Goal: Task Accomplishment & Management: Use online tool/utility

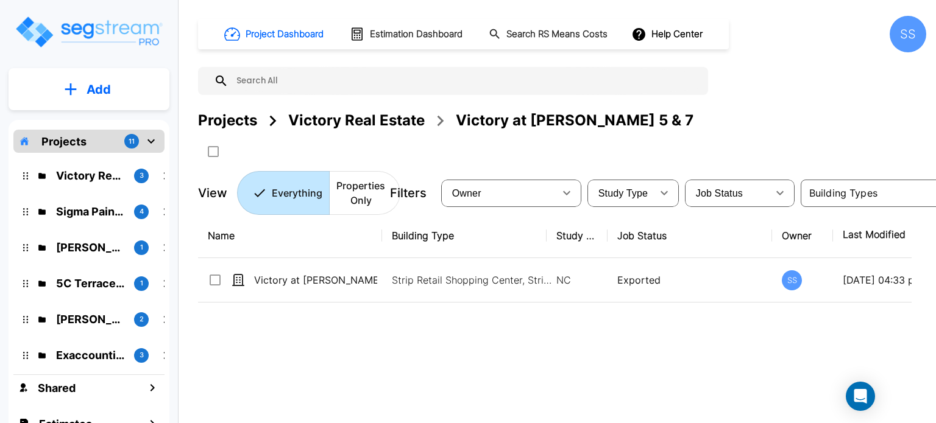
click at [134, 213] on div "4" at bounding box center [141, 212] width 15 height 15
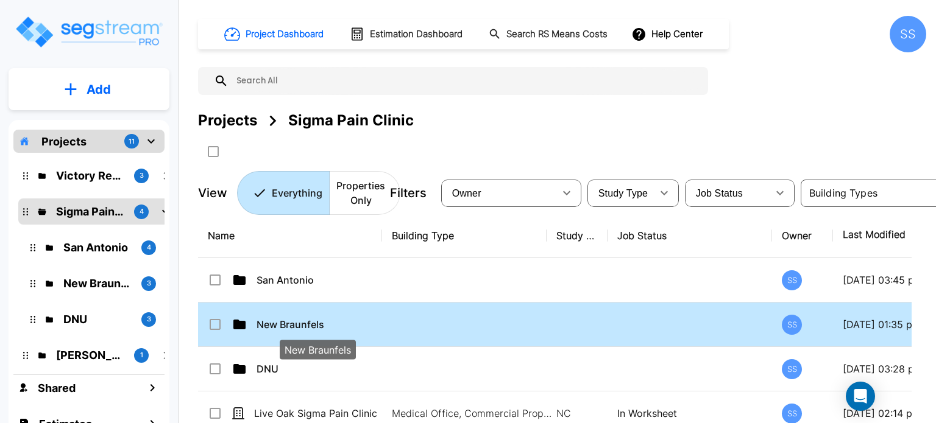
click at [286, 326] on p "New Braunfels" at bounding box center [317, 324] width 123 height 15
checkbox input "true"
click at [286, 326] on p "New Braunfels" at bounding box center [317, 324] width 123 height 15
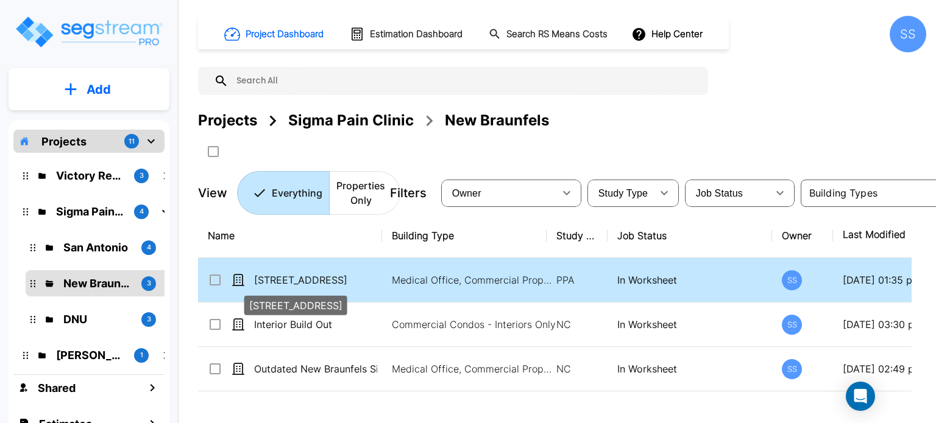
click at [305, 274] on p "[STREET_ADDRESS]" at bounding box center [315, 280] width 123 height 15
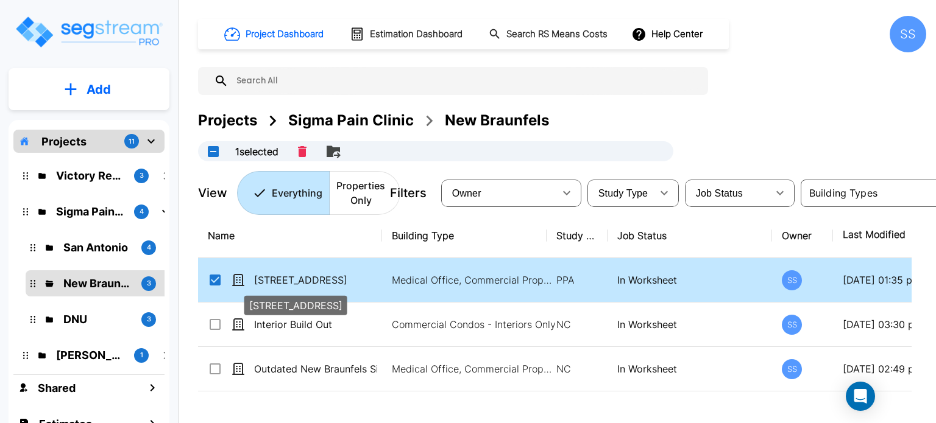
click at [299, 277] on p "[STREET_ADDRESS]" at bounding box center [315, 280] width 123 height 15
checkbox input "false"
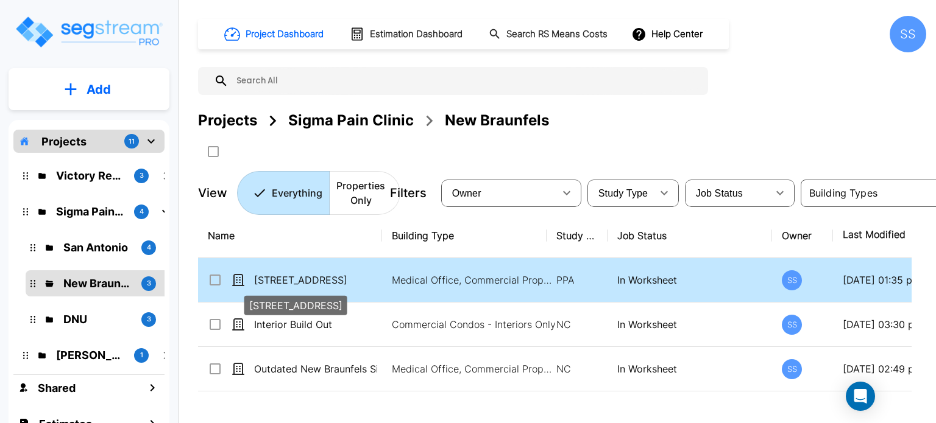
click at [299, 277] on p "[STREET_ADDRESS]" at bounding box center [315, 280] width 123 height 15
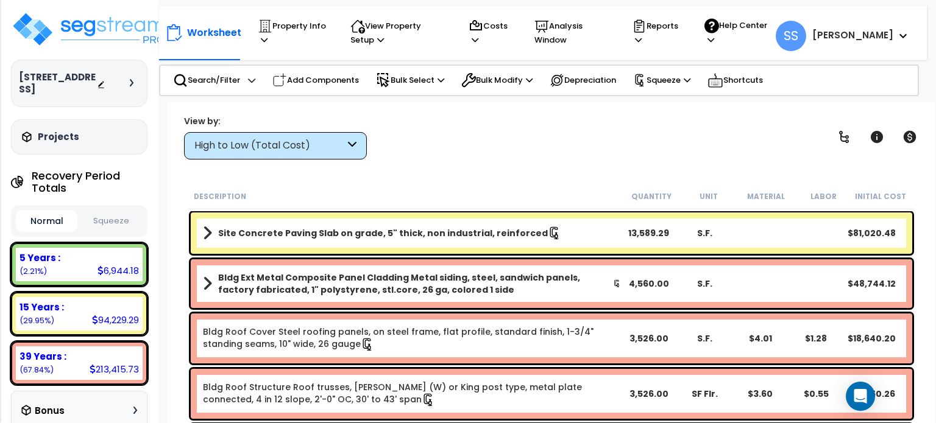
click at [129, 211] on button "Squeeze" at bounding box center [111, 221] width 62 height 21
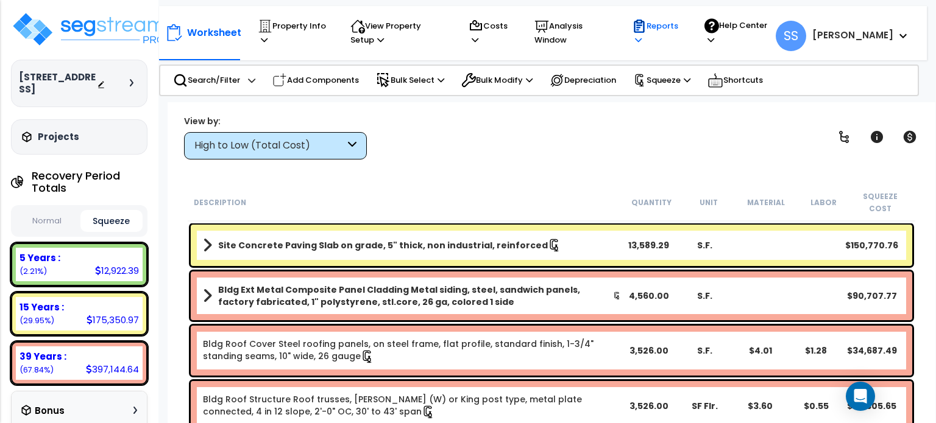
click at [681, 27] on p "Reports" at bounding box center [656, 33] width 49 height 28
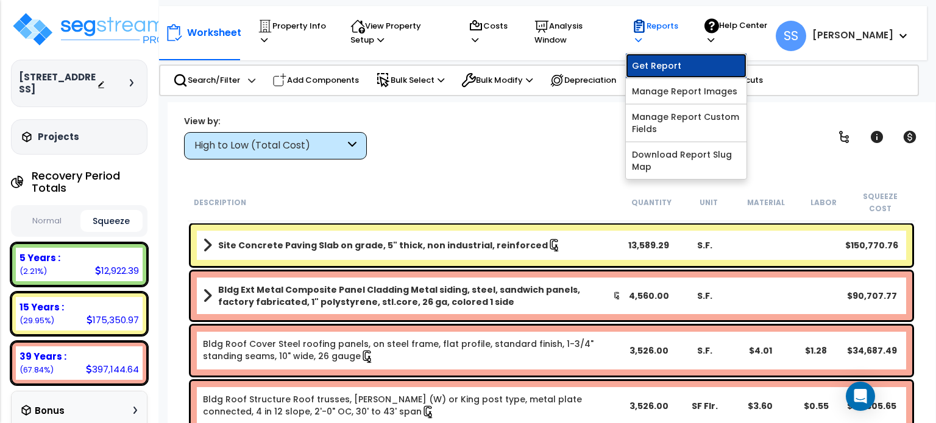
click at [707, 60] on link "Get Report" at bounding box center [686, 66] width 121 height 24
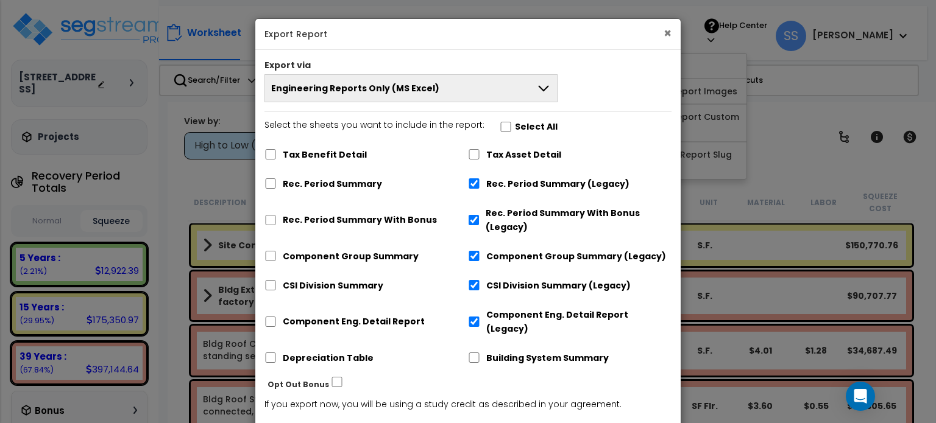
click at [663, 35] on h5 "Export Report" at bounding box center [467, 34] width 407 height 12
click at [667, 35] on button "×" at bounding box center [667, 33] width 8 height 13
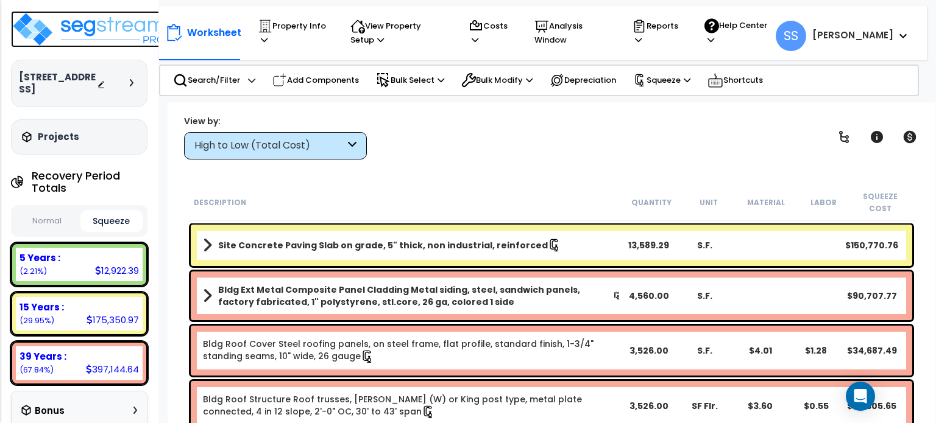
click at [69, 28] on img at bounding box center [90, 29] width 158 height 37
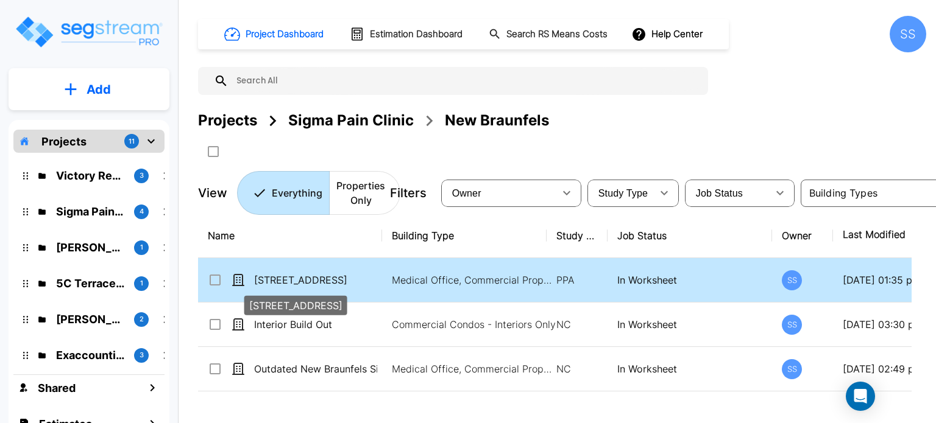
click at [329, 279] on p "[STREET_ADDRESS]" at bounding box center [315, 280] width 123 height 15
checkbox input "true"
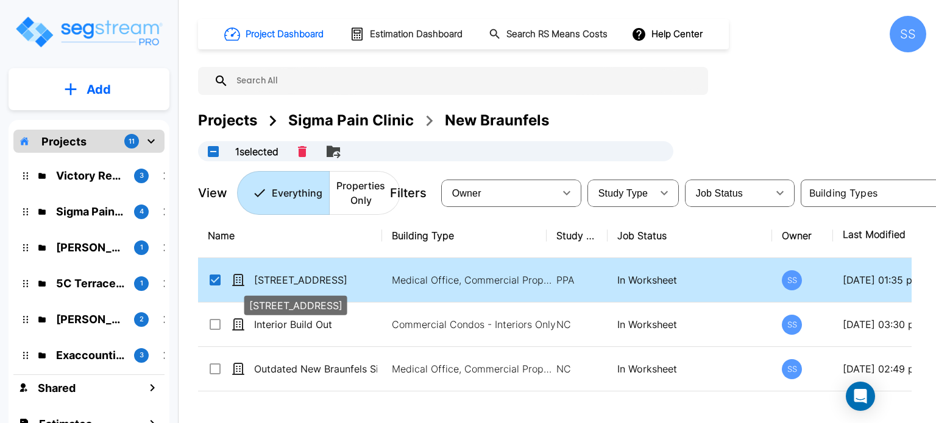
click at [329, 279] on p "[STREET_ADDRESS]" at bounding box center [315, 280] width 123 height 15
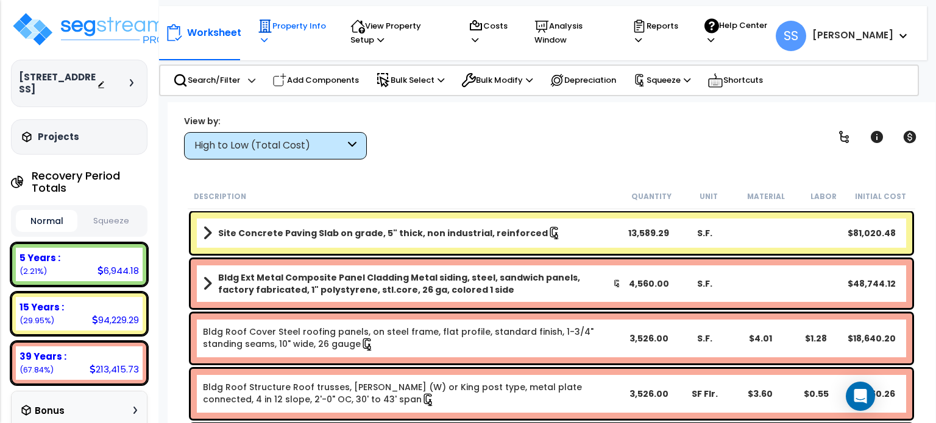
click at [302, 19] on p "Property Info" at bounding box center [292, 33] width 69 height 28
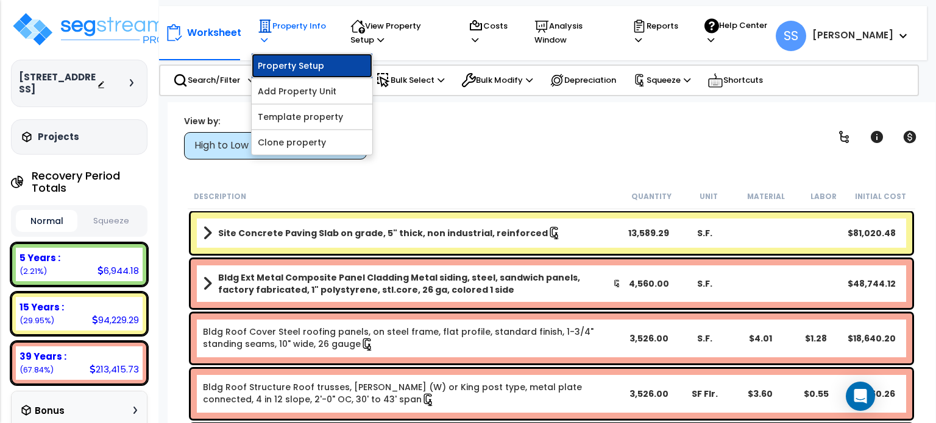
click at [299, 62] on link "Property Setup" at bounding box center [312, 66] width 121 height 24
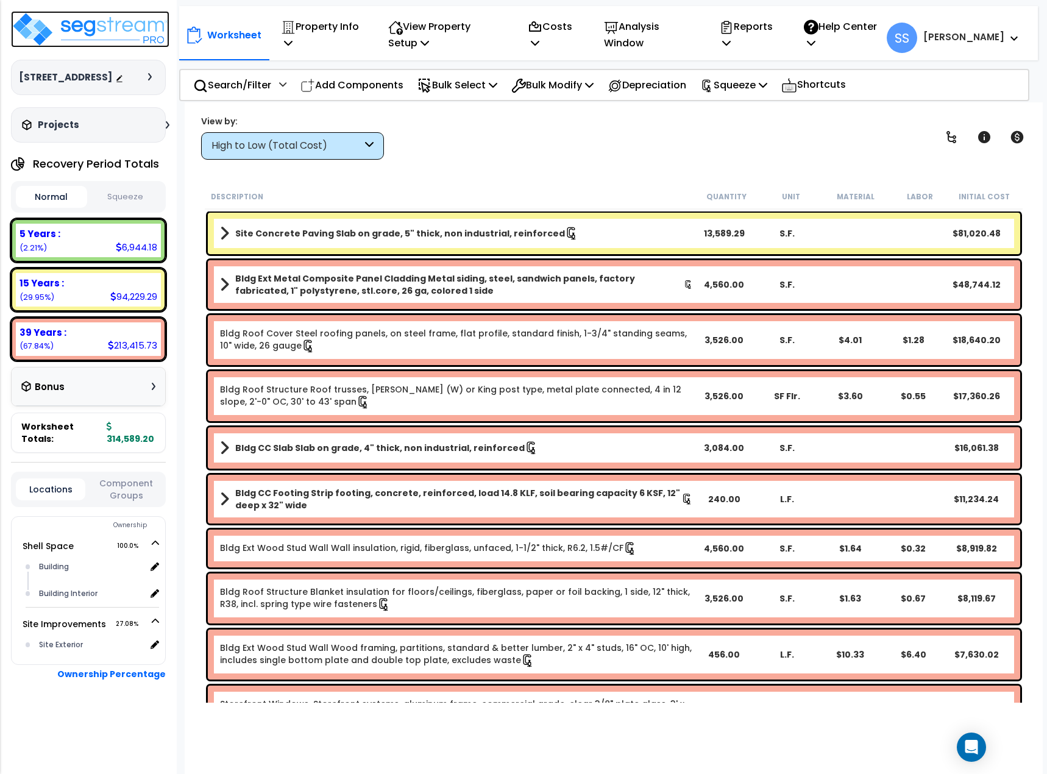
click at [108, 37] on img at bounding box center [90, 29] width 158 height 37
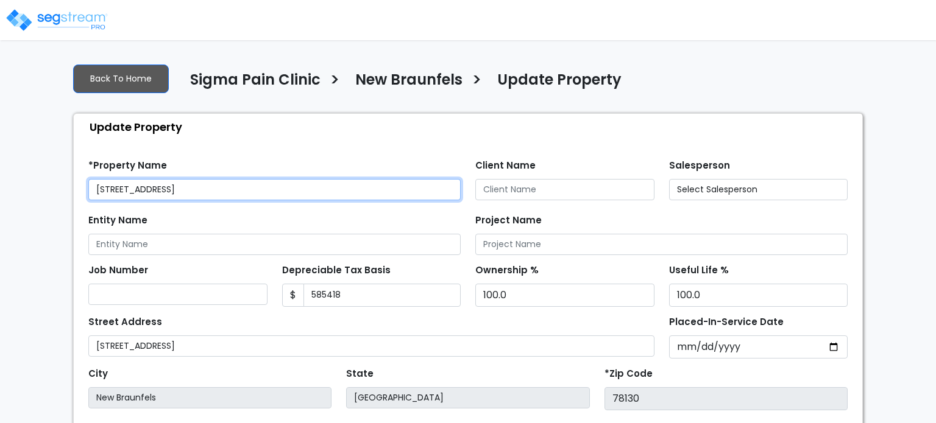
type input "585,418"
type input "8,143.0"
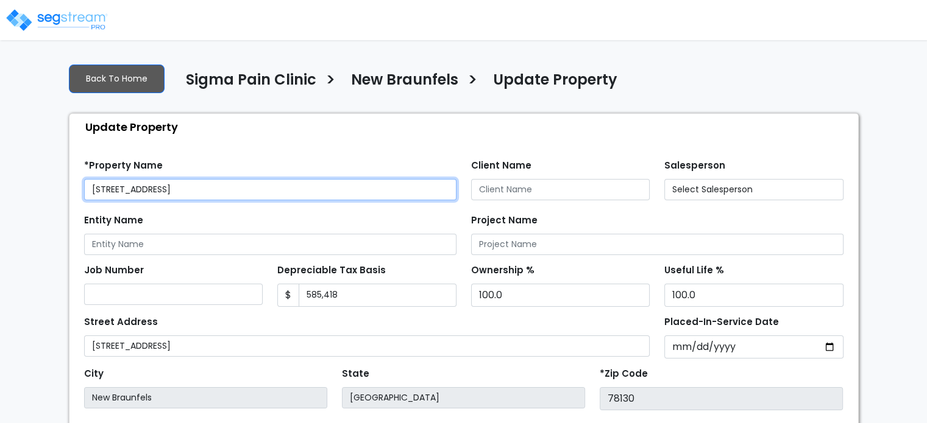
select select "2024"
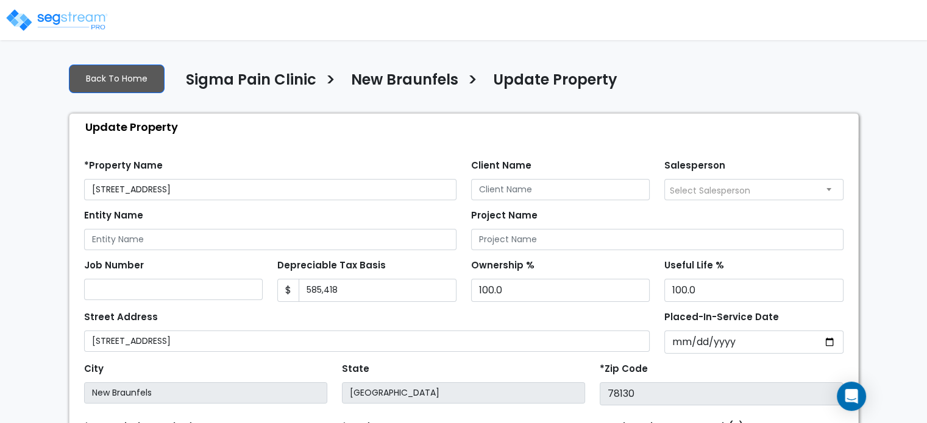
click at [394, 71] on h4 "New Braunfels" at bounding box center [404, 81] width 107 height 21
click at [395, 72] on h4 "New Braunfels" at bounding box center [404, 81] width 107 height 21
click at [412, 90] on h4 "New Braunfels" at bounding box center [404, 81] width 107 height 21
click at [115, 86] on link "Back To Home" at bounding box center [117, 79] width 96 height 29
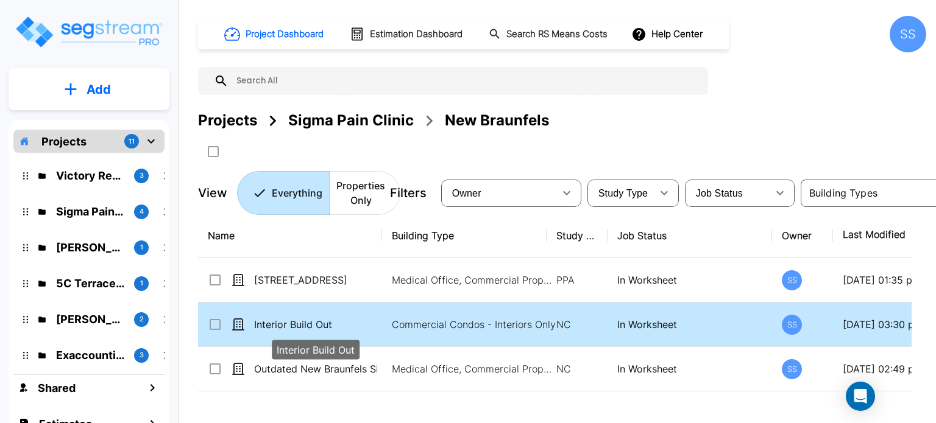
click at [296, 321] on p "Interior Build Out" at bounding box center [315, 324] width 123 height 15
checkbox input "true"
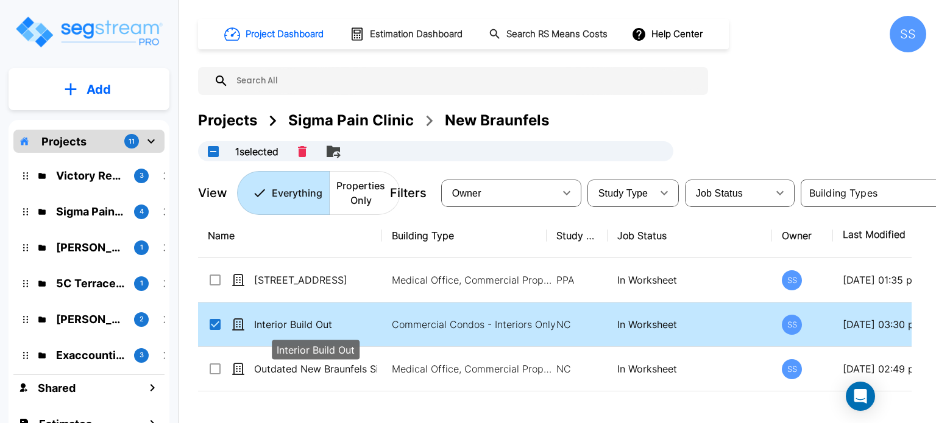
click at [297, 321] on p "Interior Build Out" at bounding box center [315, 324] width 123 height 15
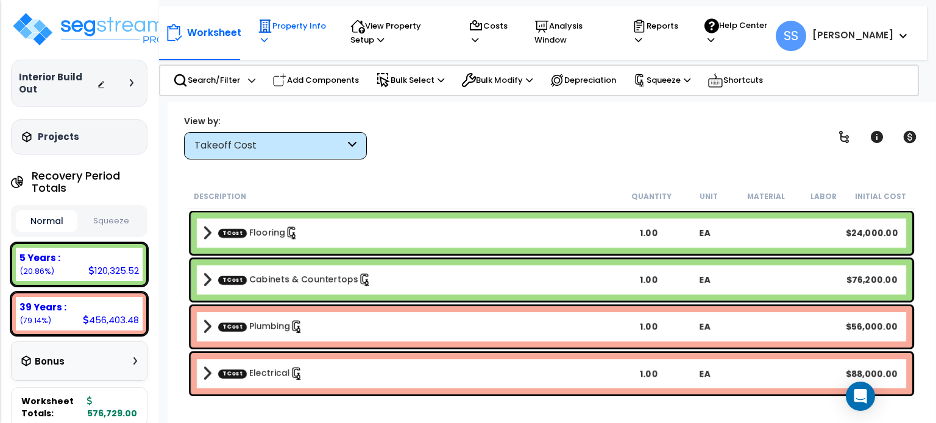
click at [263, 13] on div "Property Info" at bounding box center [292, 33] width 69 height 40
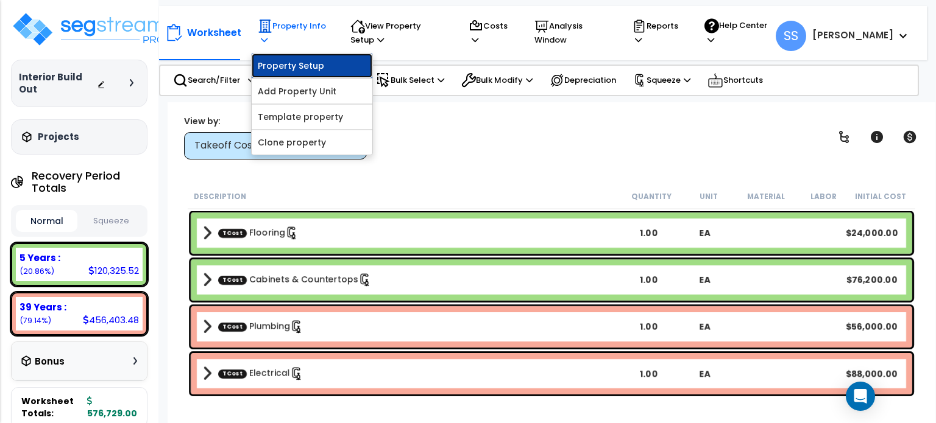
click at [275, 71] on link "Property Setup" at bounding box center [312, 66] width 121 height 24
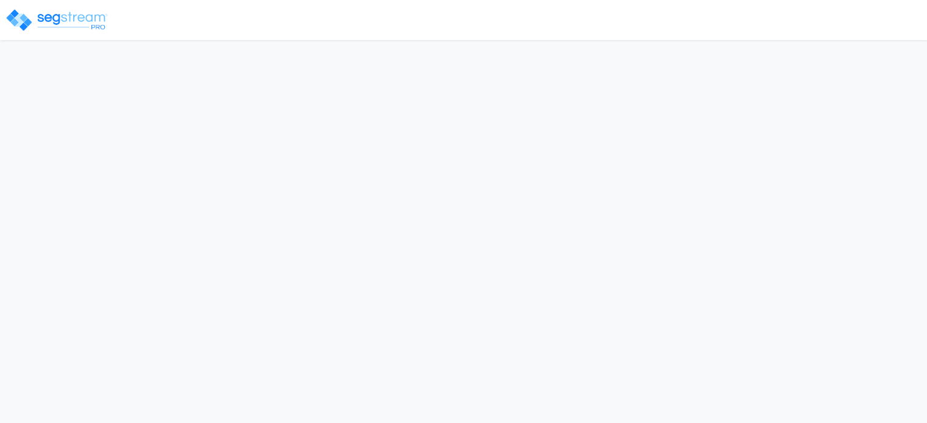
select select "2024"
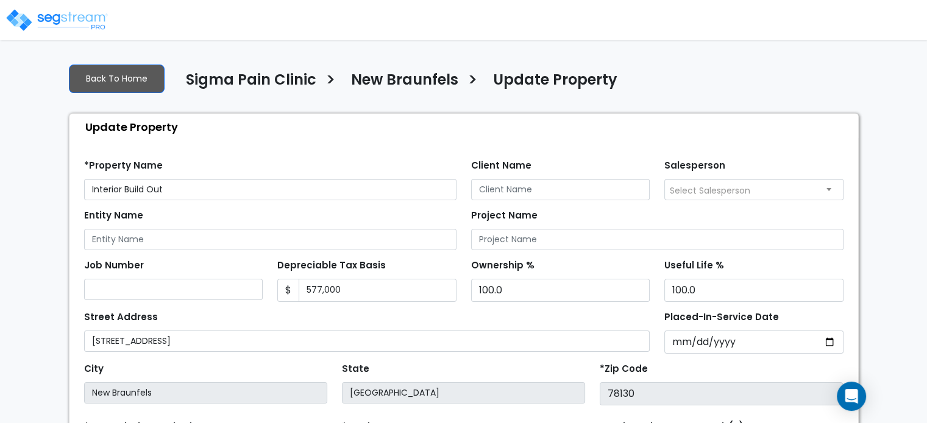
click at [87, 12] on img at bounding box center [57, 20] width 104 height 24
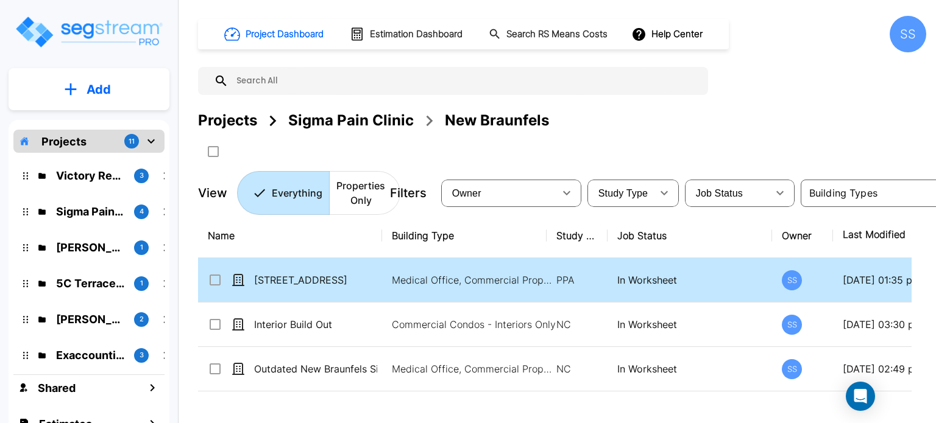
click at [218, 271] on td "[STREET_ADDRESS]" at bounding box center [290, 280] width 184 height 44
checkbox input "true"
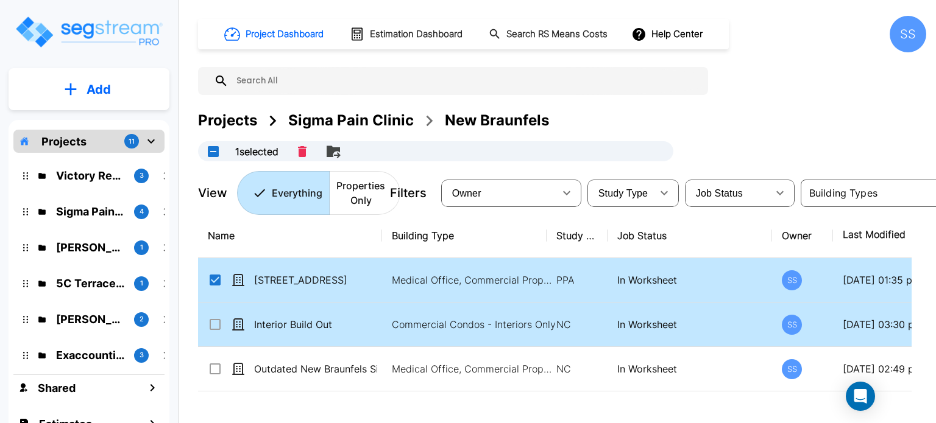
click at [220, 324] on icon at bounding box center [215, 324] width 11 height 11
checkbox input "true"
click at [313, 155] on icon "Merge" at bounding box center [307, 151] width 15 height 15
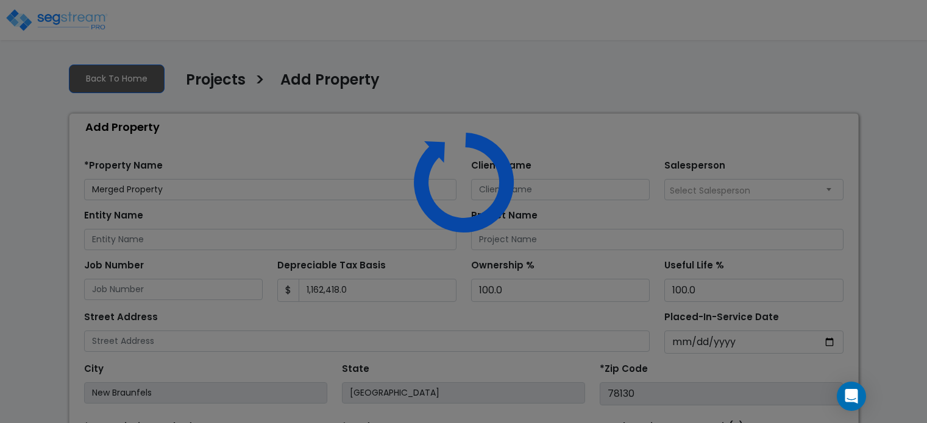
select select "2025"
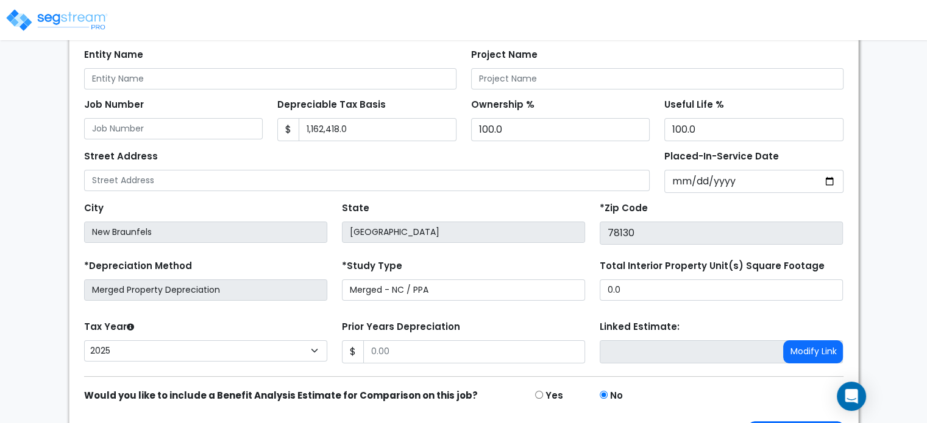
scroll to position [183, 0]
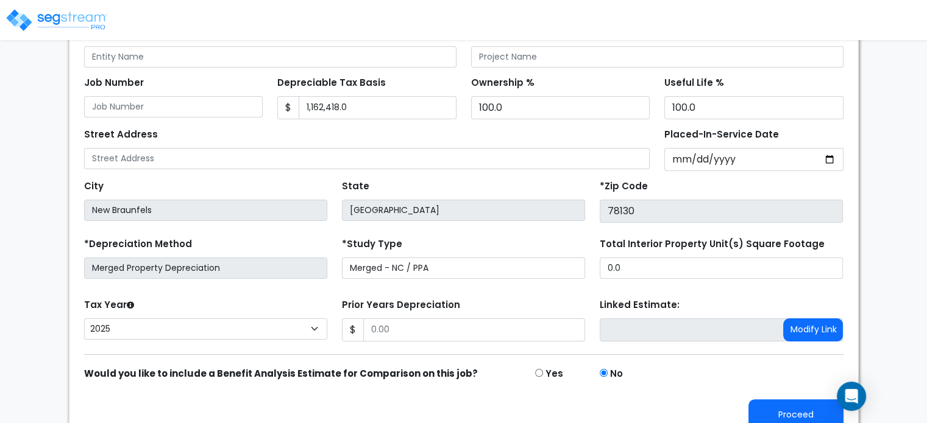
type input "Merged Property [GEOGRAPHIC_DATA]"
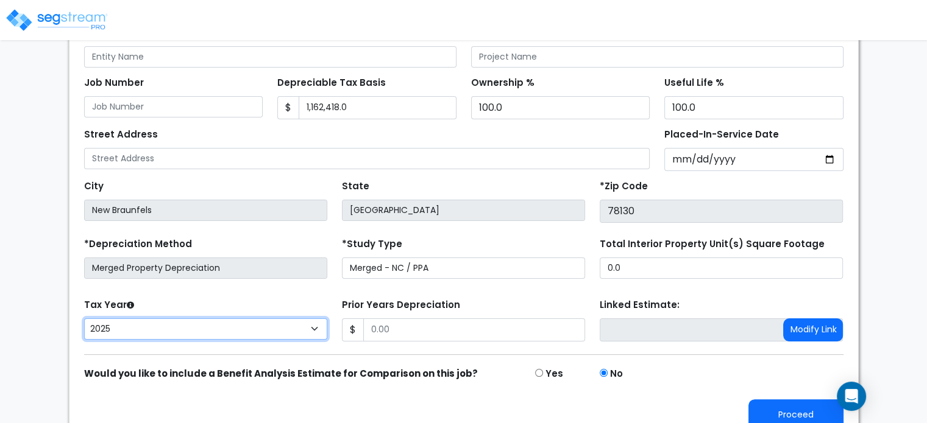
click at [311, 326] on select "[CREDIT_CARD_NUMBER]" at bounding box center [205, 329] width 243 height 21
select select "2024"
click at [84, 319] on select "[CREDIT_CARD_NUMBER]" at bounding box center [205, 329] width 243 height 21
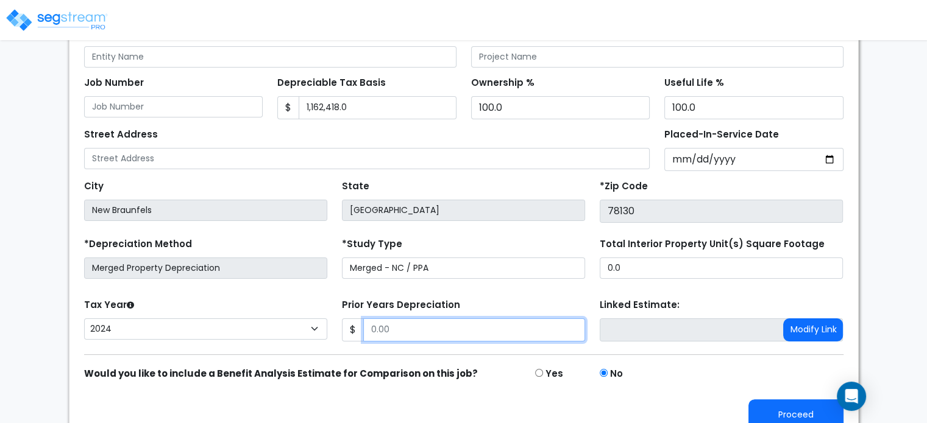
click at [396, 326] on input "Prior Years Depreciation" at bounding box center [474, 330] width 222 height 23
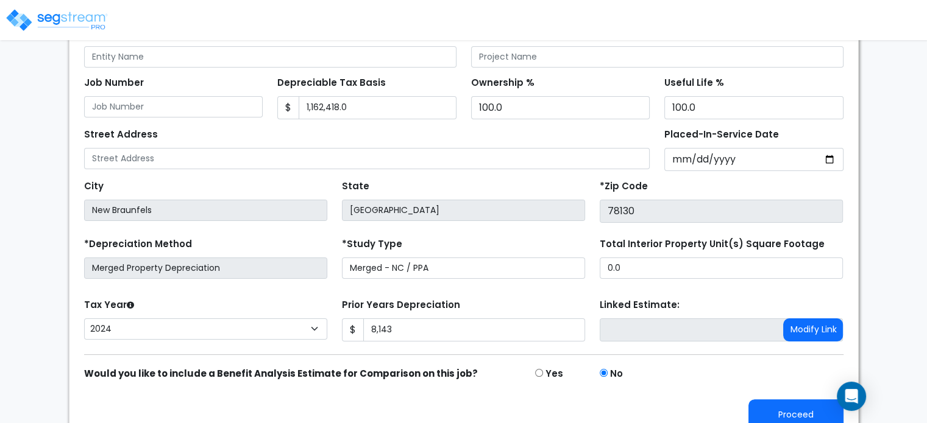
click at [561, 296] on div "Prior Years Depreciation $ 8,143" at bounding box center [463, 319] width 243 height 46
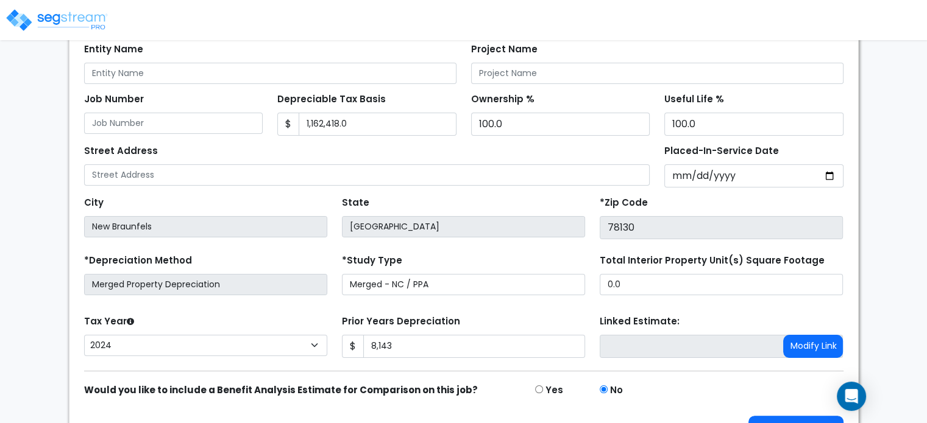
scroll to position [198, 0]
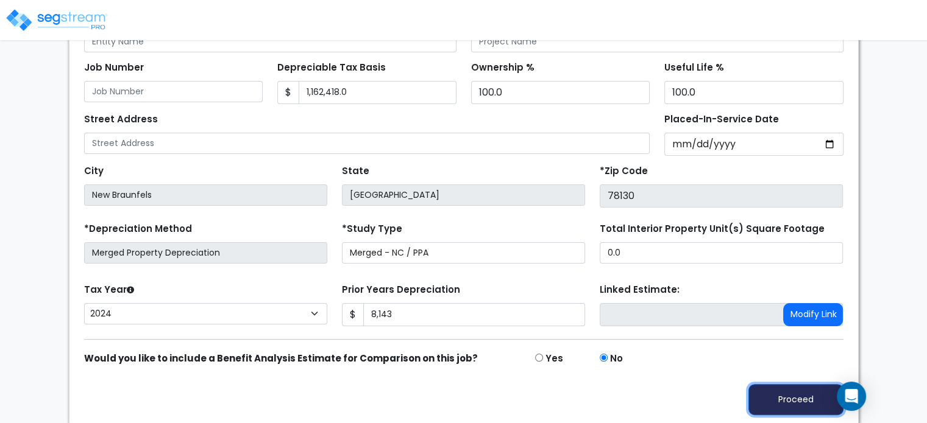
click at [799, 398] on button "Proceed" at bounding box center [795, 399] width 95 height 31
type input "8143"
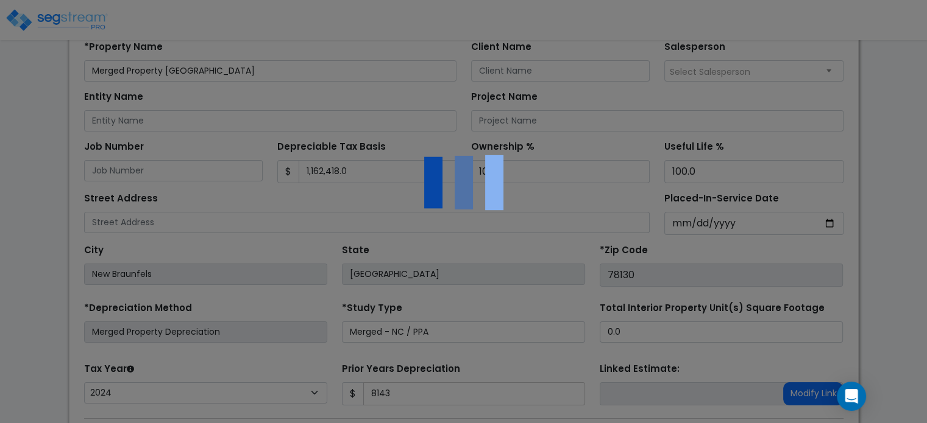
scroll to position [122, 0]
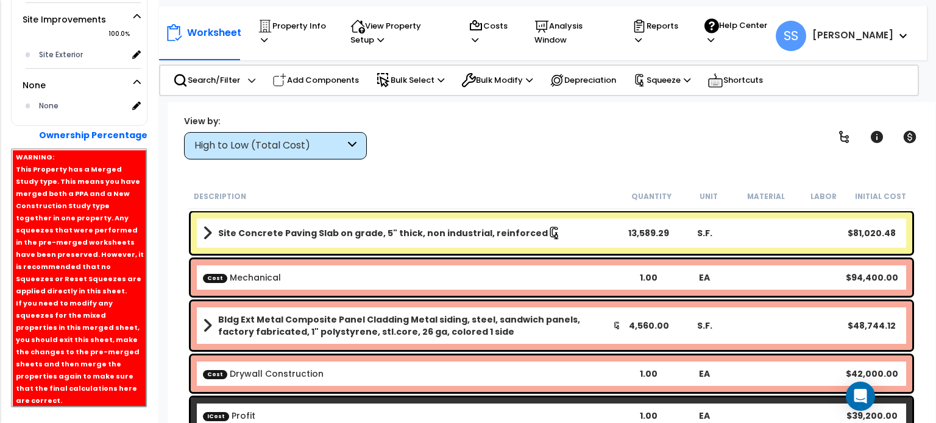
click at [205, 133] on div "High to Low (Total Cost)" at bounding box center [275, 145] width 183 height 27
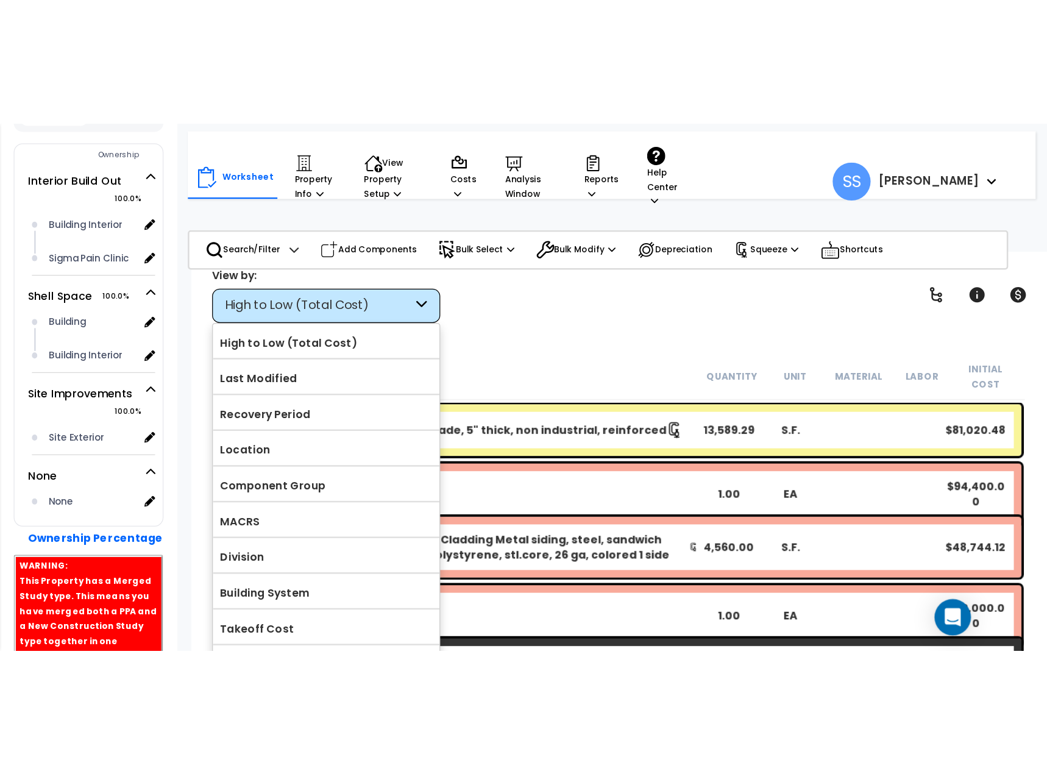
scroll to position [313, 0]
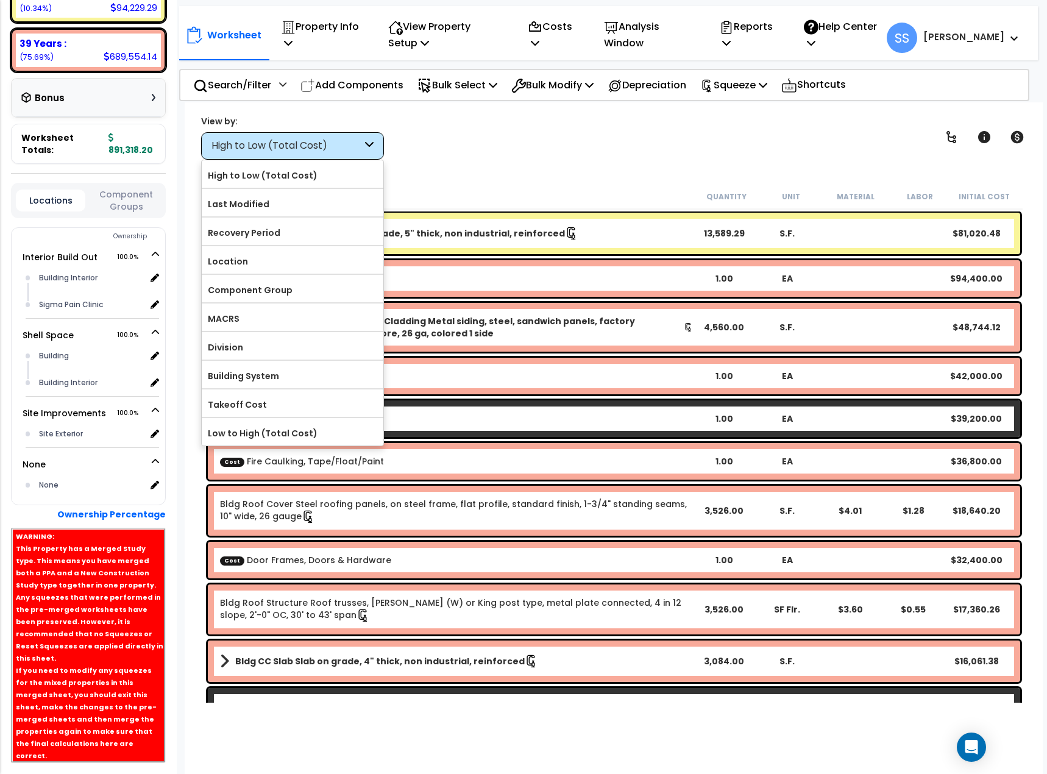
drag, startPoint x: 556, startPoint y: 116, endPoint x: 541, endPoint y: 119, distance: 14.9
click at [554, 118] on div "View by: High to Low (Total Cost) High to Low (Total Cost)" at bounding box center [614, 137] width 834 height 45
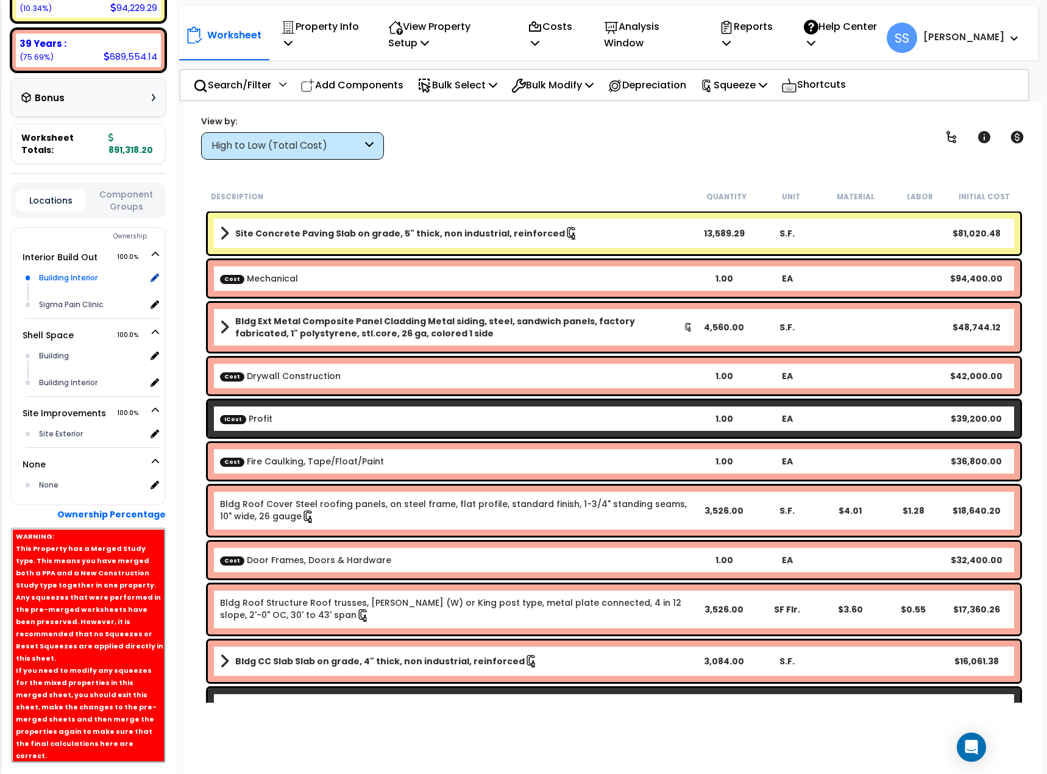
click at [56, 271] on div "Building Interior" at bounding box center [91, 278] width 110 height 15
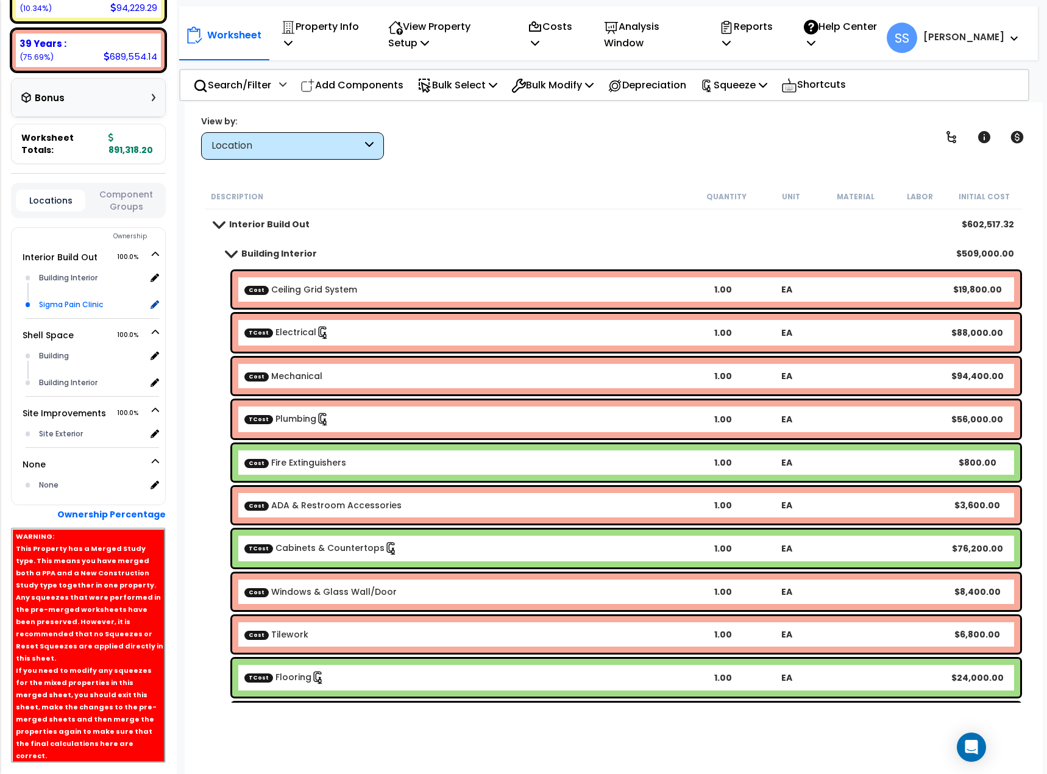
click at [54, 297] on div "Sigma Pain Clinic" at bounding box center [91, 304] width 110 height 15
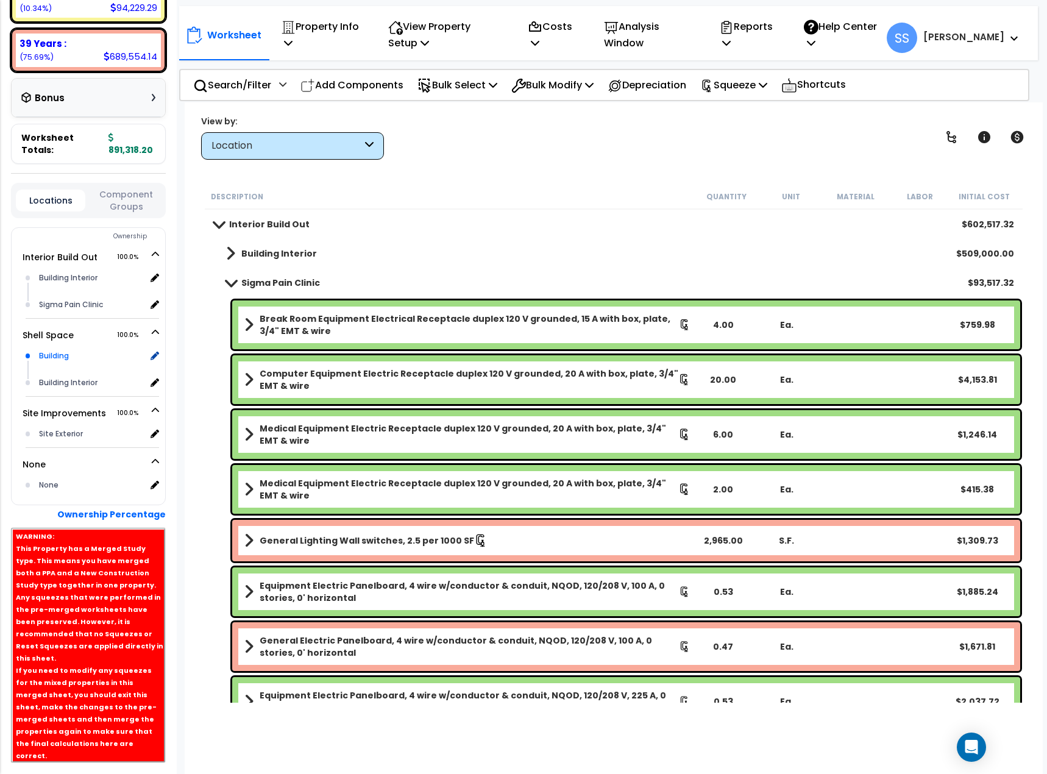
click at [51, 348] on div "Building" at bounding box center [91, 355] width 110 height 15
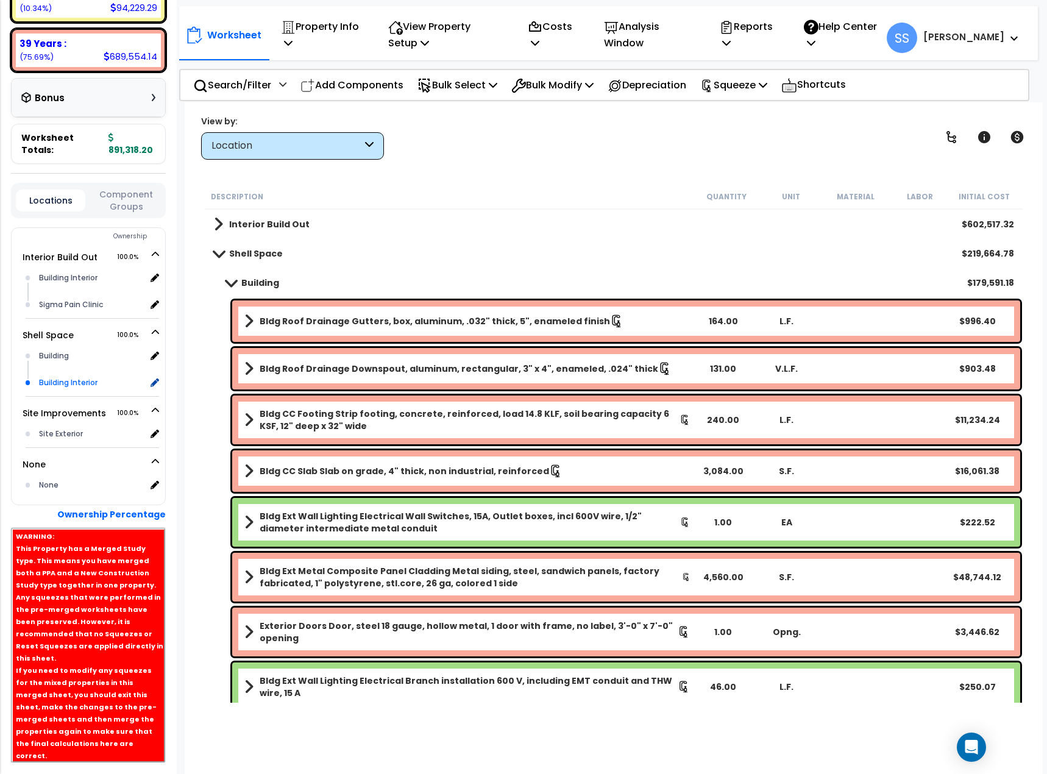
click at [55, 375] on div "Building Interior" at bounding box center [91, 382] width 110 height 15
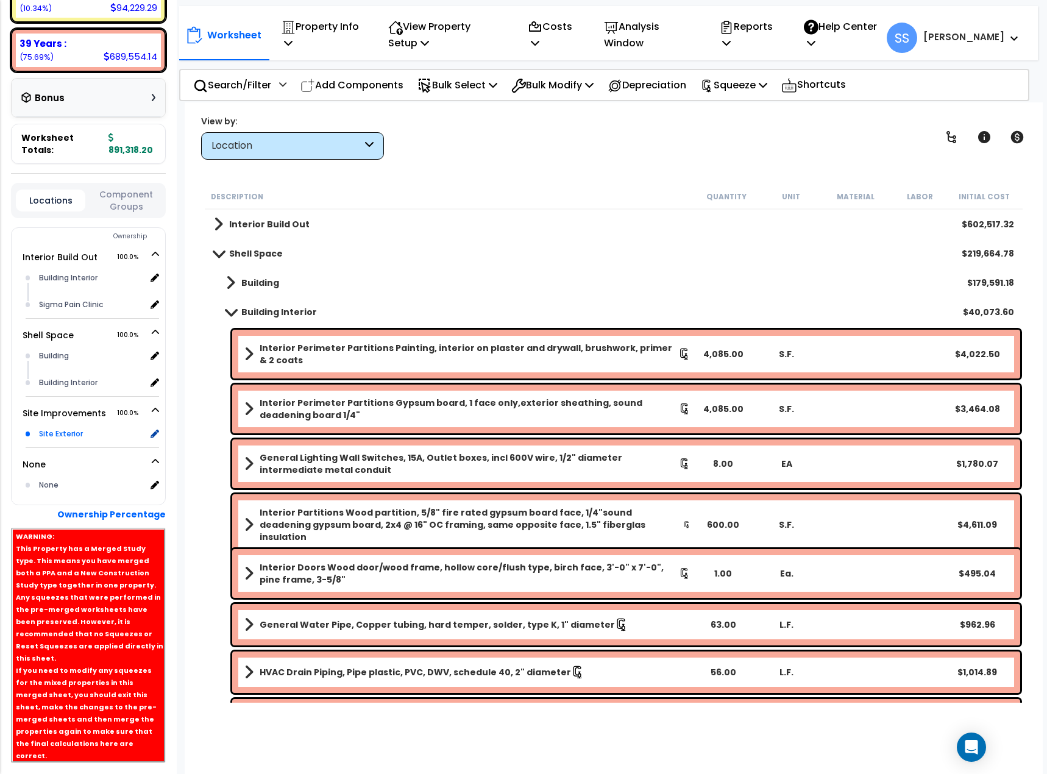
click at [55, 423] on div "Site Exterior" at bounding box center [91, 433] width 110 height 15
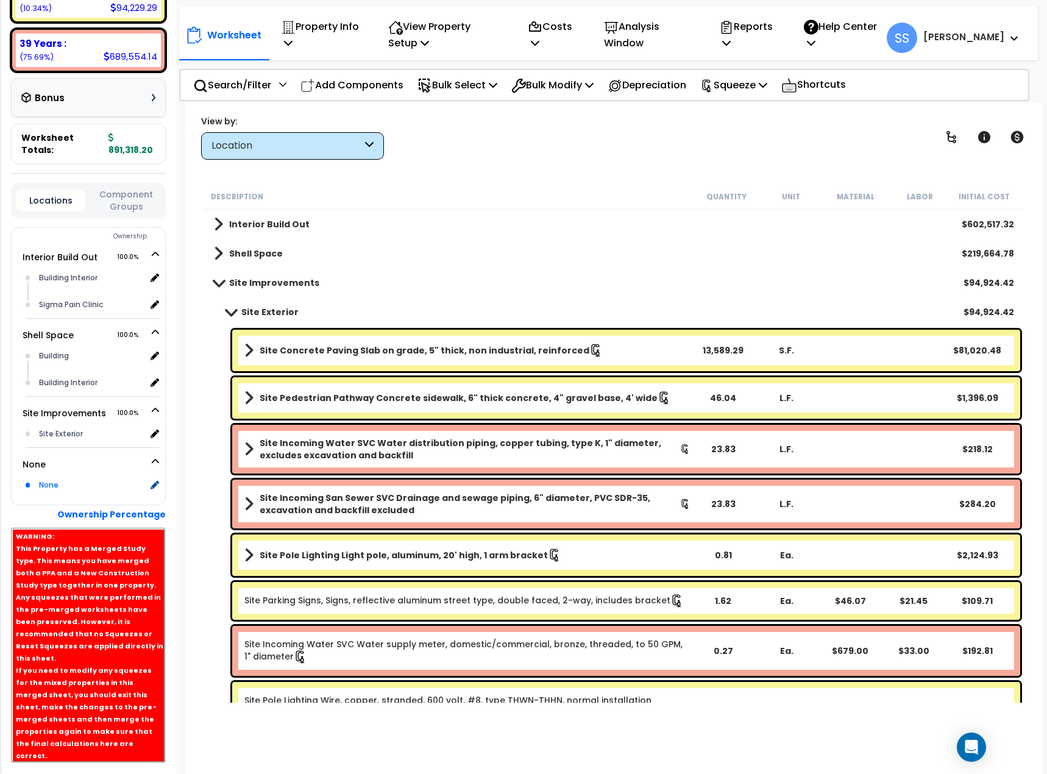
click at [38, 423] on div "None" at bounding box center [91, 485] width 110 height 15
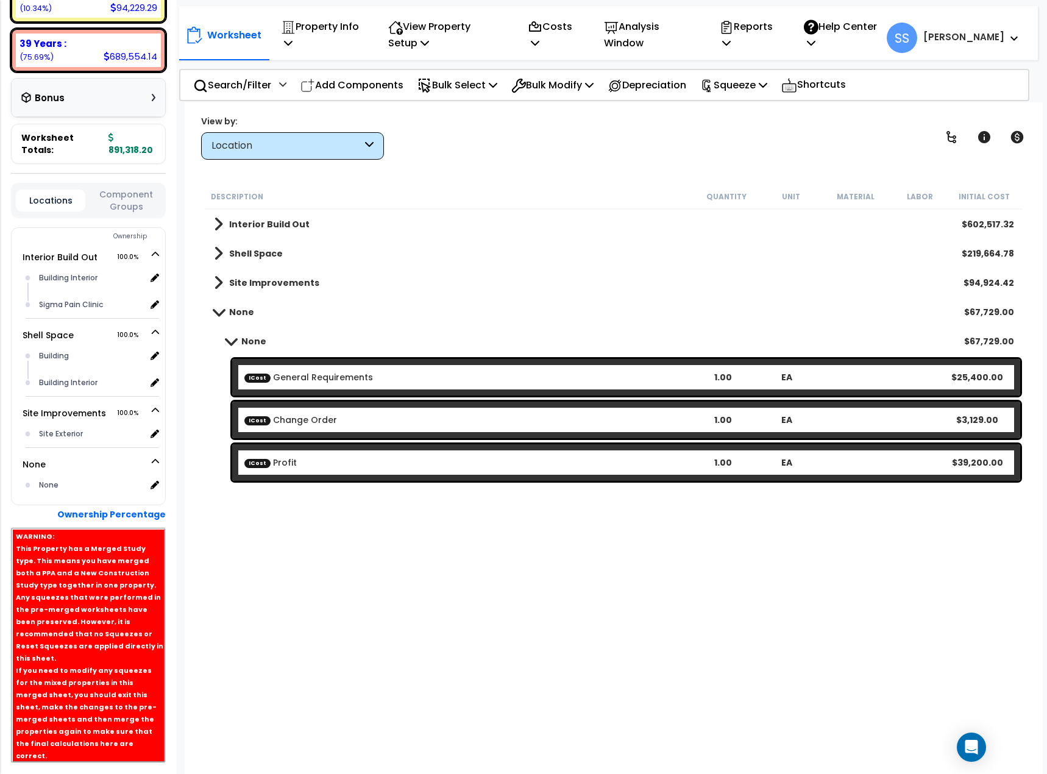
scroll to position [0, 0]
click at [242, 285] on b "Site Improvements" at bounding box center [274, 283] width 90 height 12
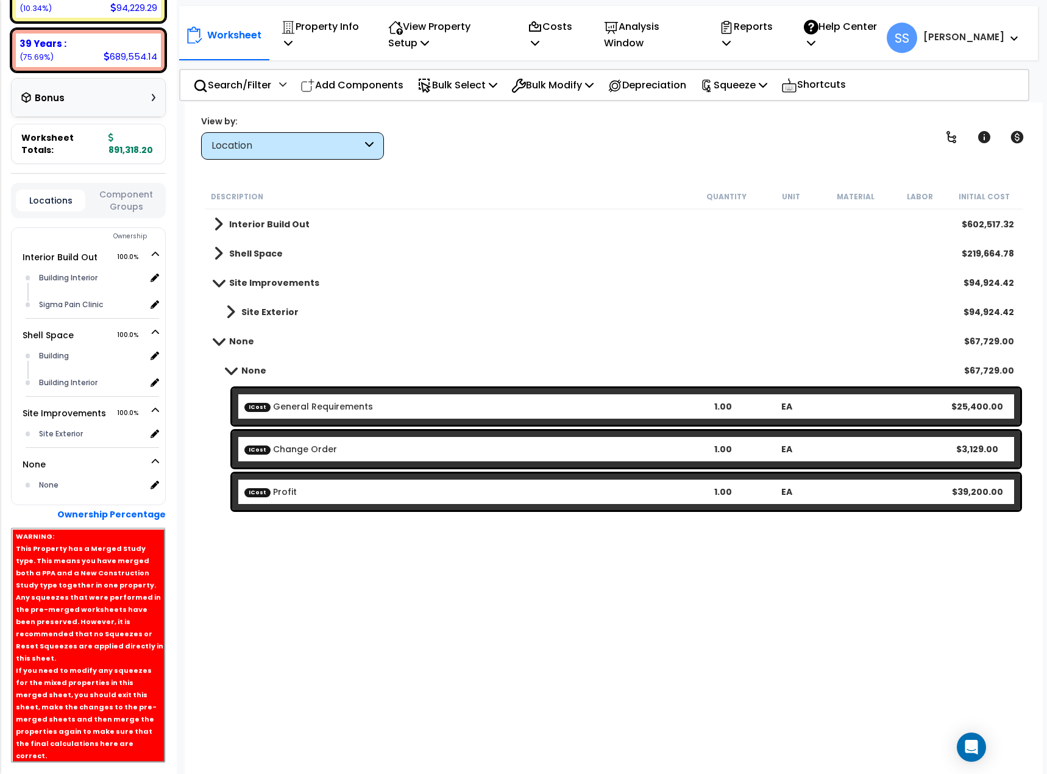
click at [231, 222] on b "Interior Build Out" at bounding box center [269, 224] width 80 height 12
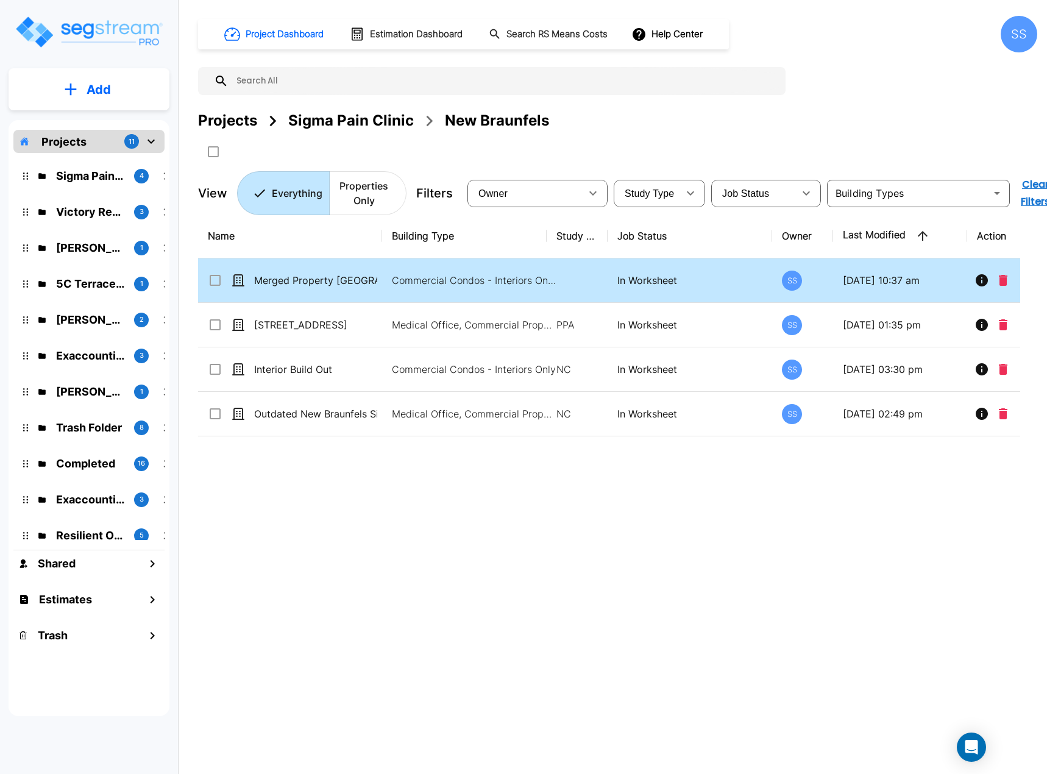
click at [215, 277] on input "select row Merged Property New Braunfels" at bounding box center [214, 278] width 12 height 10
checkbox input "true"
click at [999, 281] on icon "Delete" at bounding box center [1003, 280] width 9 height 11
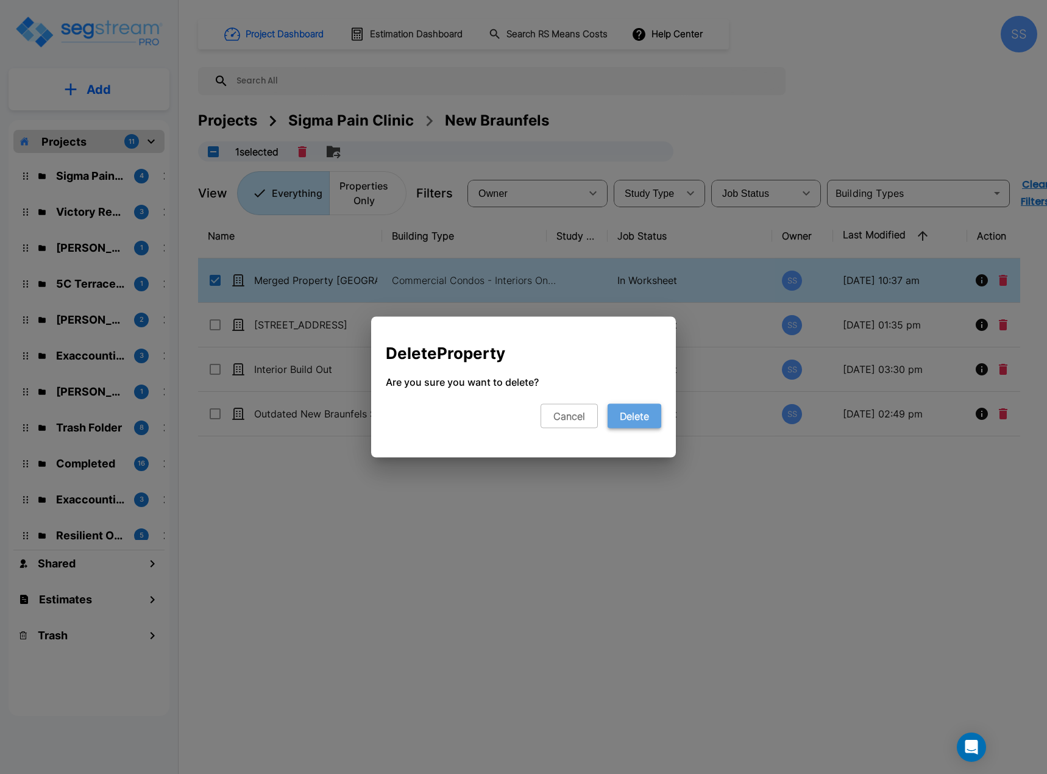
click at [638, 416] on button "Delete" at bounding box center [634, 416] width 54 height 24
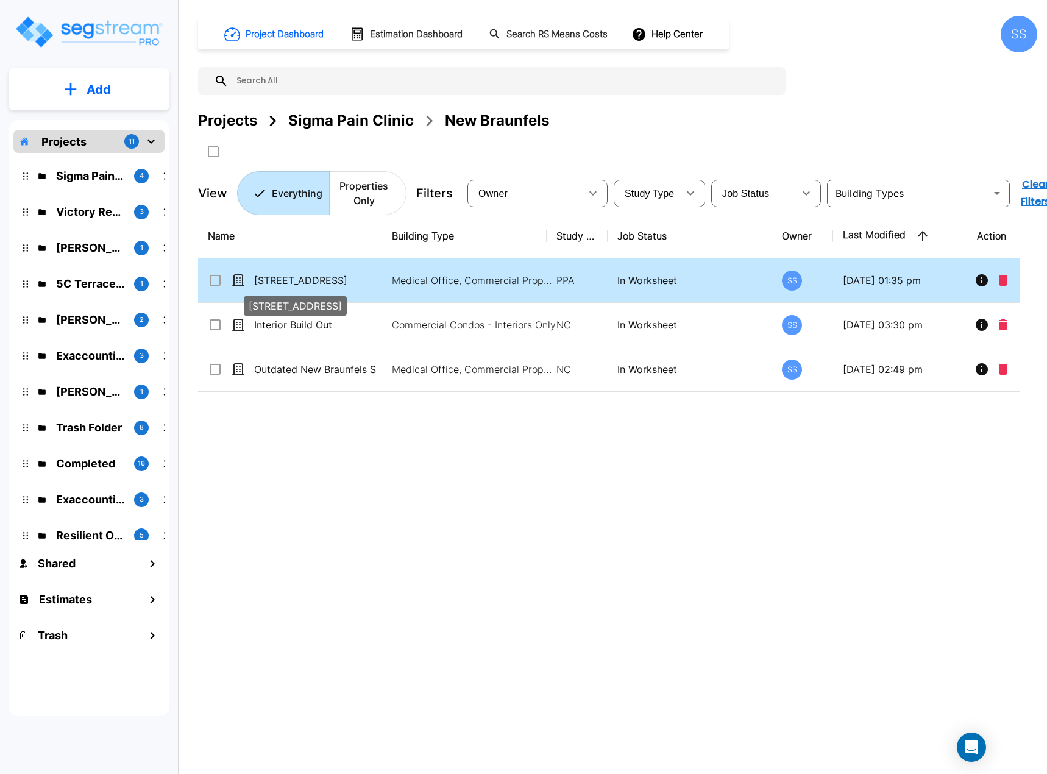
click at [293, 279] on p "741 Generations Dr. Suite 115" at bounding box center [315, 280] width 123 height 15
checkbox input "true"
click at [293, 279] on p "[STREET_ADDRESS]" at bounding box center [315, 280] width 123 height 15
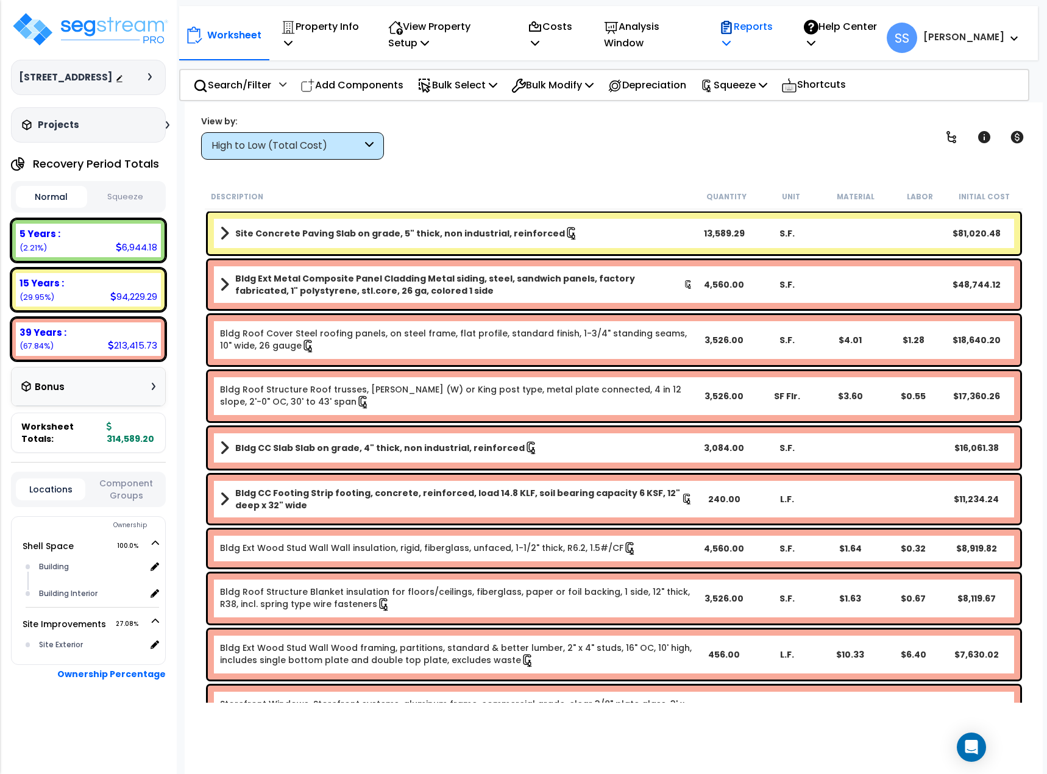
click at [734, 27] on icon at bounding box center [726, 27] width 15 height 15
click at [121, 208] on button "Squeeze" at bounding box center [125, 196] width 71 height 21
click at [509, 143] on div "View by: High to Low (Total Cost) High to Low (Total Cost)" at bounding box center [614, 137] width 834 height 45
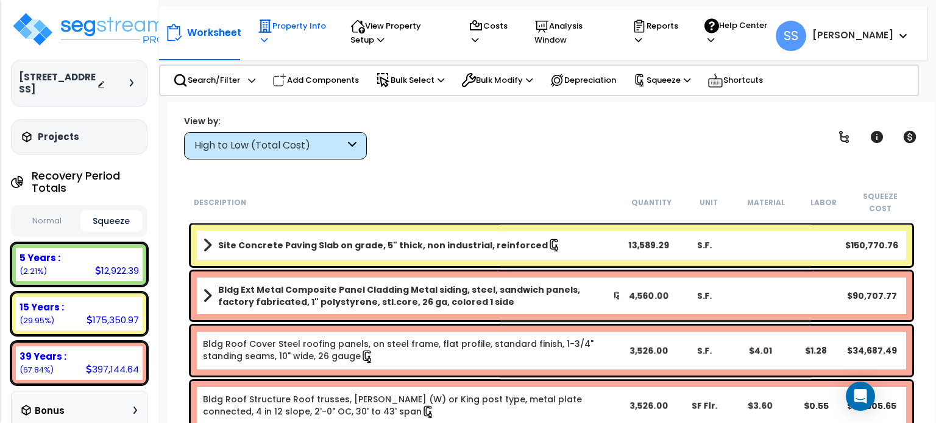
click at [313, 28] on p "Property Info" at bounding box center [292, 33] width 69 height 28
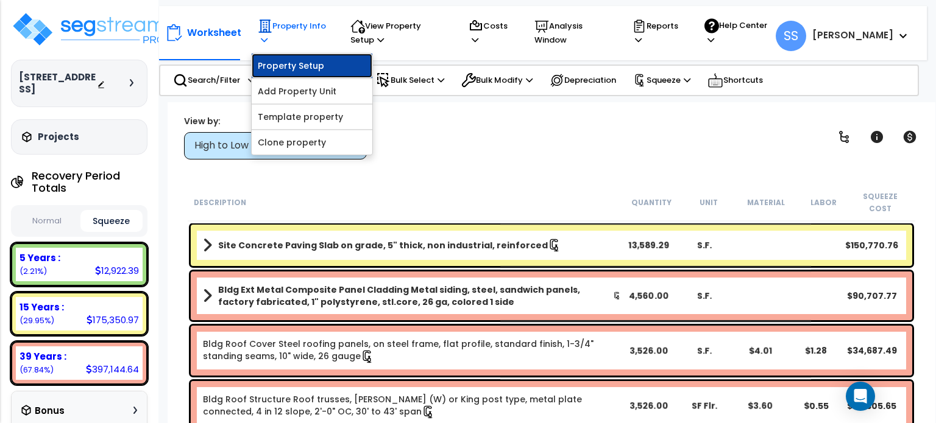
click at [306, 58] on link "Property Setup" at bounding box center [312, 66] width 121 height 24
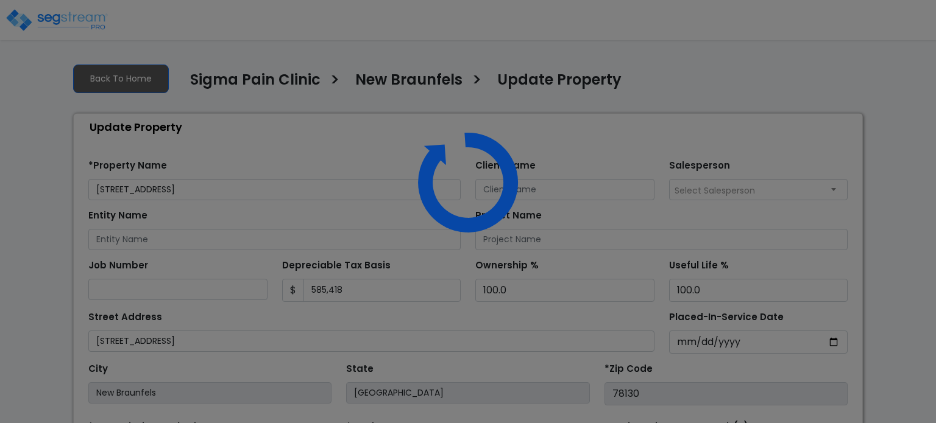
select select "2024"
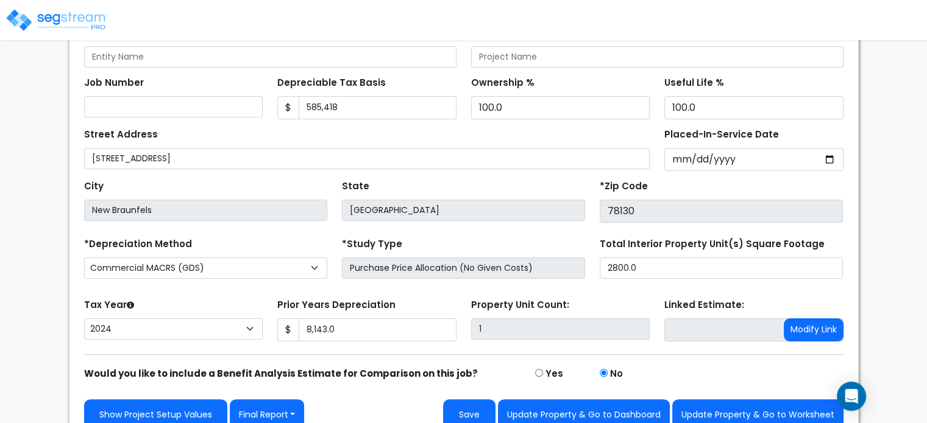
scroll to position [198, 0]
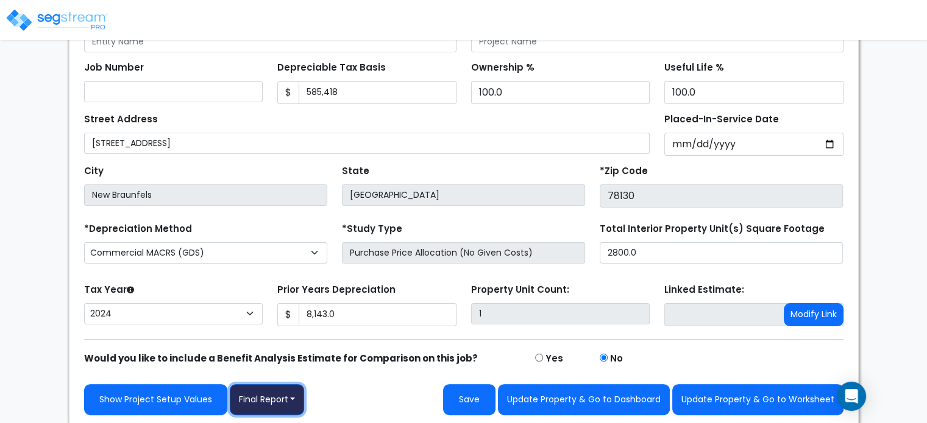
click at [275, 401] on button "Final Report" at bounding box center [267, 399] width 75 height 31
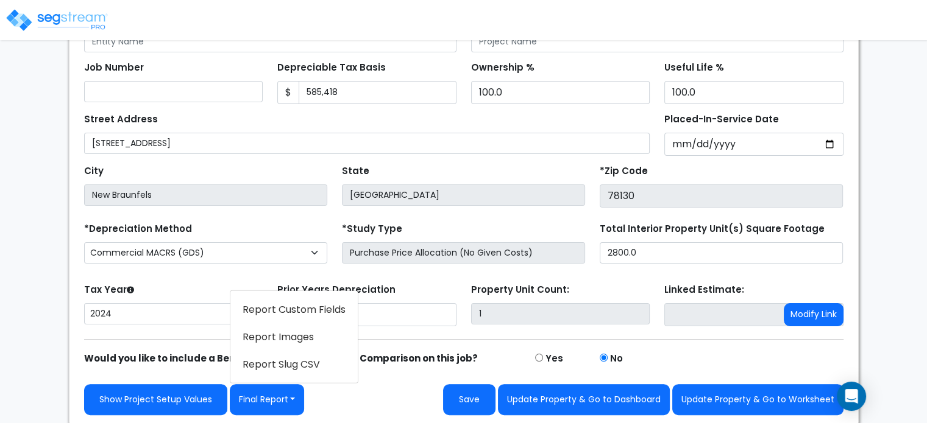
click at [301, 331] on link "Report Images" at bounding box center [293, 337] width 127 height 28
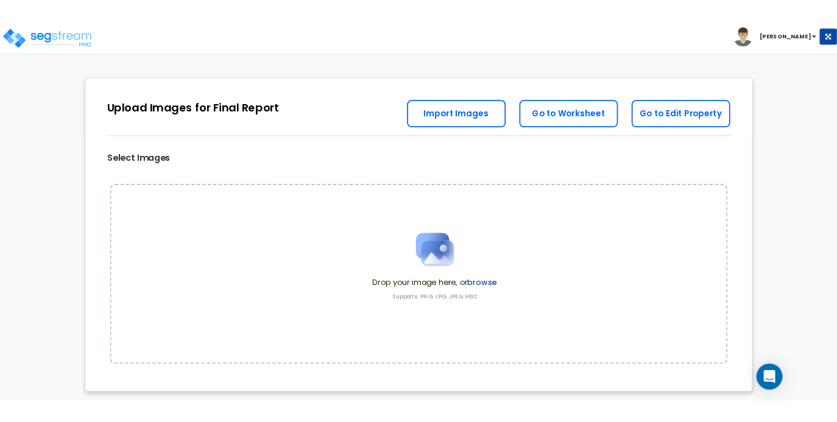
scroll to position [5, 0]
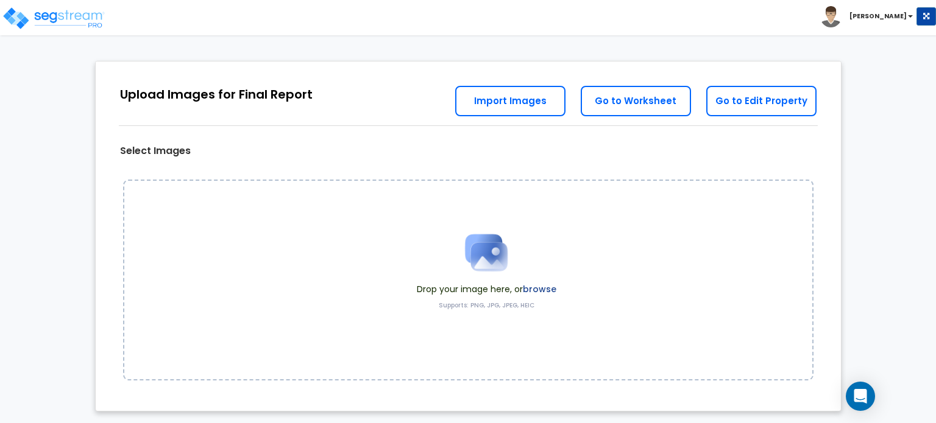
click at [823, 147] on div "Select Images Drop your image here, or browse Supports: PNG, JPG, JPEG, HEIC Sa…" at bounding box center [468, 232] width 727 height 322
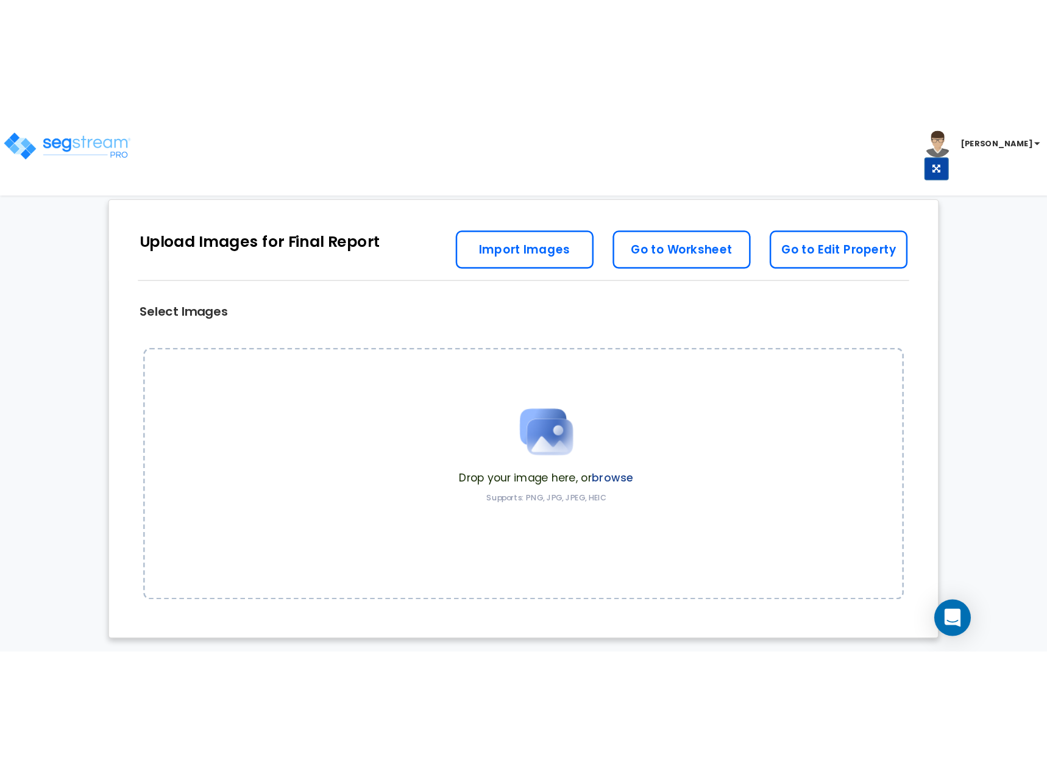
scroll to position [0, 0]
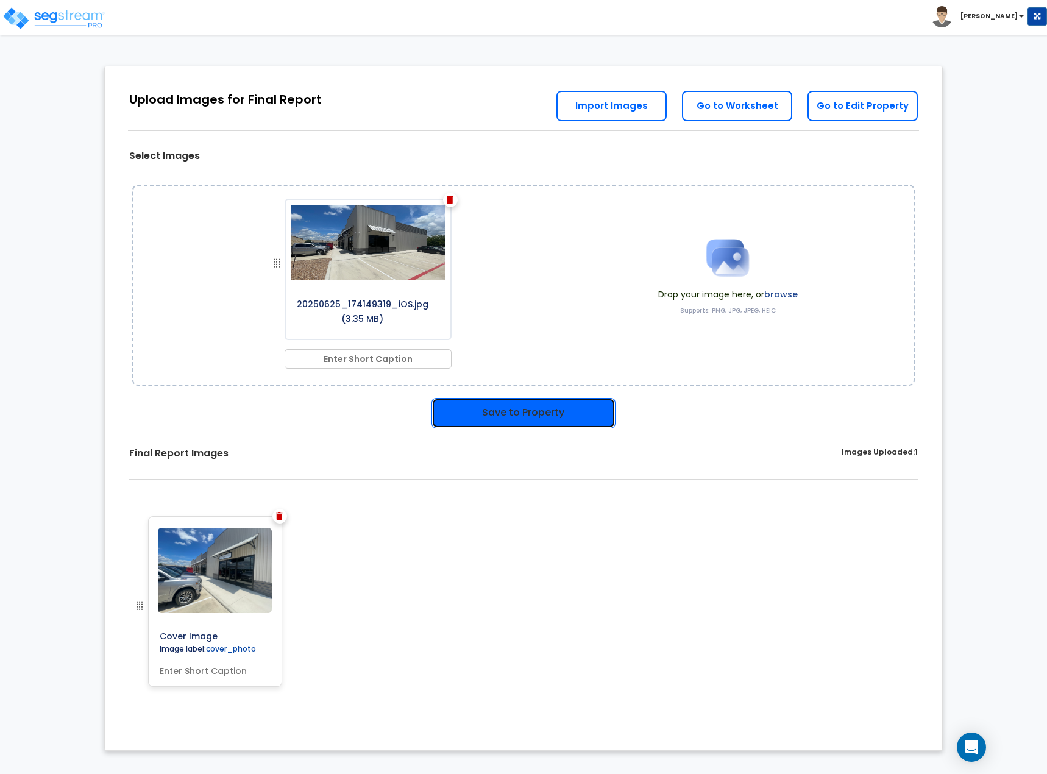
click at [529, 413] on button "Save to Property" at bounding box center [523, 413] width 184 height 30
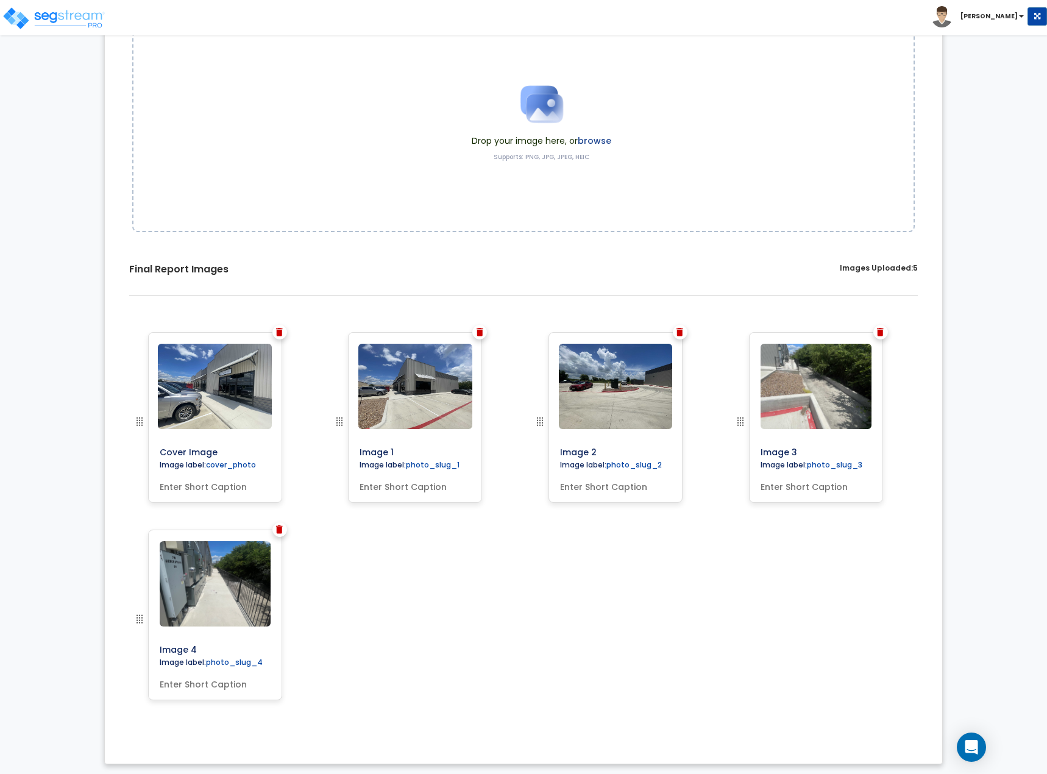
scroll to position [156, 0]
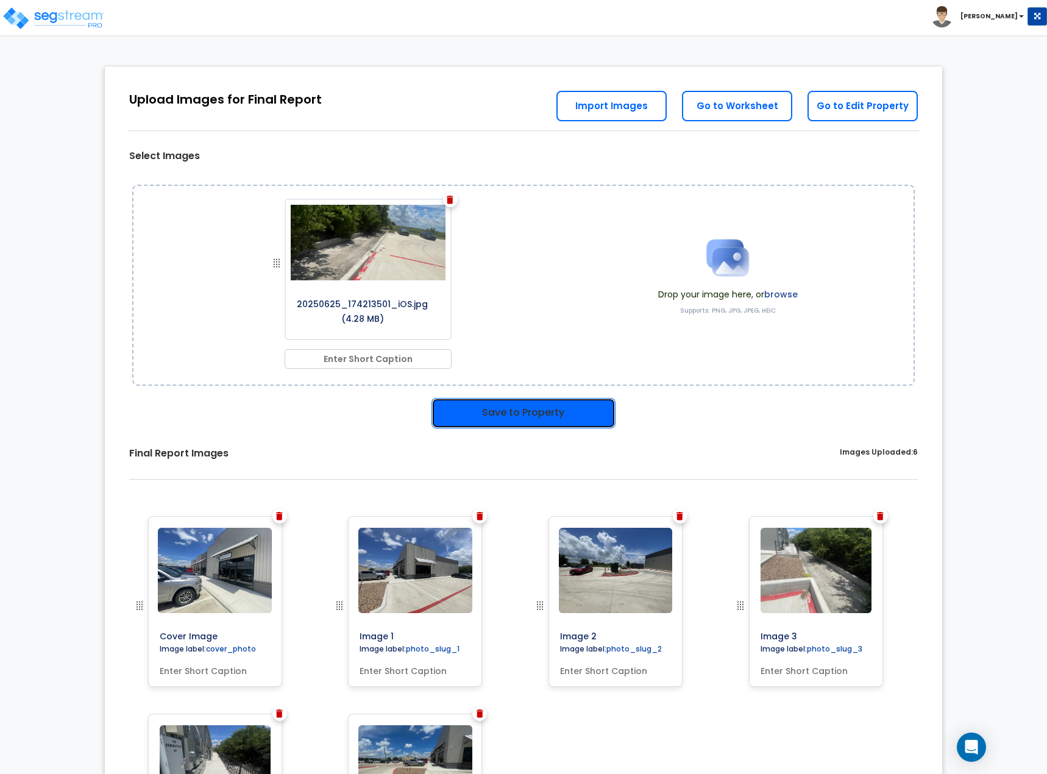
click at [580, 411] on button "Save to Property" at bounding box center [523, 413] width 184 height 30
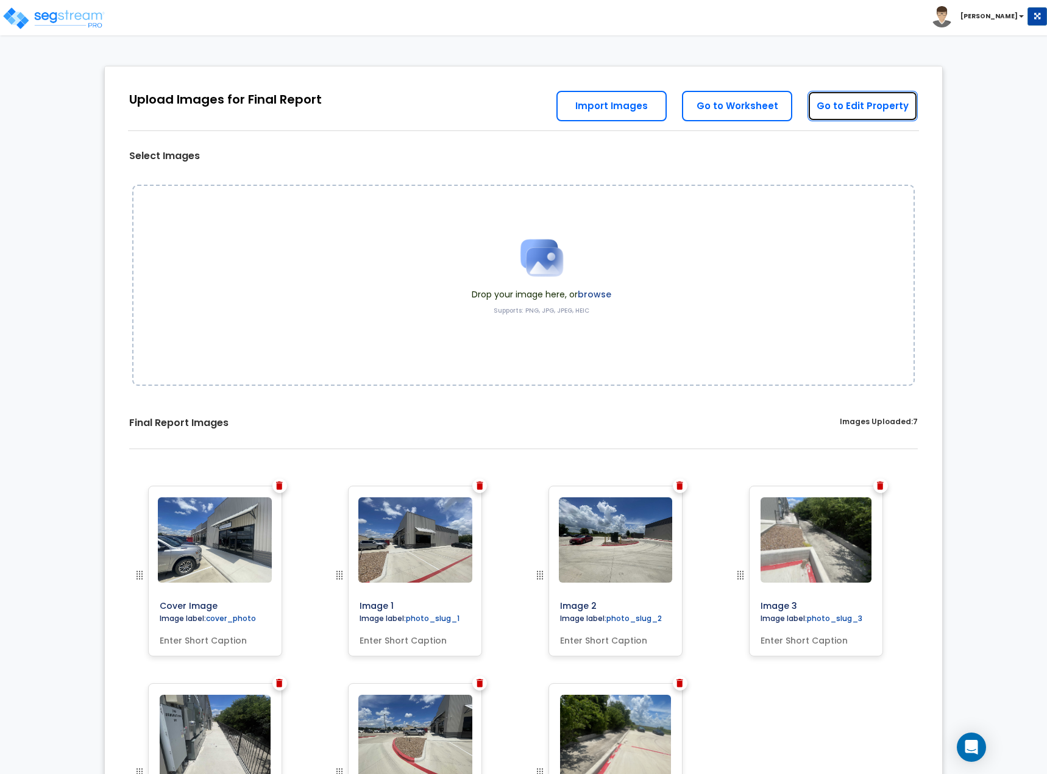
click at [844, 102] on link "Go to Edit Property" at bounding box center [862, 106] width 110 height 30
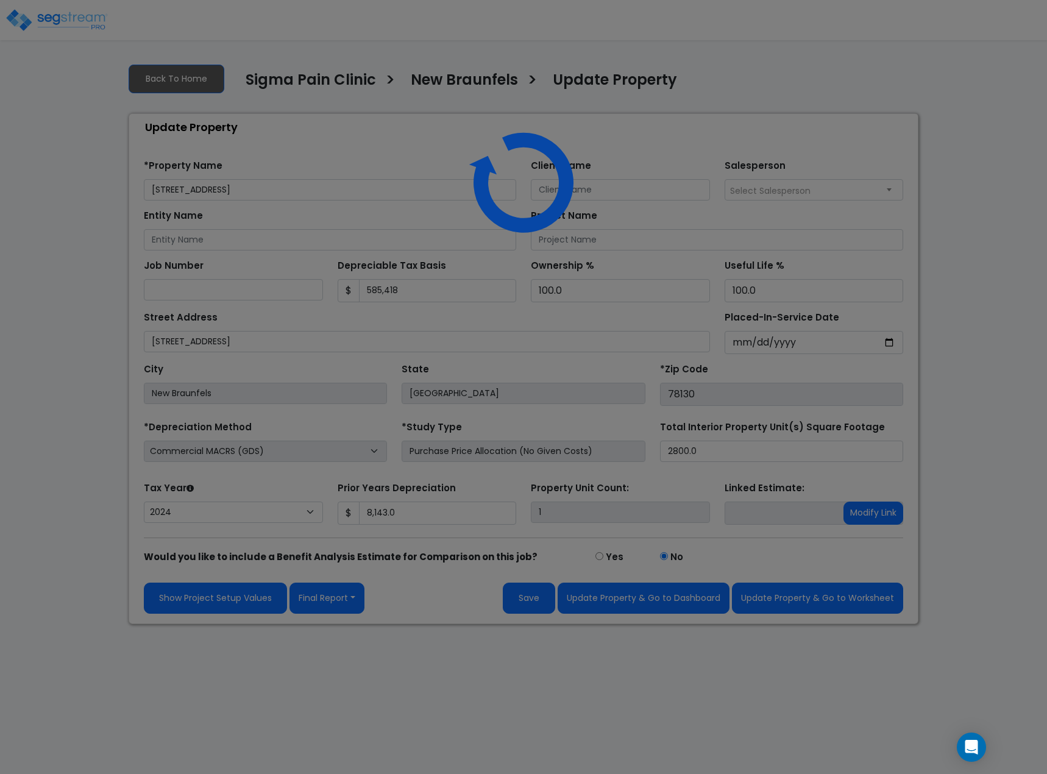
select select "2024"
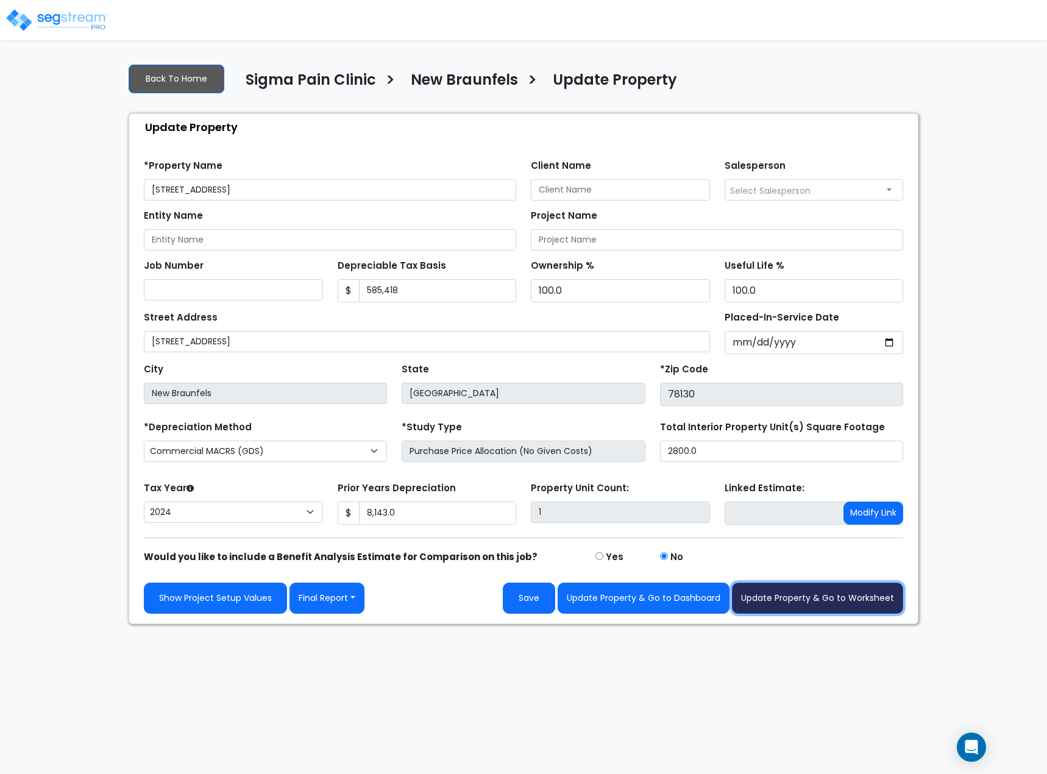
click at [798, 605] on button "Update Property & Go to Worksheet" at bounding box center [817, 597] width 171 height 31
type input "8143"
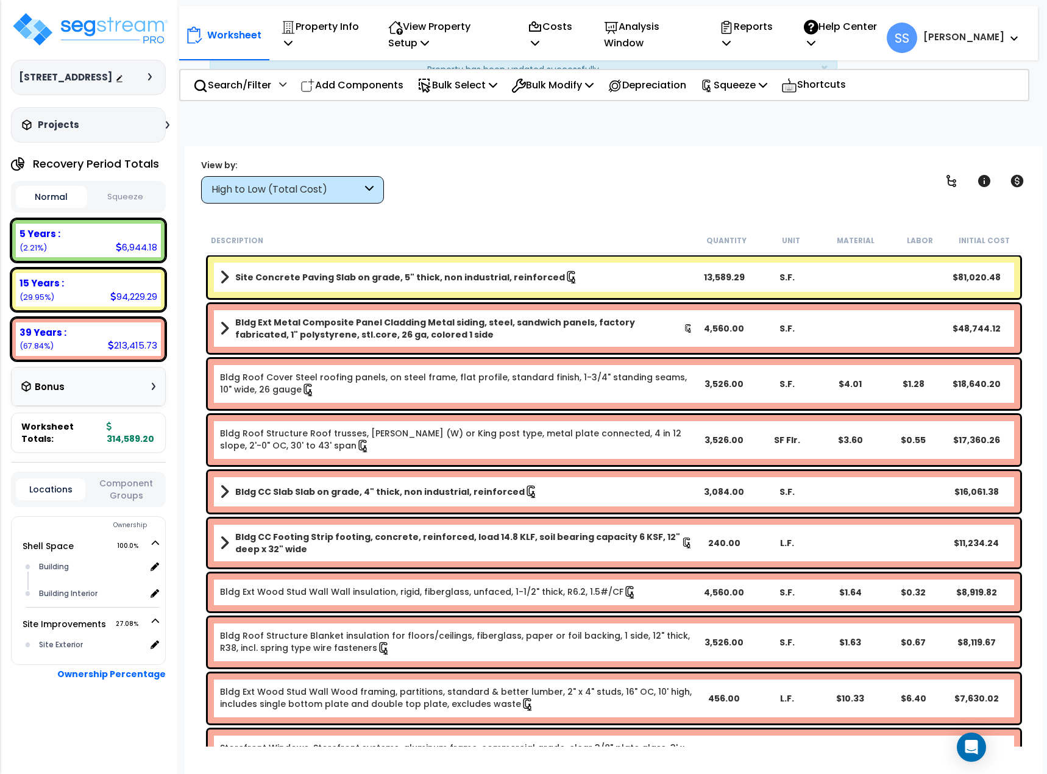
click at [142, 208] on button "Squeeze" at bounding box center [125, 196] width 71 height 21
click at [777, 37] on p "Reports" at bounding box center [748, 34] width 58 height 33
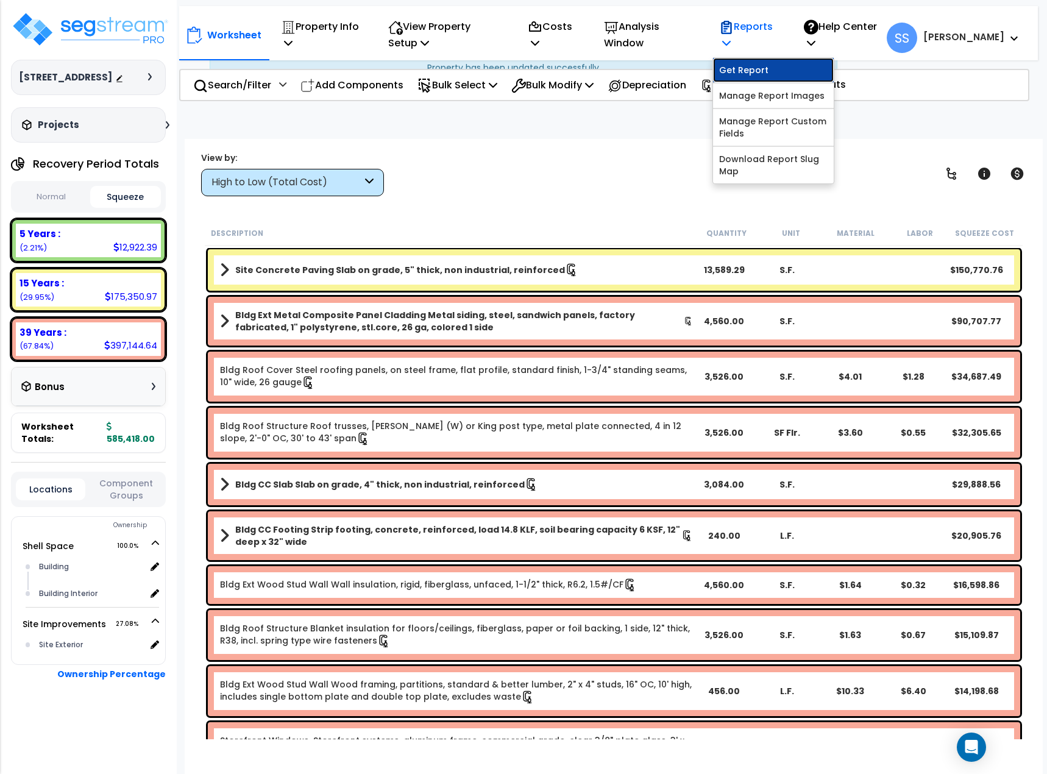
click at [788, 66] on link "Get Report" at bounding box center [773, 70] width 121 height 24
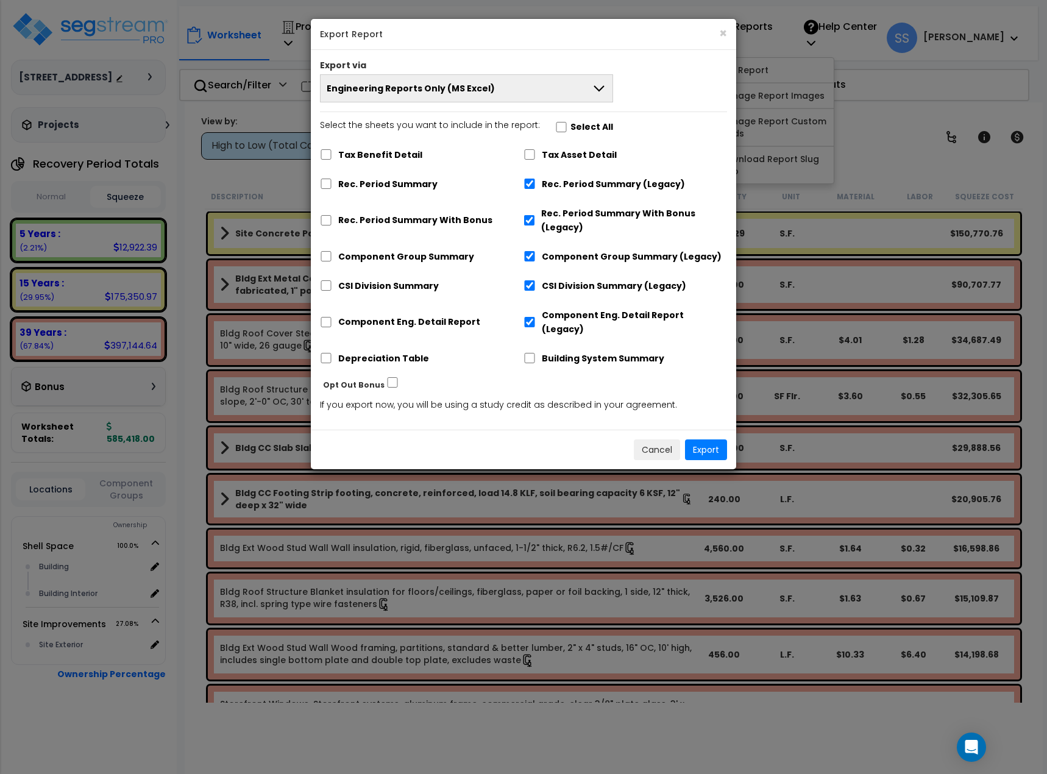
click at [447, 81] on button "Engineering Reports Only (MS Excel)" at bounding box center [466, 88] width 293 height 28
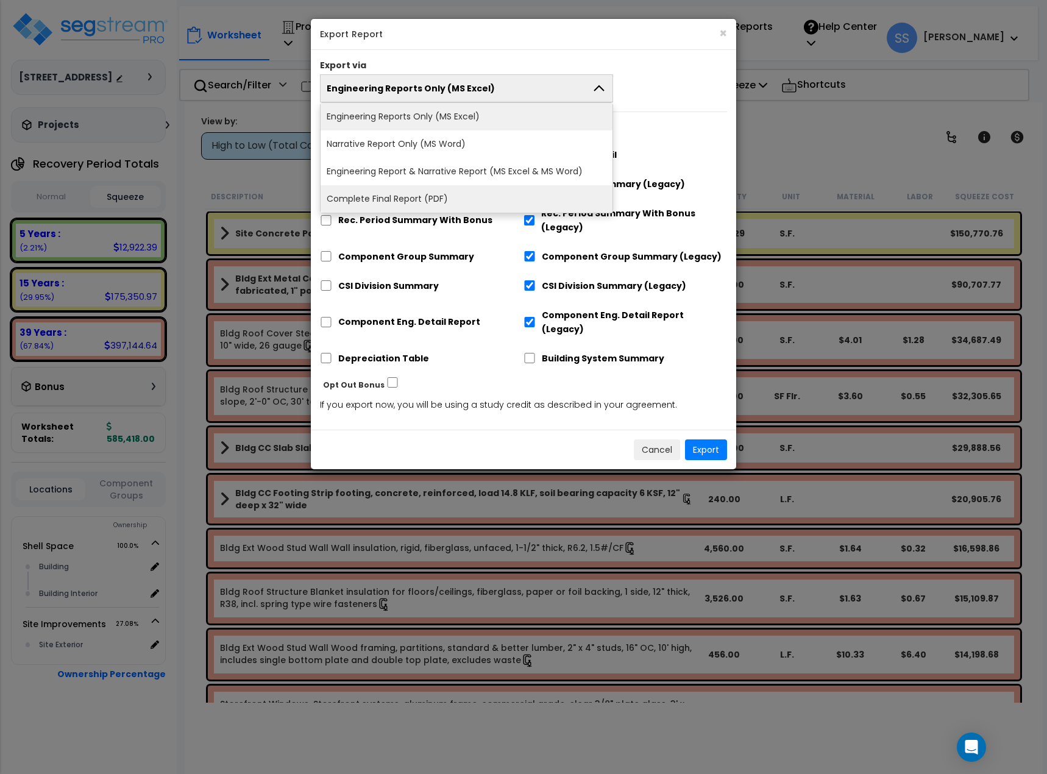
click at [430, 195] on li "Complete Final Report (PDF)" at bounding box center [466, 198] width 292 height 27
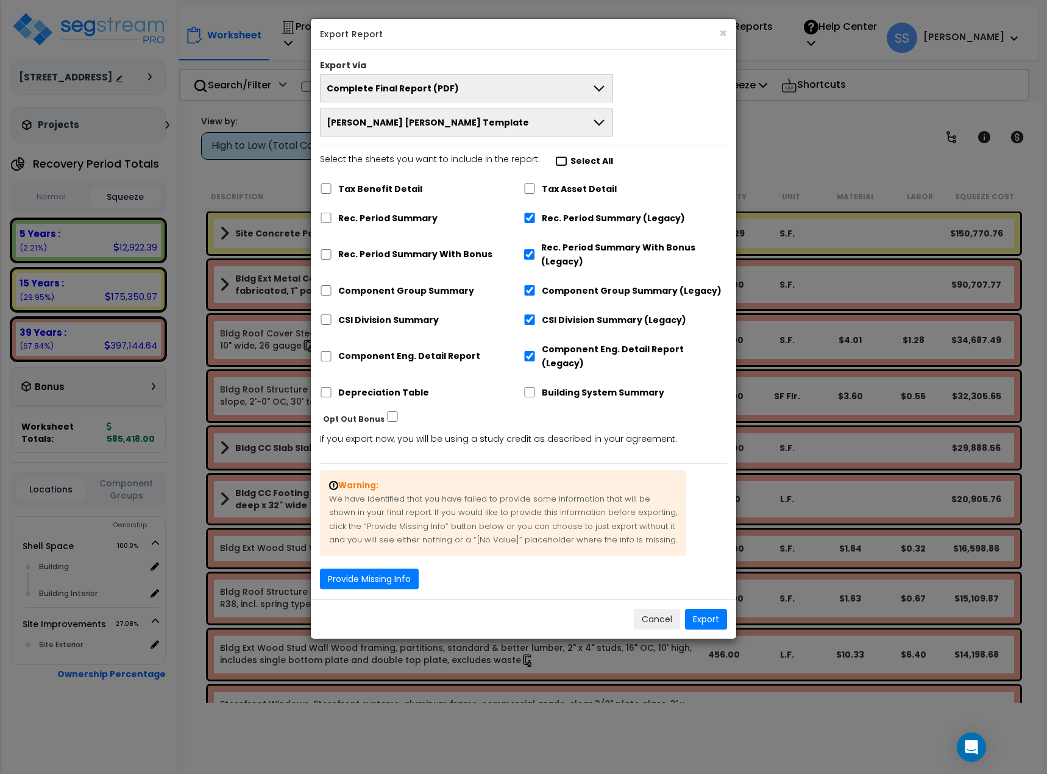
click at [558, 157] on input "Select the sheets you want to include in the report: Select All" at bounding box center [561, 161] width 12 height 10
checkbox input "true"
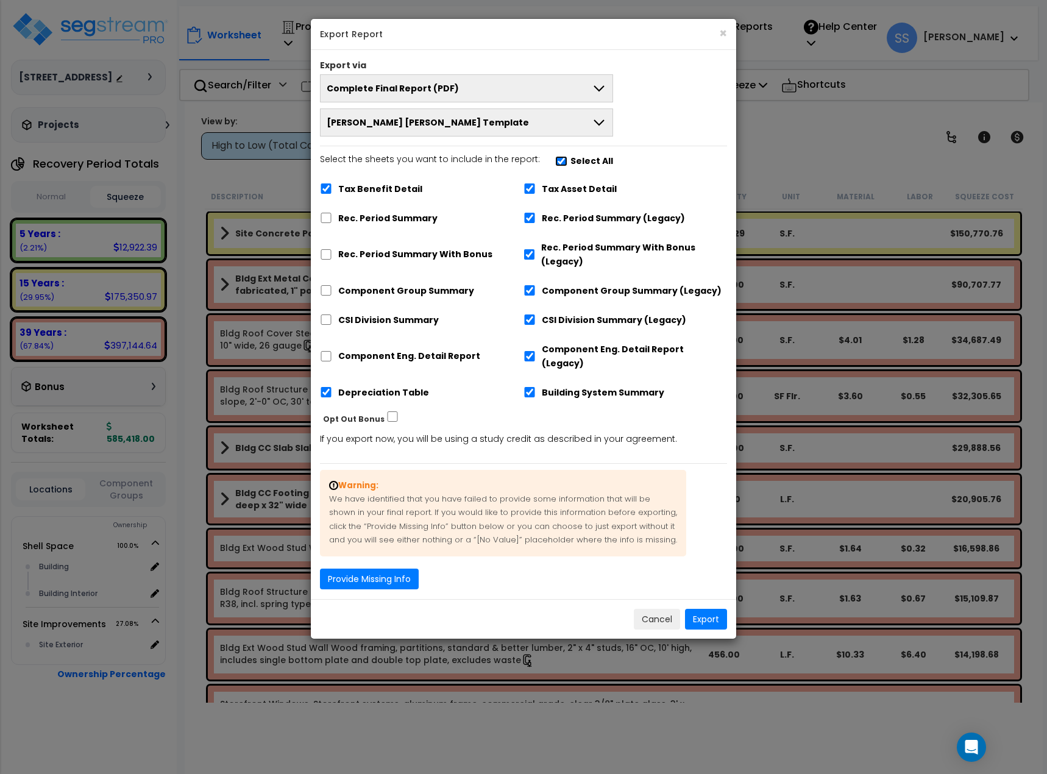
checkbox input "true"
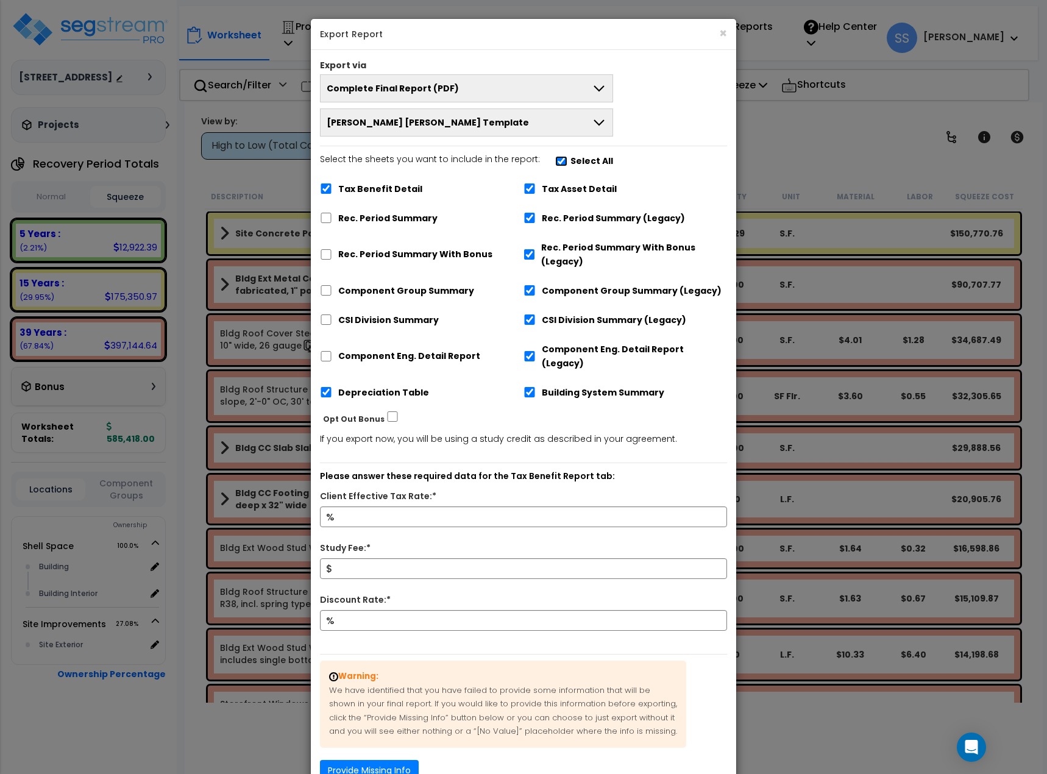
click at [557, 158] on input "Select the sheets you want to include in the report: Select All" at bounding box center [561, 161] width 12 height 10
checkbox input "false"
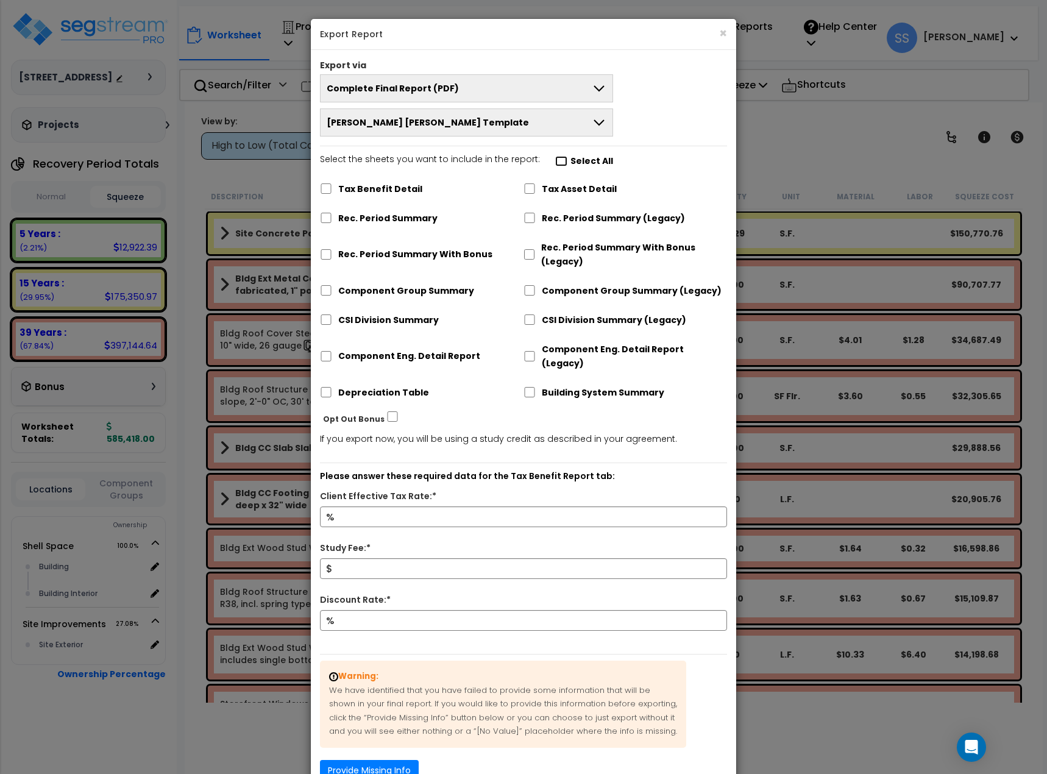
checkbox input "false"
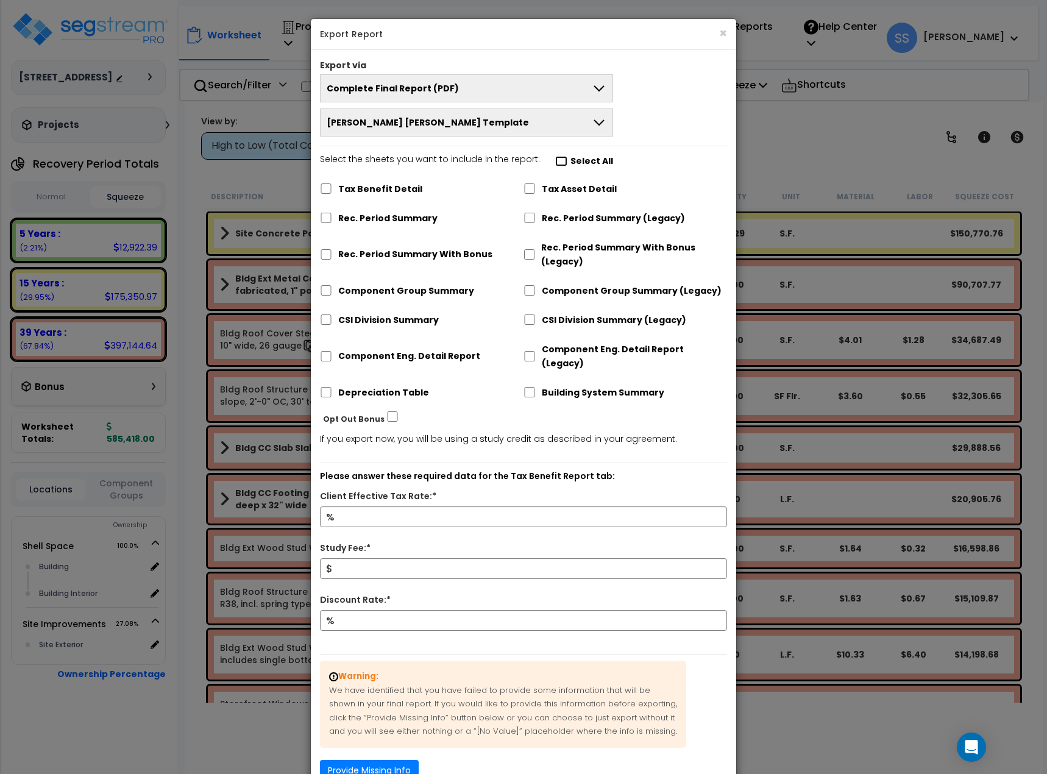
checkbox input "false"
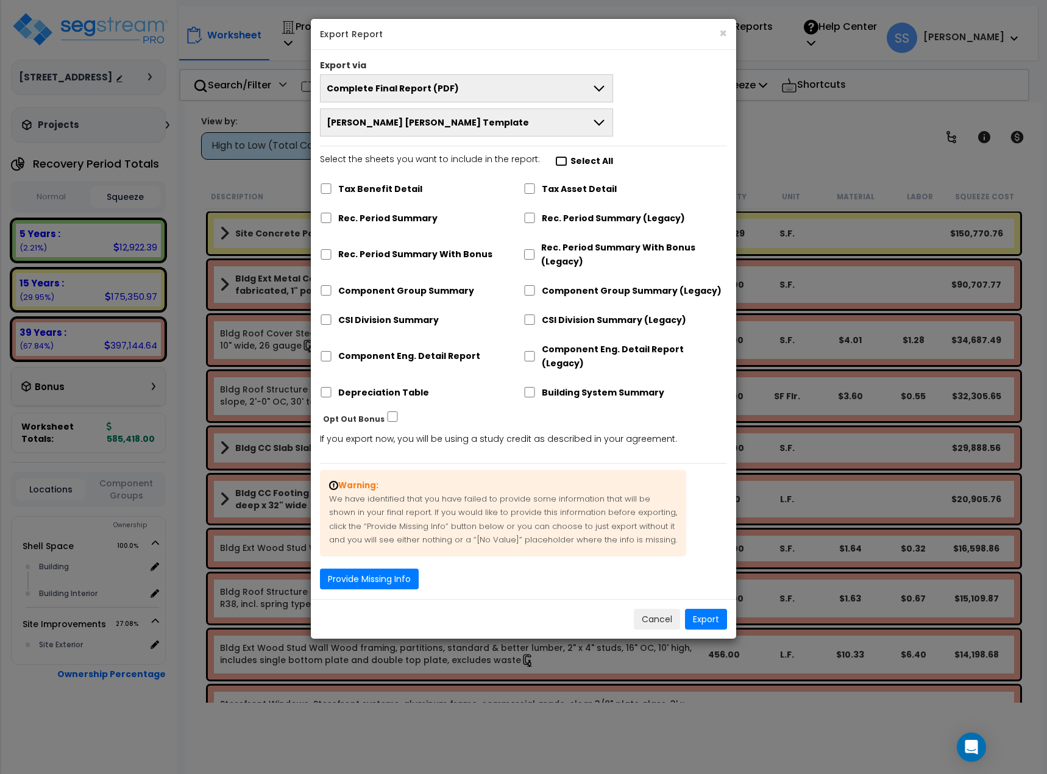
click at [557, 158] on input "Select the sheets you want to include in the report: Select All" at bounding box center [561, 161] width 12 height 10
checkbox input "true"
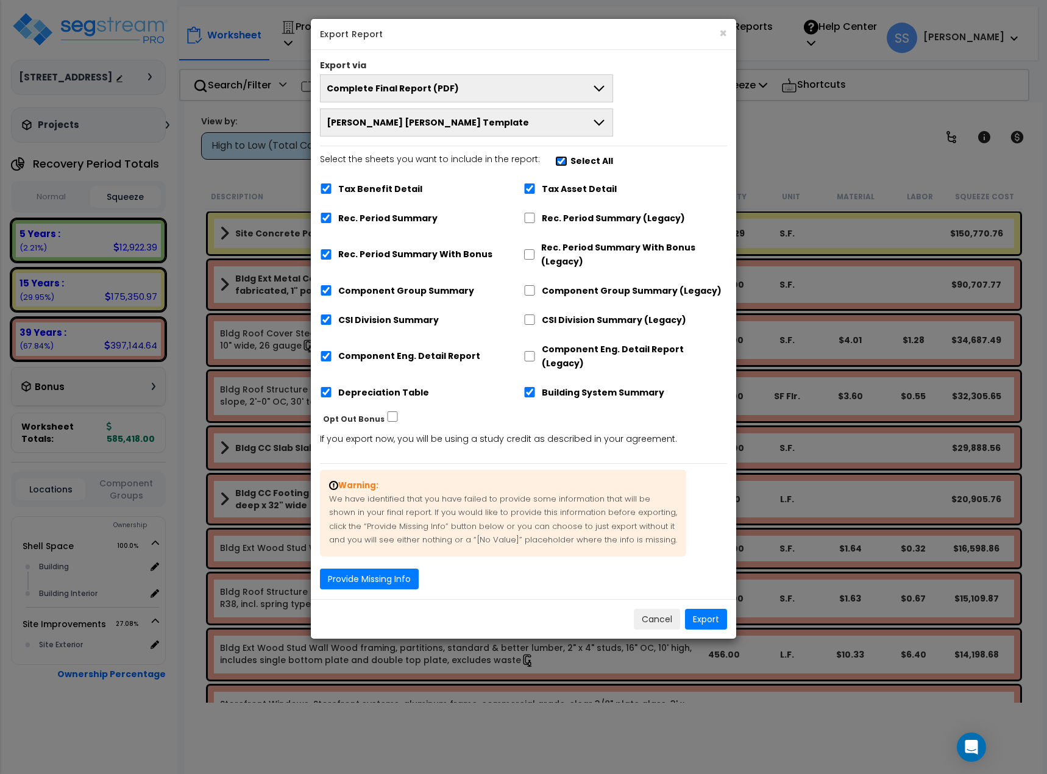
checkbox input "true"
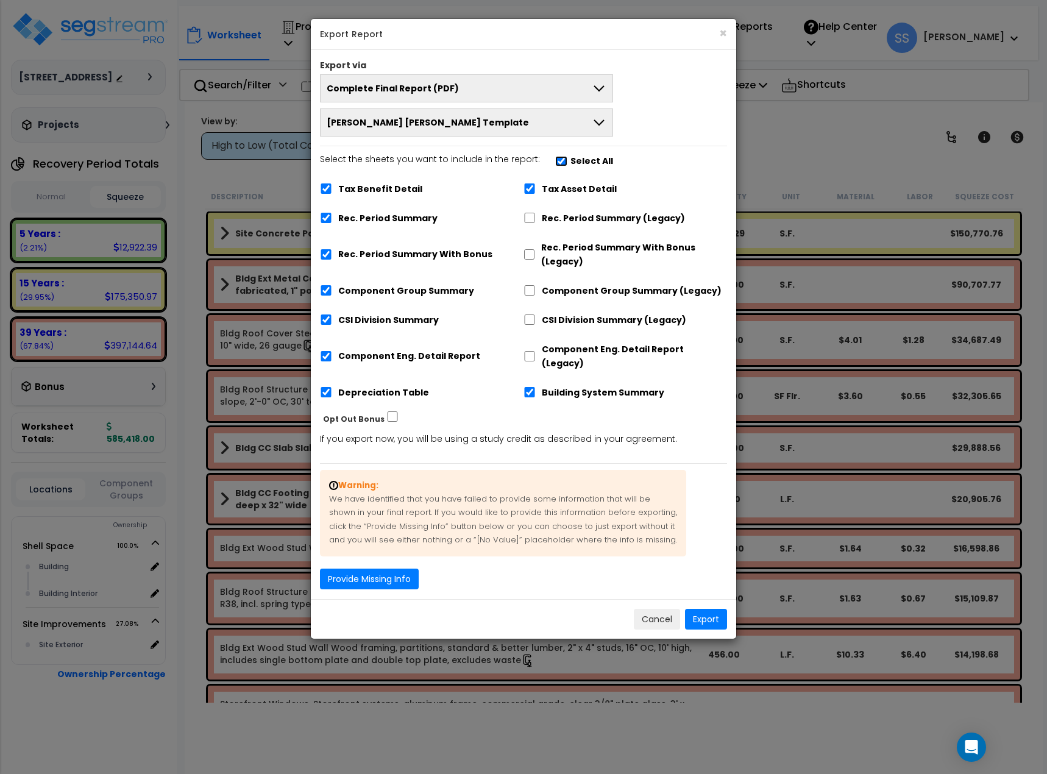
checkbox input "true"
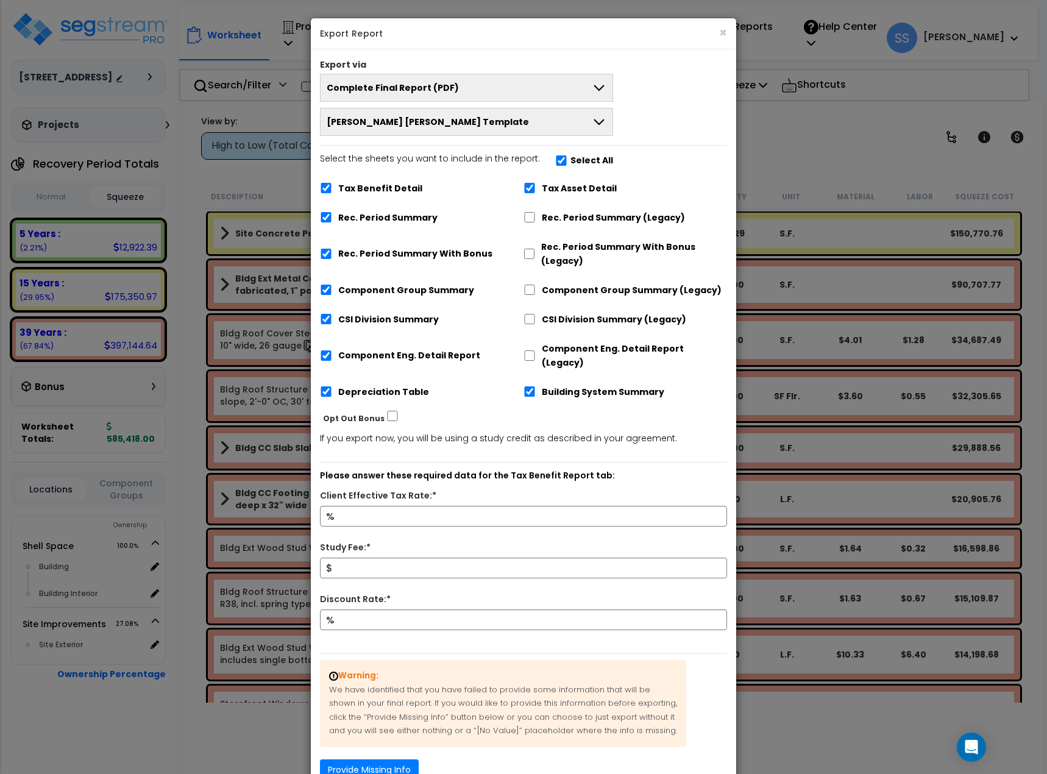
click at [367, 191] on label "Tax Benefit Detail" at bounding box center [380, 189] width 84 height 14
click at [399, 188] on label "Tax Benefit Detail" at bounding box center [380, 189] width 84 height 14
click at [332, 188] on input "Tax Benefit Detail" at bounding box center [326, 188] width 12 height 10
checkbox input "false"
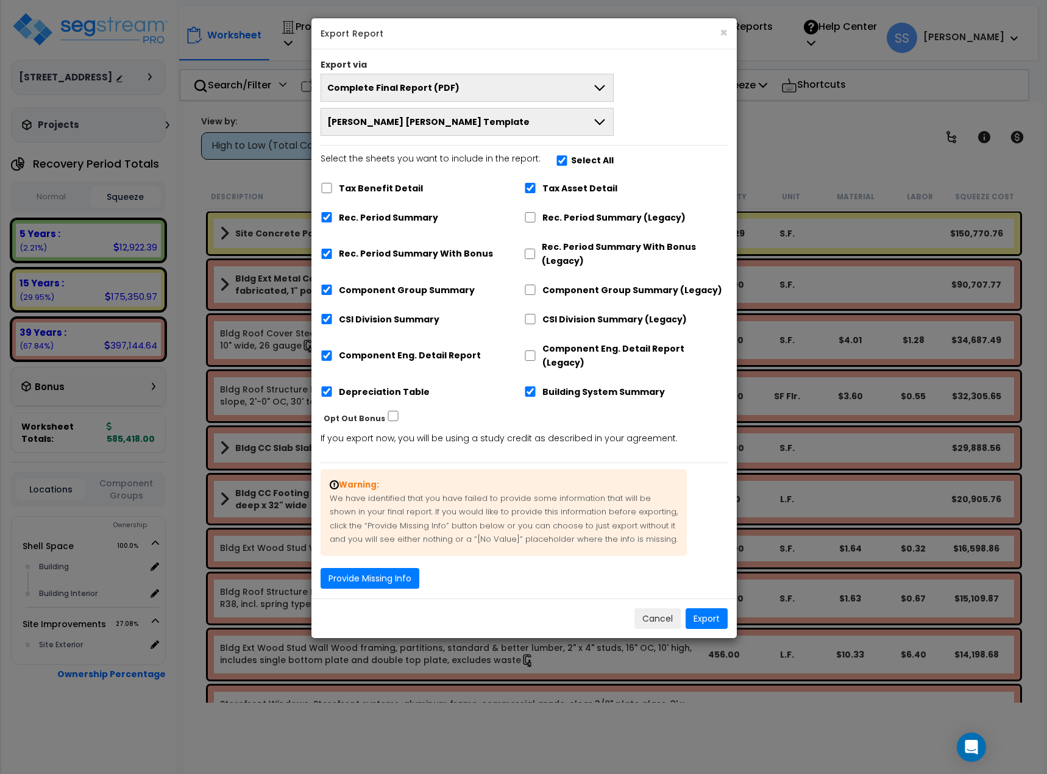
click at [551, 212] on label "Rec. Period Summary (Legacy)" at bounding box center [613, 218] width 143 height 14
click at [542, 217] on label "Rec. Period Summary (Legacy)" at bounding box center [613, 218] width 143 height 14
click at [536, 217] on input "Rec. Period Summary (Legacy)" at bounding box center [530, 217] width 12 height 10
checkbox input "true"
checkbox input "false"
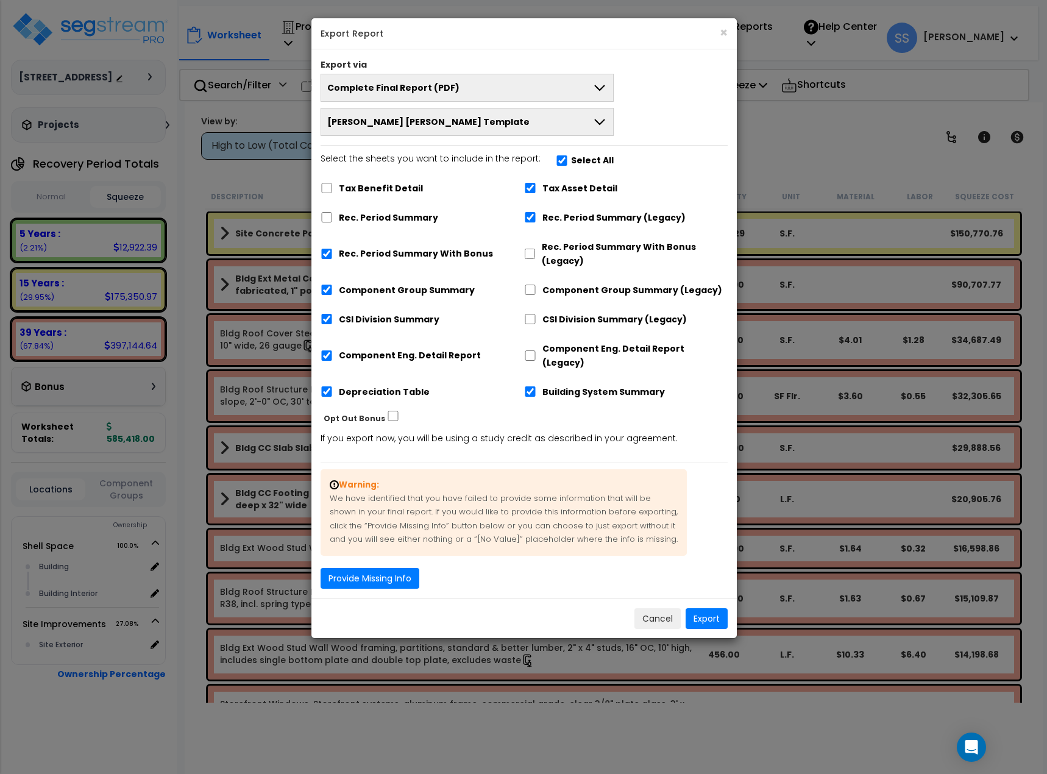
click at [419, 259] on label "Rec. Period Summary With Bonus" at bounding box center [416, 254] width 154 height 14
click at [333, 259] on input "Rec. Period Summary With Bonus" at bounding box center [326, 254] width 12 height 10
checkbox input "false"
click at [381, 568] on button "Provide Missing Info" at bounding box center [369, 578] width 99 height 21
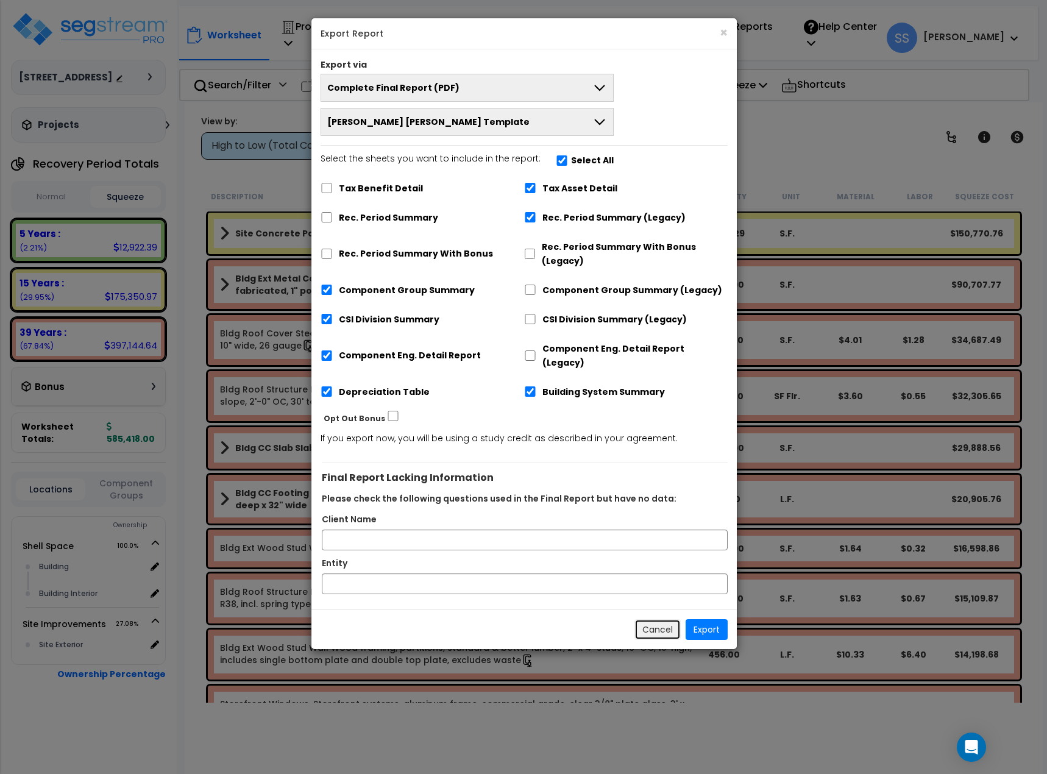
click at [654, 619] on button "Cancel" at bounding box center [657, 629] width 46 height 21
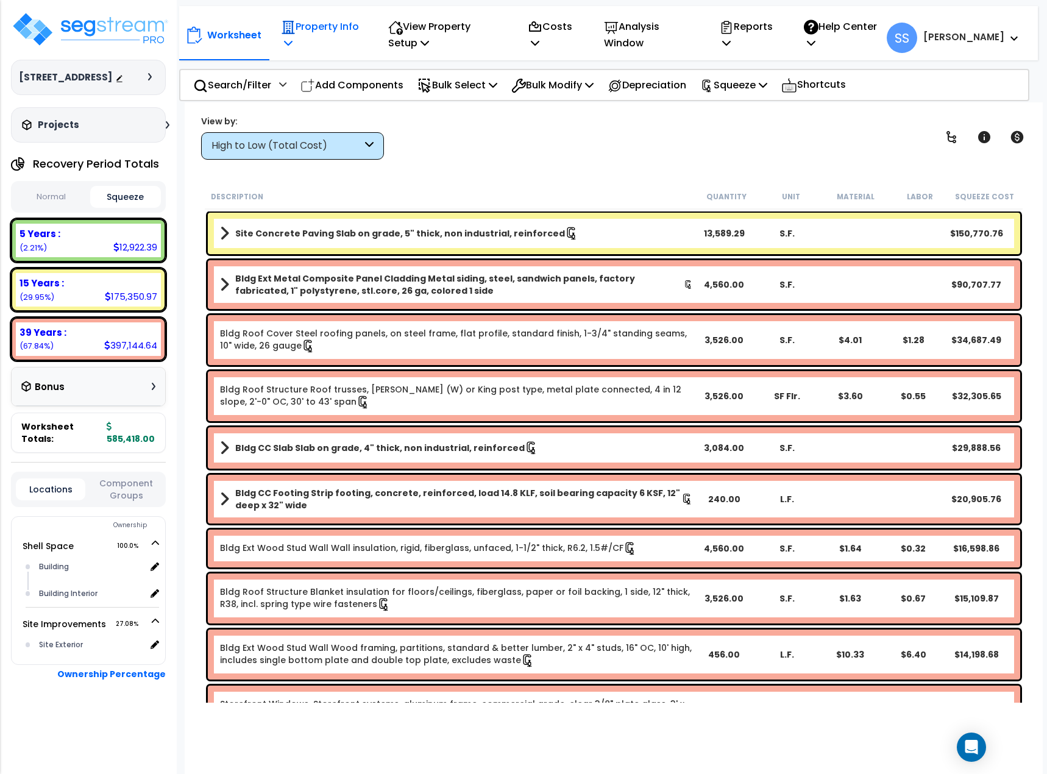
click at [296, 26] on p "Property Info" at bounding box center [321, 34] width 80 height 33
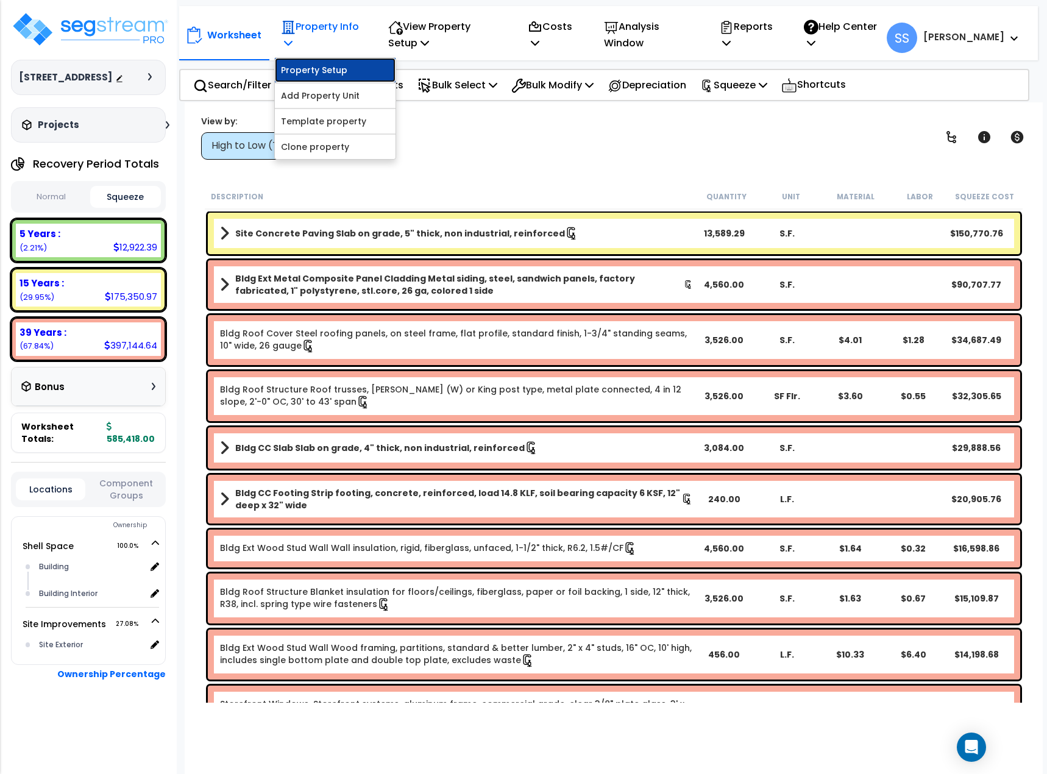
click at [317, 61] on link "Property Setup" at bounding box center [335, 70] width 121 height 24
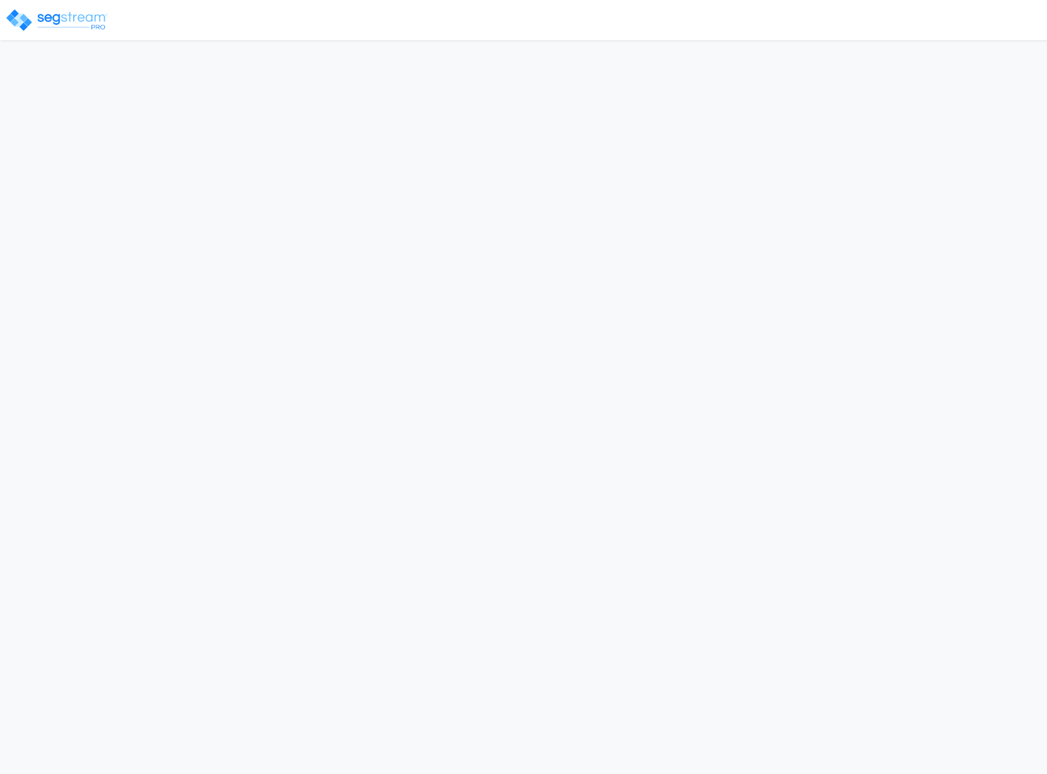
select select "2024"
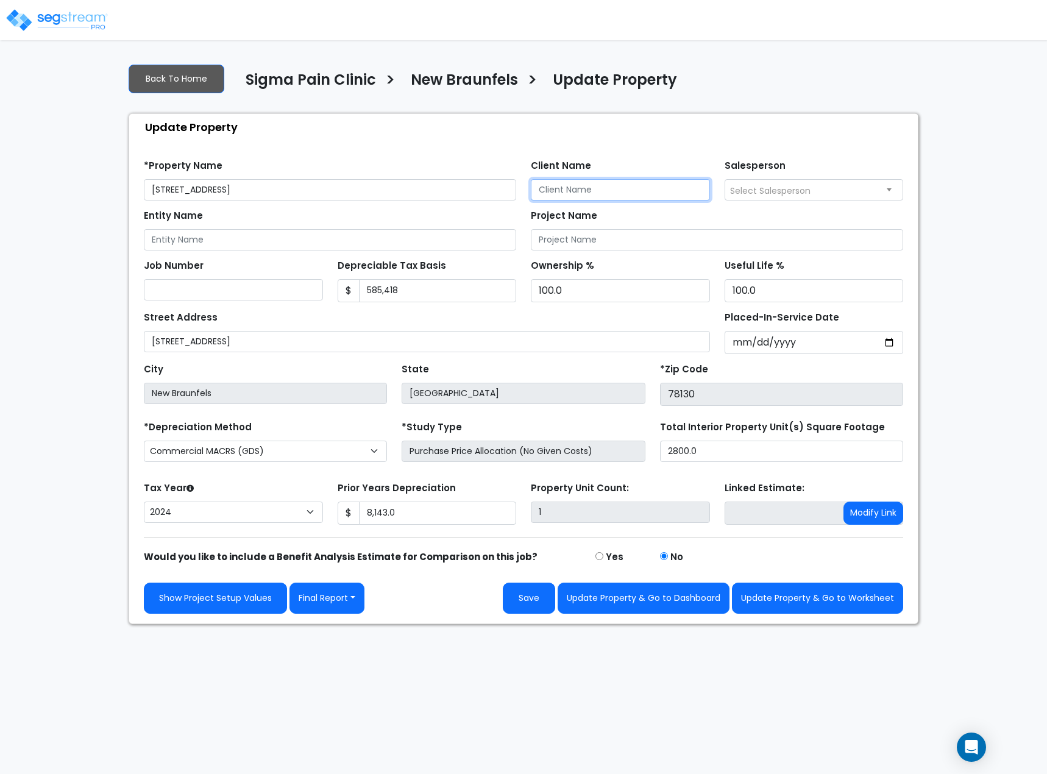
click at [574, 185] on input "Client Name" at bounding box center [620, 189] width 179 height 21
type input "D"
type input "[PERSON_NAME]"
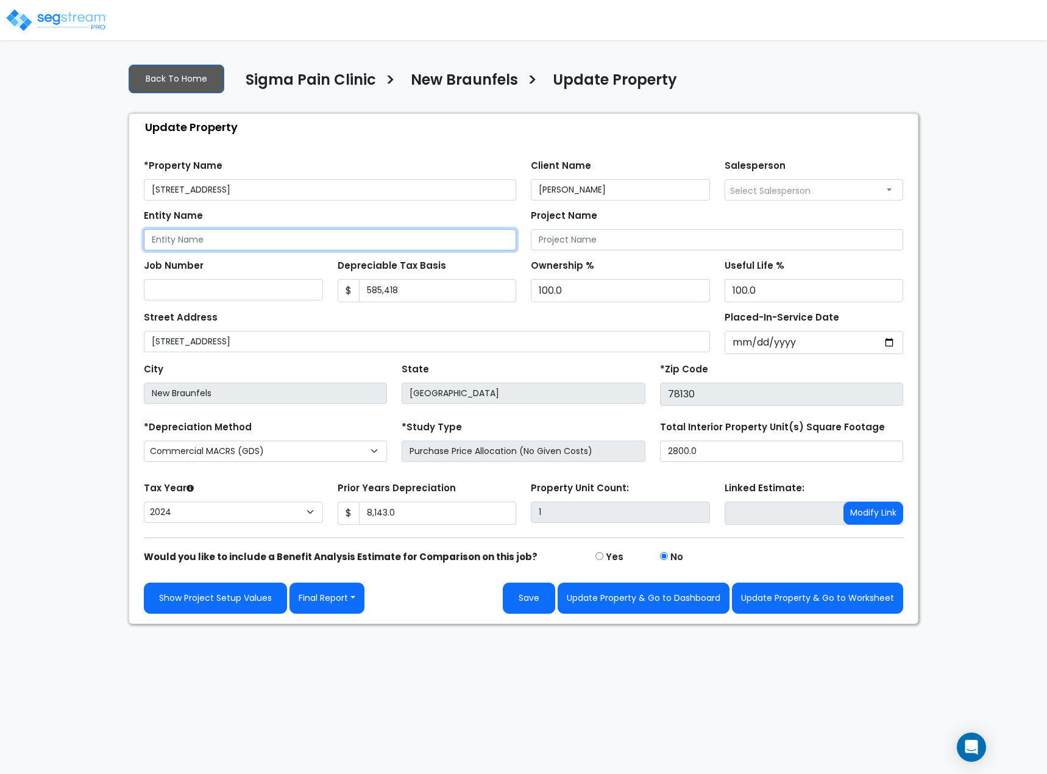
click at [356, 232] on input "Entity Name" at bounding box center [330, 239] width 372 height 21
type input "[PERSON_NAME]"
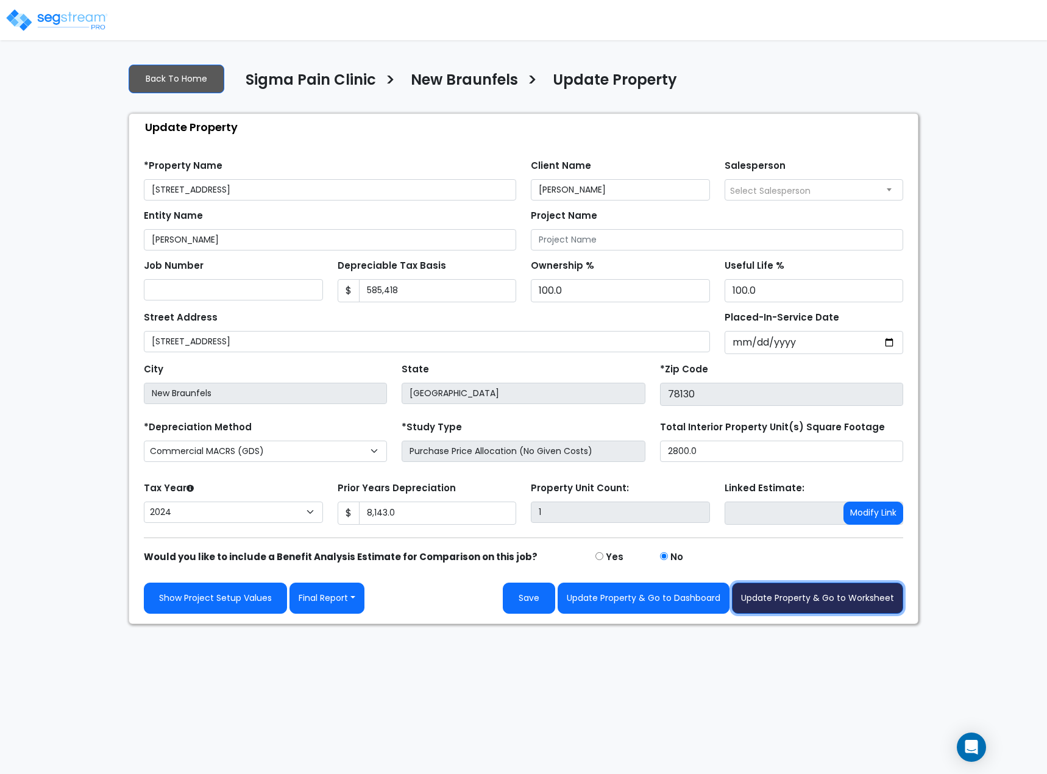
click at [774, 594] on button "Update Property & Go to Worksheet" at bounding box center [817, 597] width 171 height 31
type input "8143"
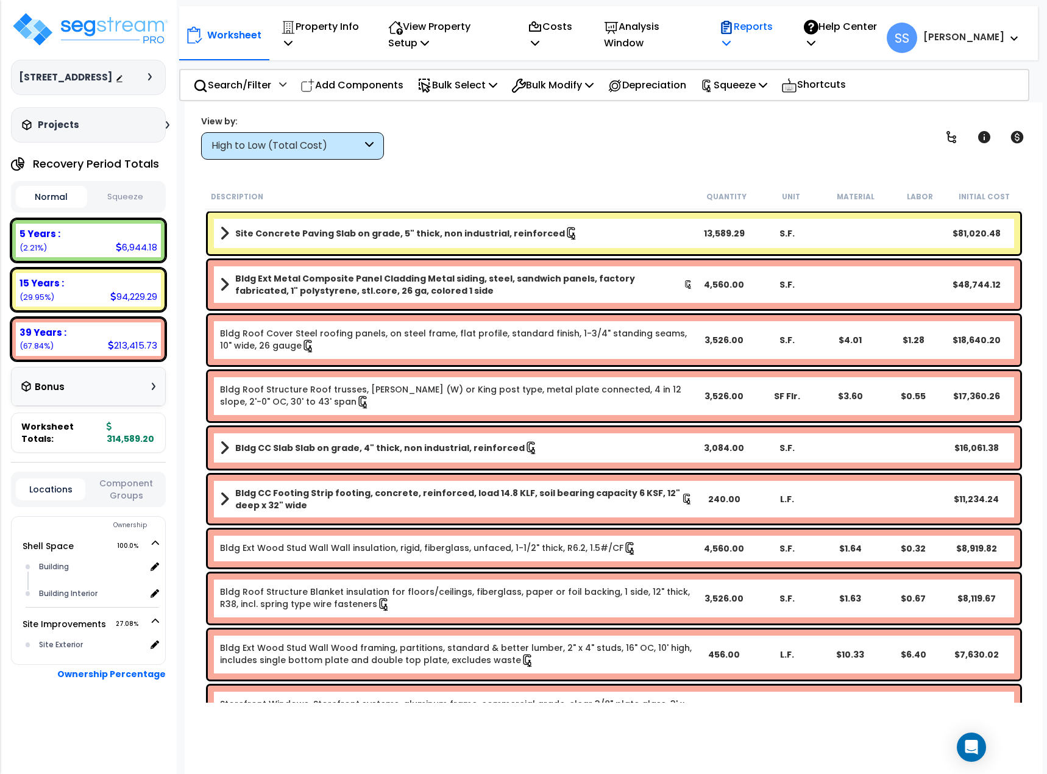
click at [734, 24] on icon at bounding box center [726, 27] width 15 height 15
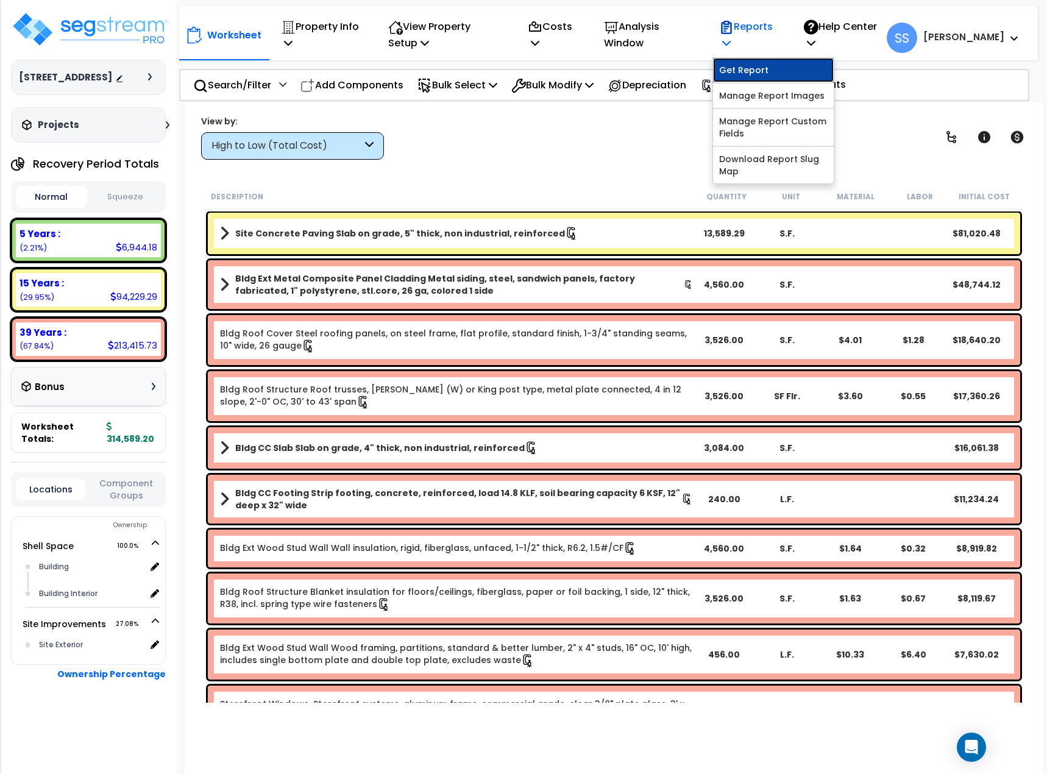
click at [765, 63] on link "Get Report" at bounding box center [773, 70] width 121 height 24
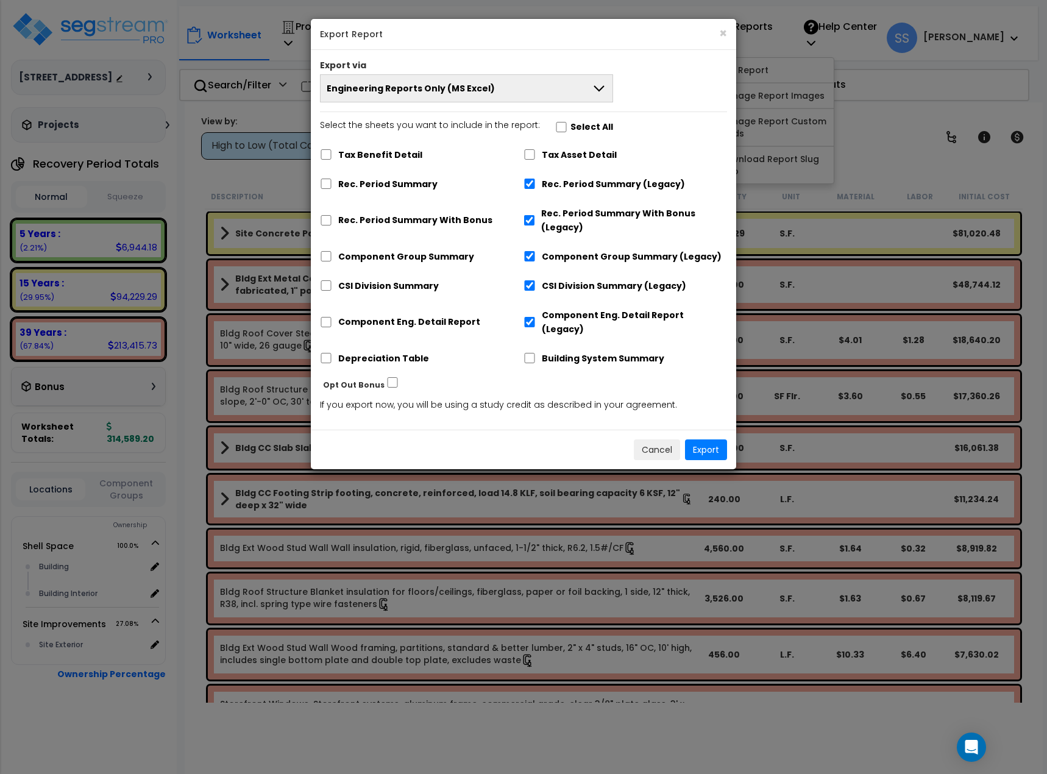
click at [564, 77] on button "Engineering Reports Only (MS Excel)" at bounding box center [466, 88] width 293 height 28
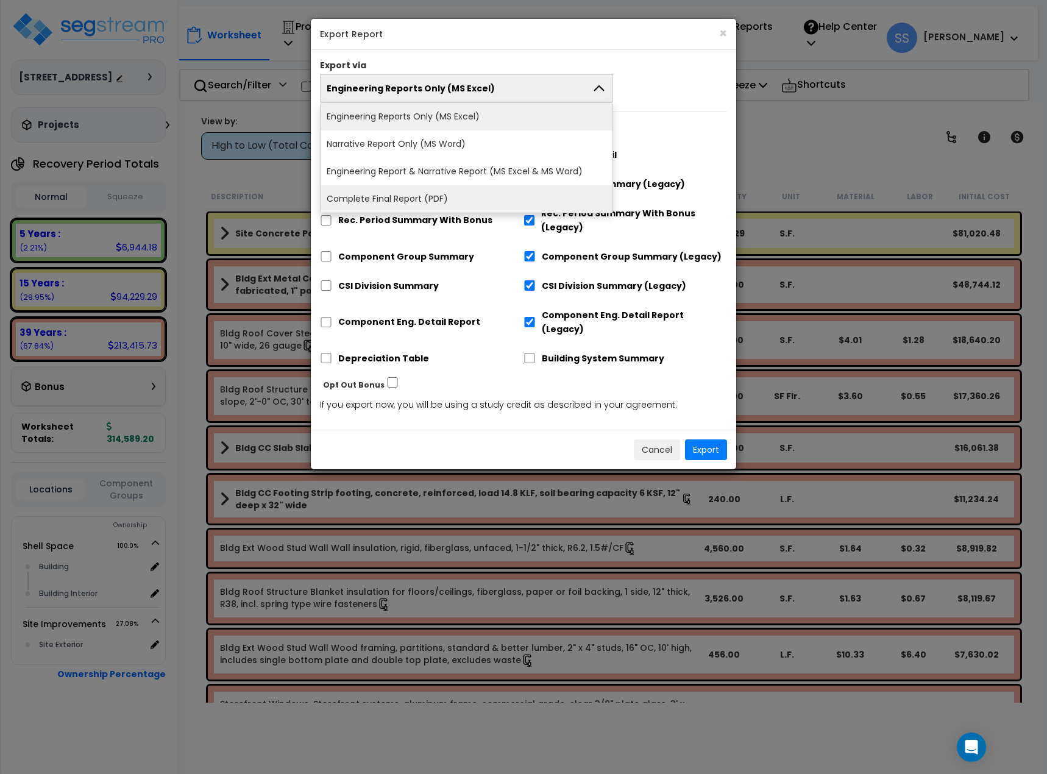
click at [428, 192] on li "Complete Final Report (PDF)" at bounding box center [466, 198] width 292 height 27
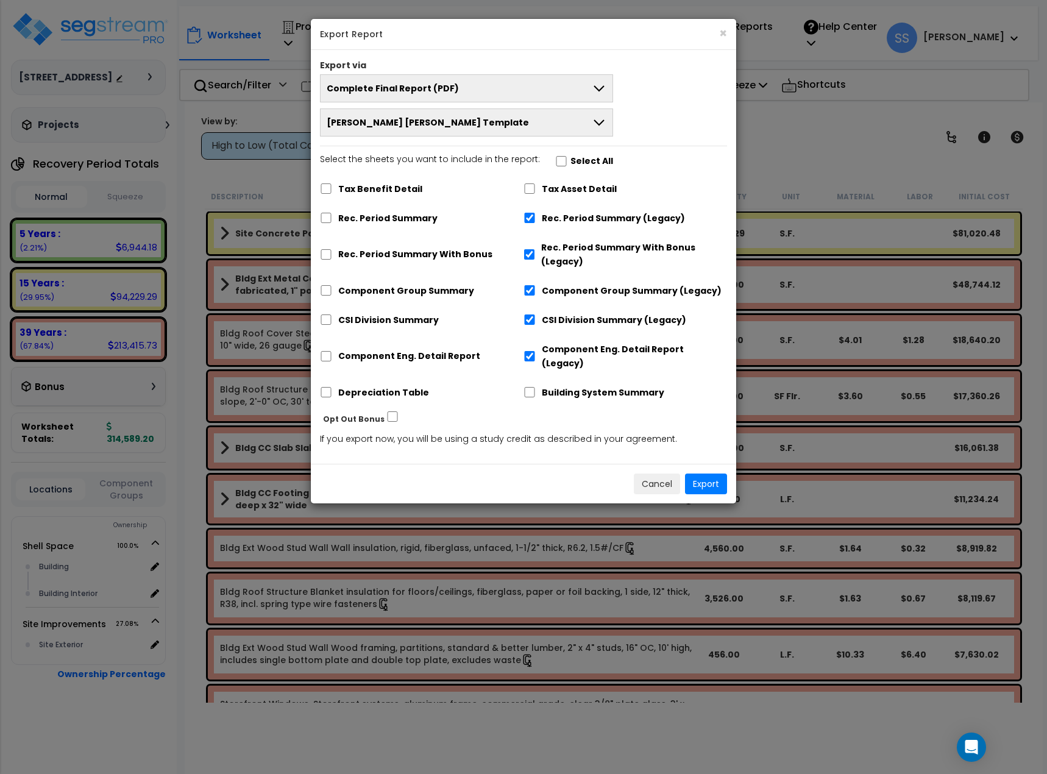
click at [570, 158] on label "Select All" at bounding box center [591, 161] width 43 height 14
click at [566, 158] on input "Select the sheets you want to include in the report: Select All" at bounding box center [561, 161] width 12 height 10
checkbox input "true"
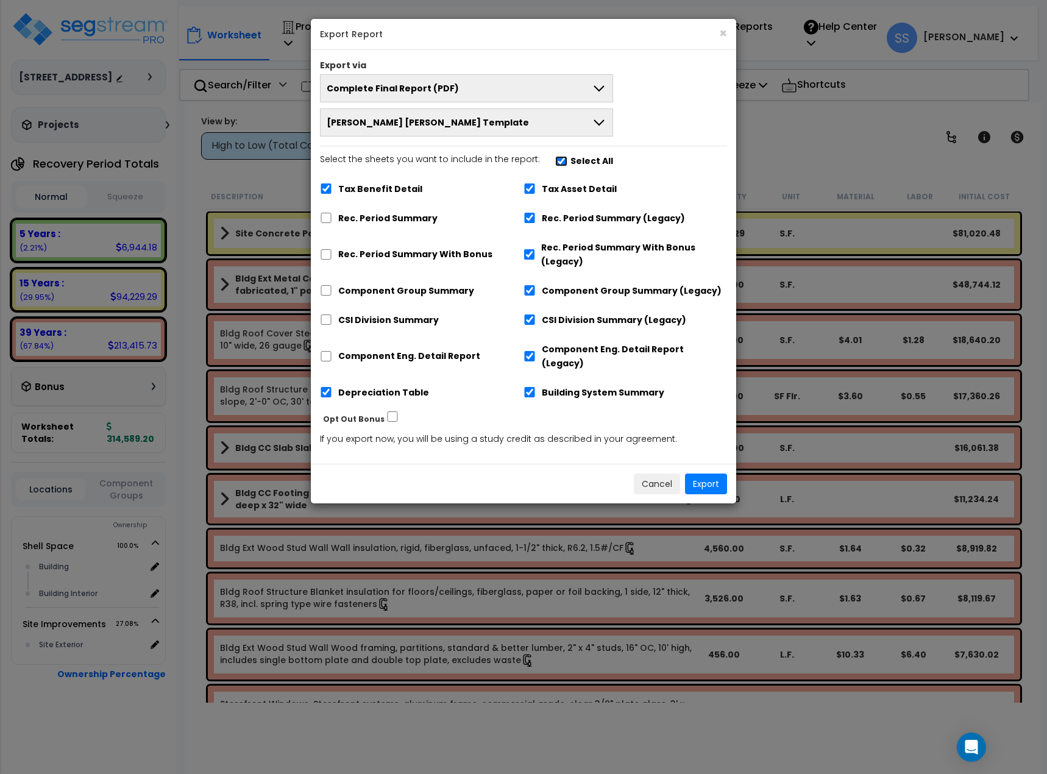
checkbox input "true"
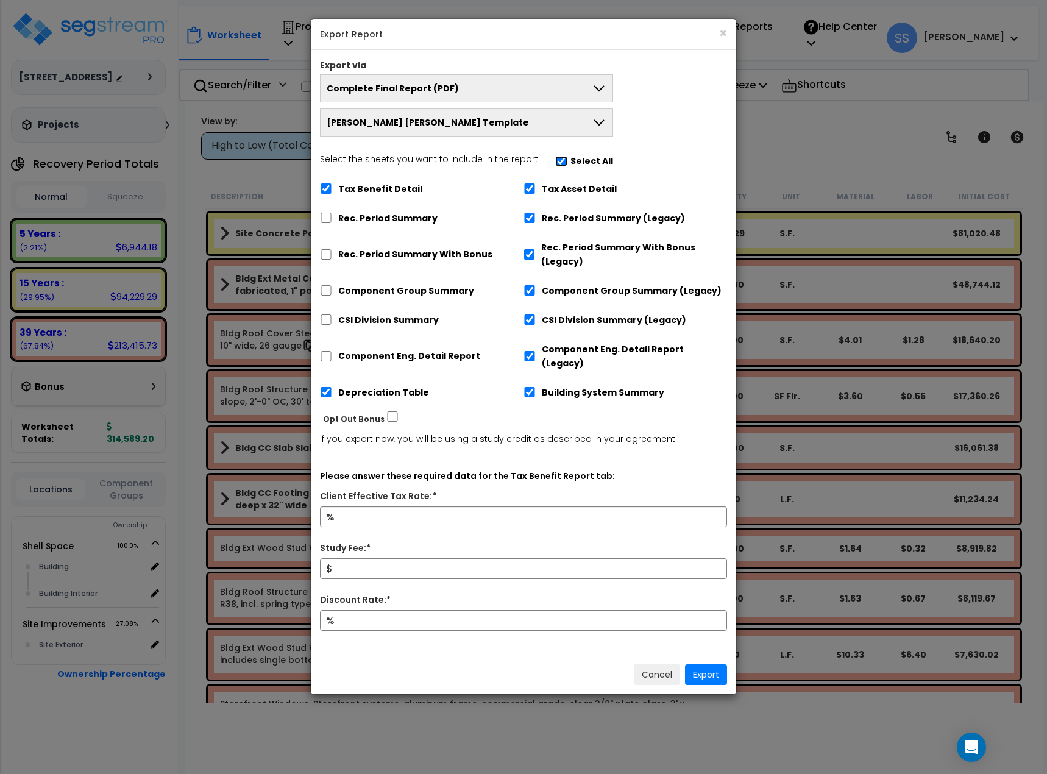
click at [557, 157] on input "Select the sheets you want to include in the report: Select All" at bounding box center [561, 161] width 12 height 10
checkbox input "false"
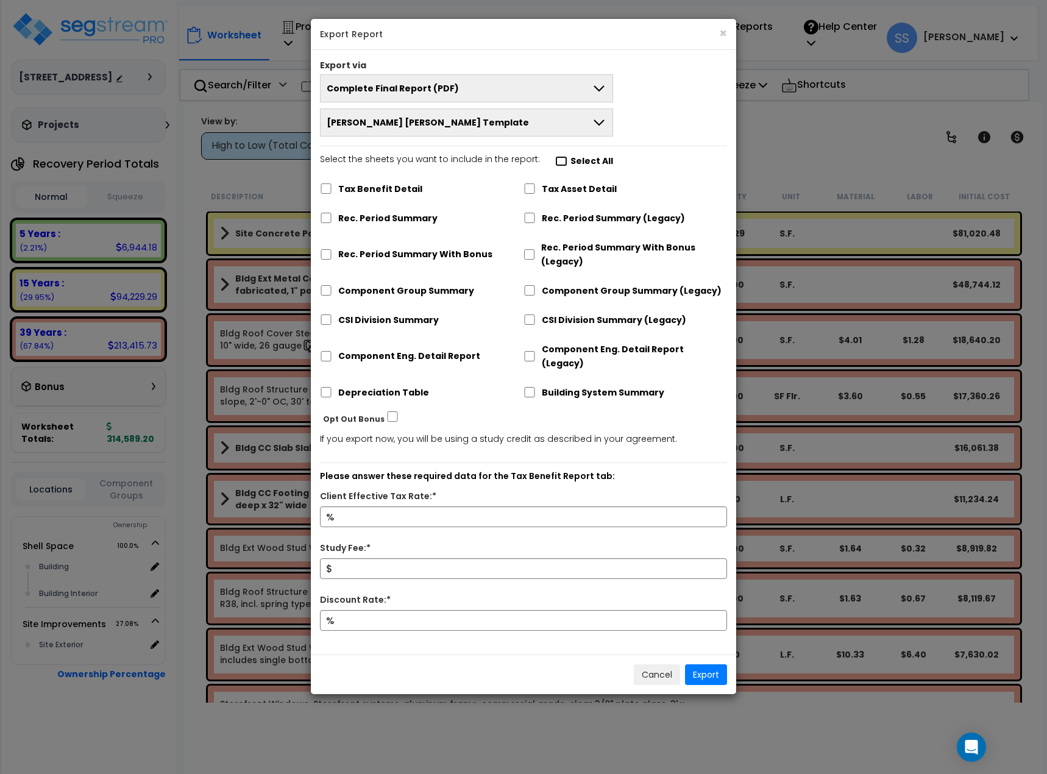
checkbox input "false"
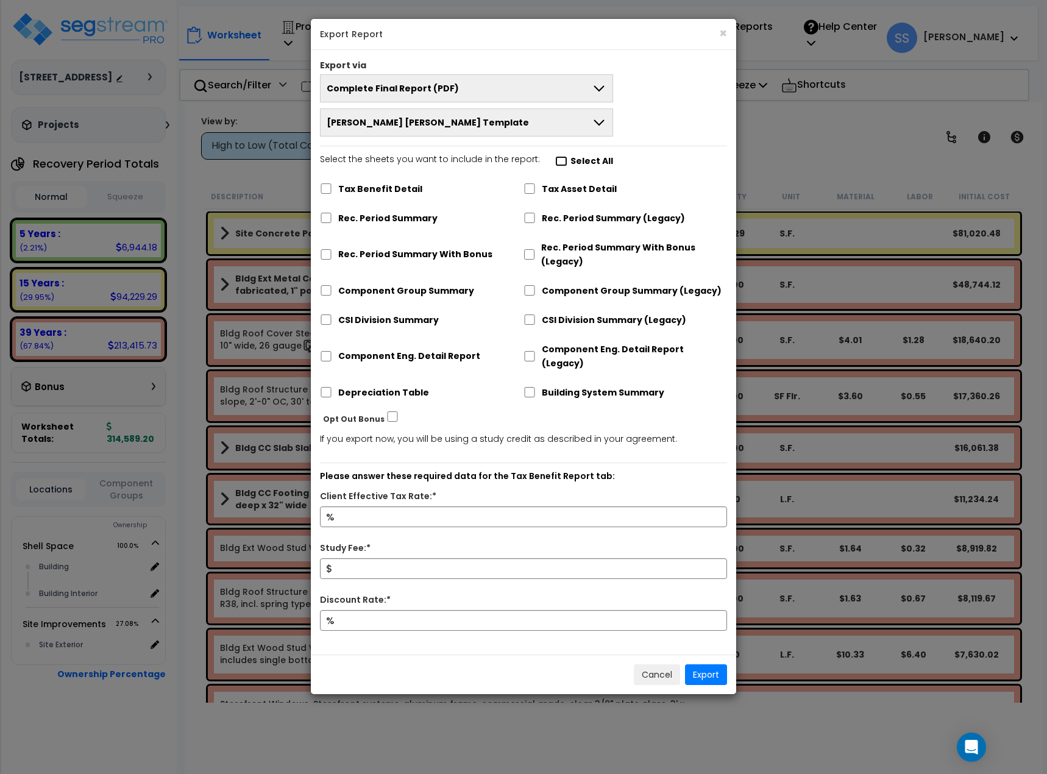
checkbox input "false"
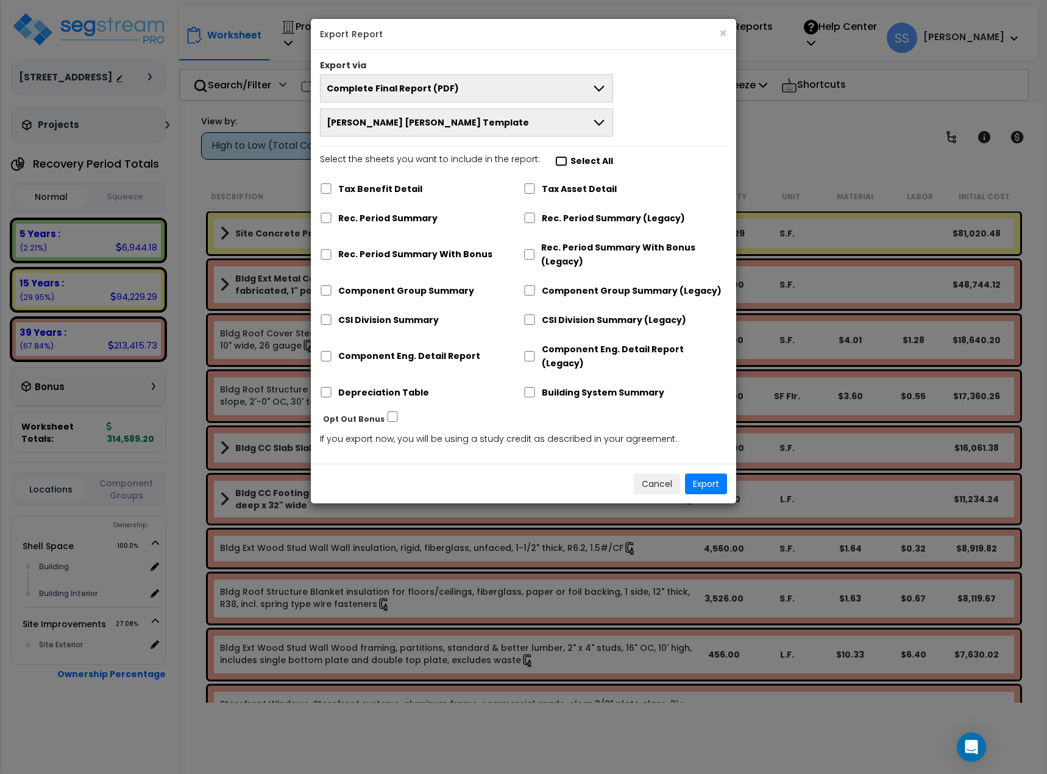
click at [557, 157] on input "Select the sheets you want to include in the report: Select All" at bounding box center [561, 161] width 12 height 10
checkbox input "true"
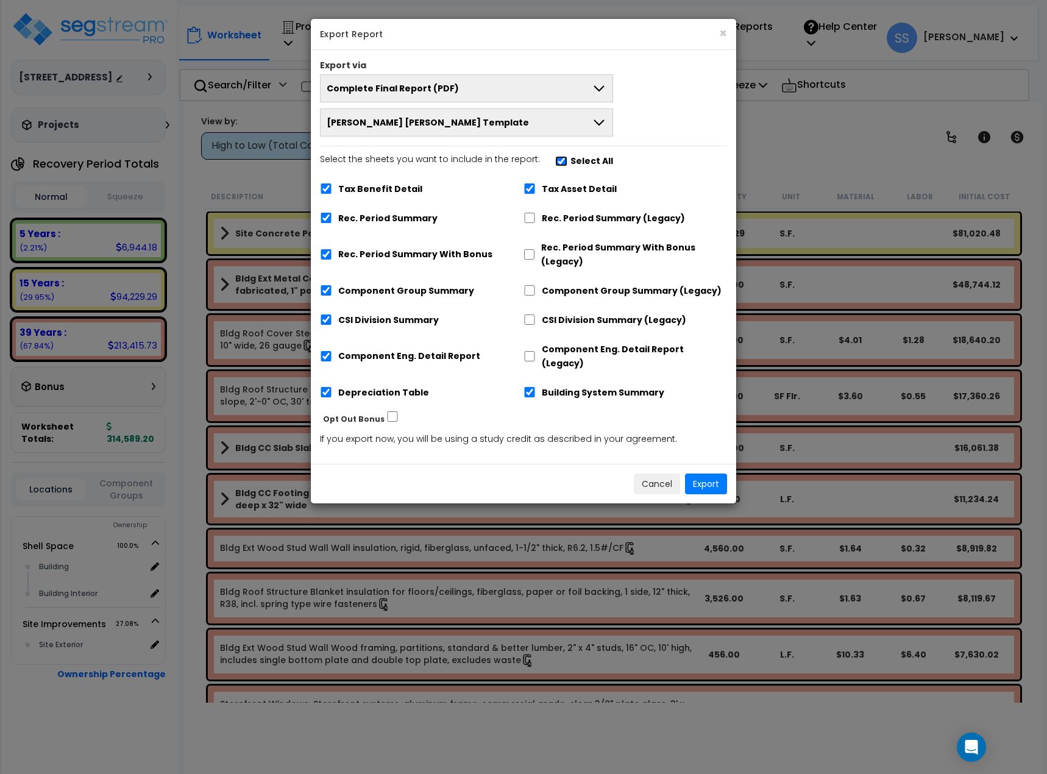
checkbox input "true"
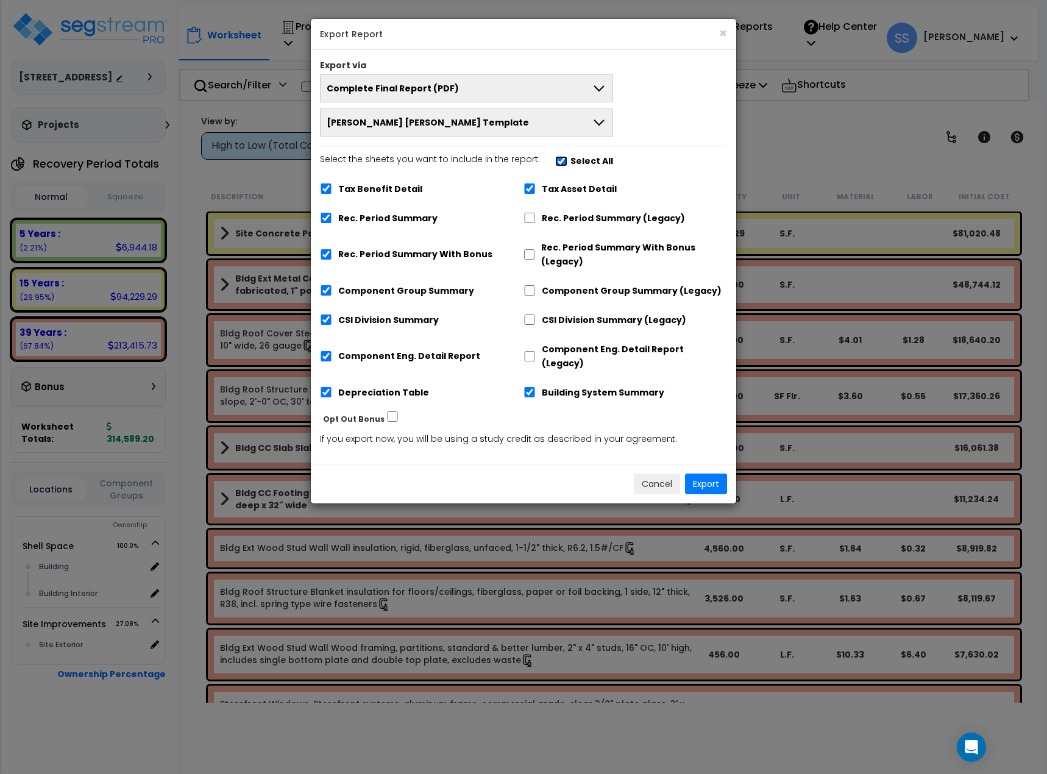
checkbox input "true"
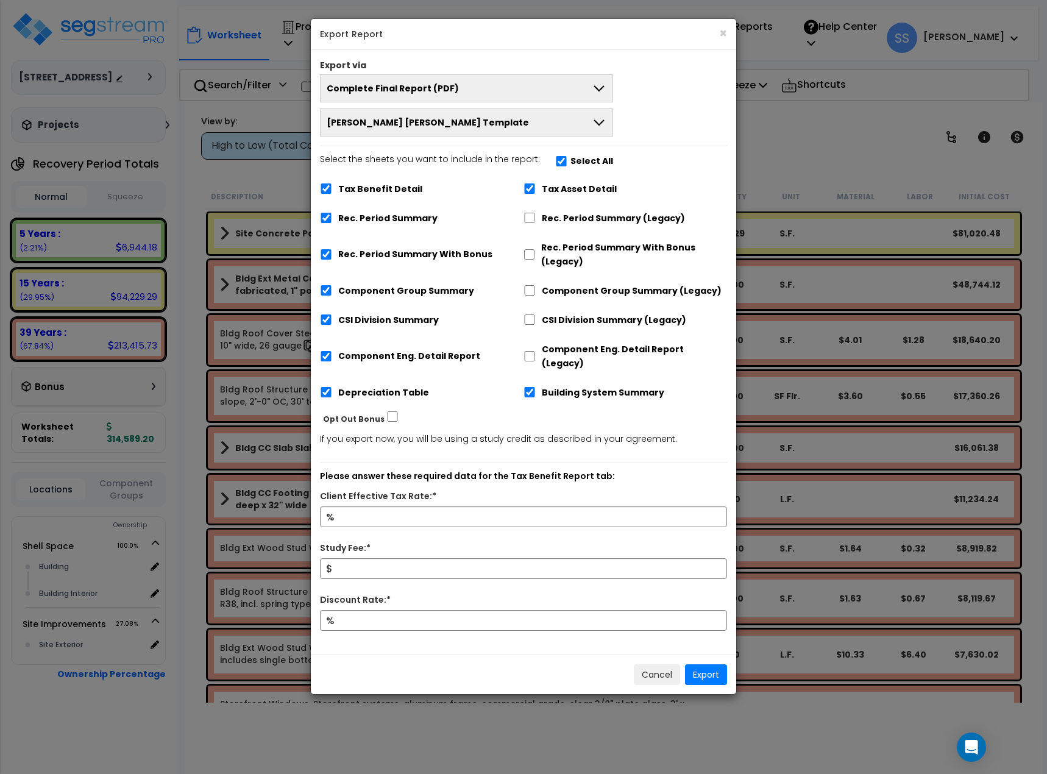
click at [409, 186] on label "Tax Benefit Detail" at bounding box center [380, 189] width 84 height 14
click at [332, 186] on input "Tax Benefit Detail" at bounding box center [326, 188] width 12 height 10
checkbox input "false"
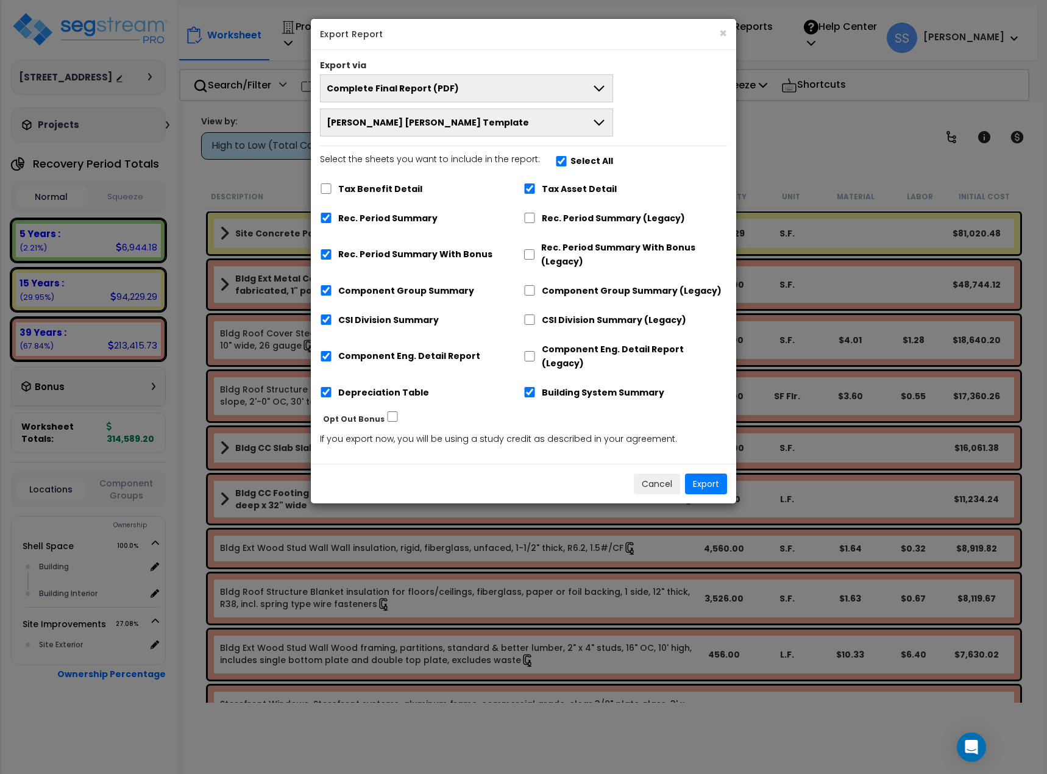
click at [540, 223] on div "Rec. Period Summary (Legacy)" at bounding box center [624, 216] width 203 height 23
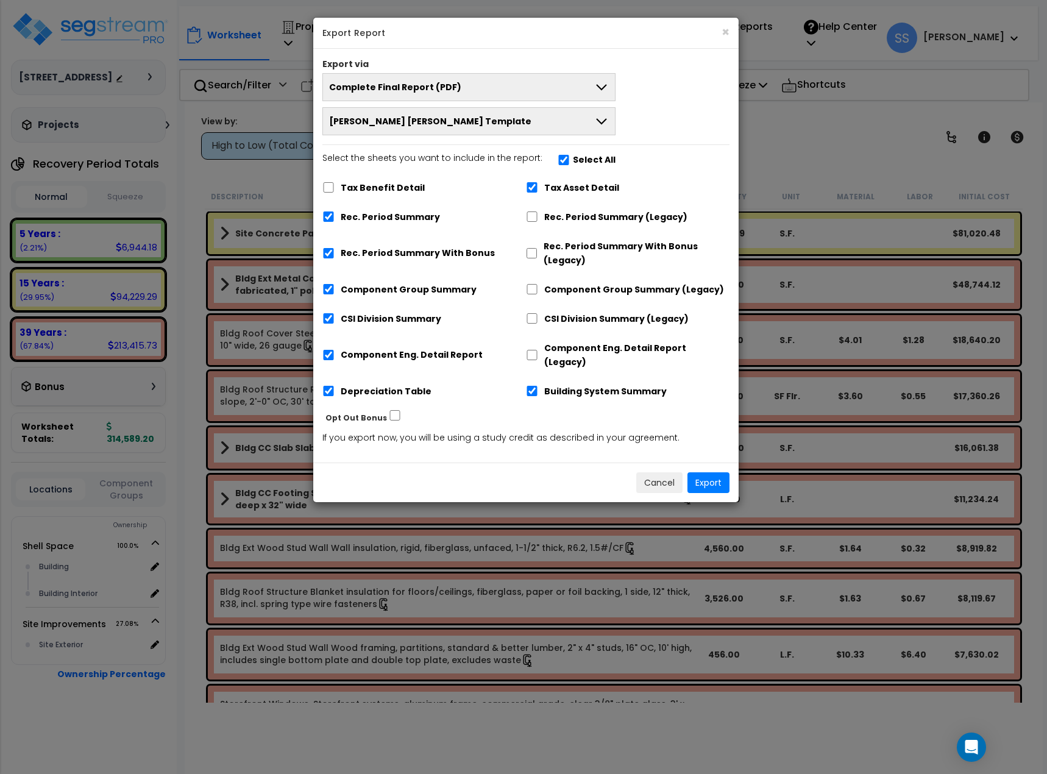
click at [525, 213] on div "Rec. Period Summary" at bounding box center [423, 215] width 203 height 23
click at [534, 215] on input "Rec. Period Summary (Legacy)" at bounding box center [532, 216] width 12 height 10
checkbox input "true"
checkbox input "false"
click at [363, 248] on label "Rec. Period Summary With Bonus" at bounding box center [418, 253] width 154 height 14
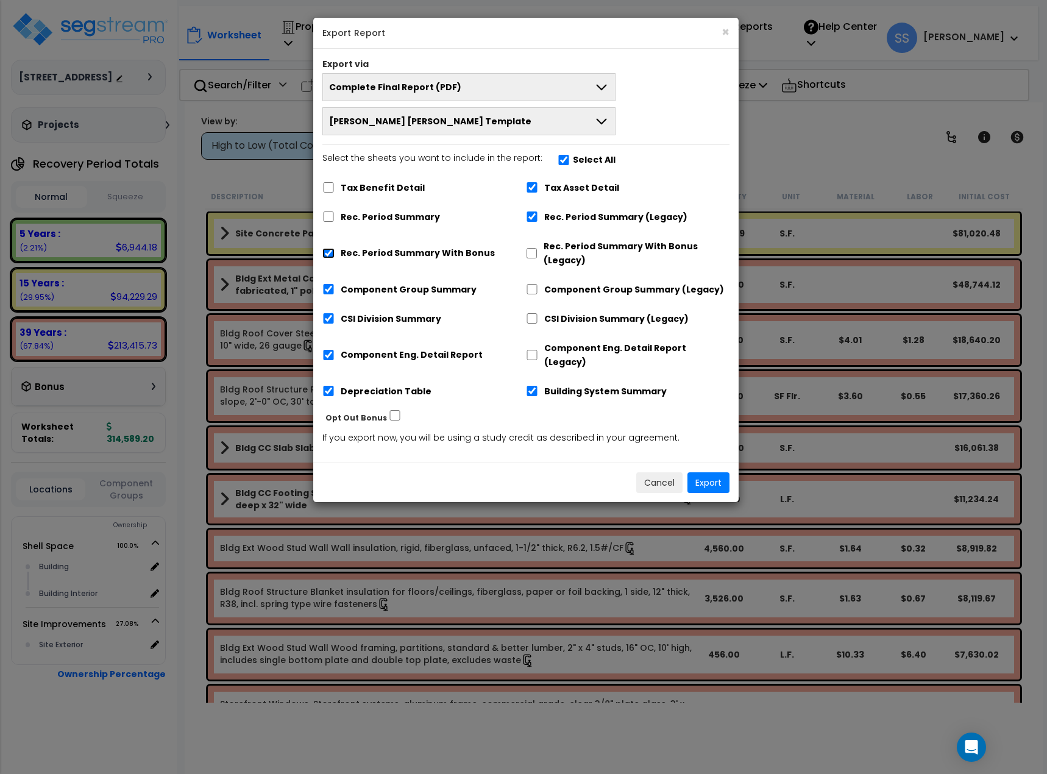
click at [334, 248] on input "Rec. Period Summary With Bonus" at bounding box center [328, 253] width 12 height 10
checkbox input "false"
click at [716, 478] on button "Export" at bounding box center [708, 482] width 42 height 21
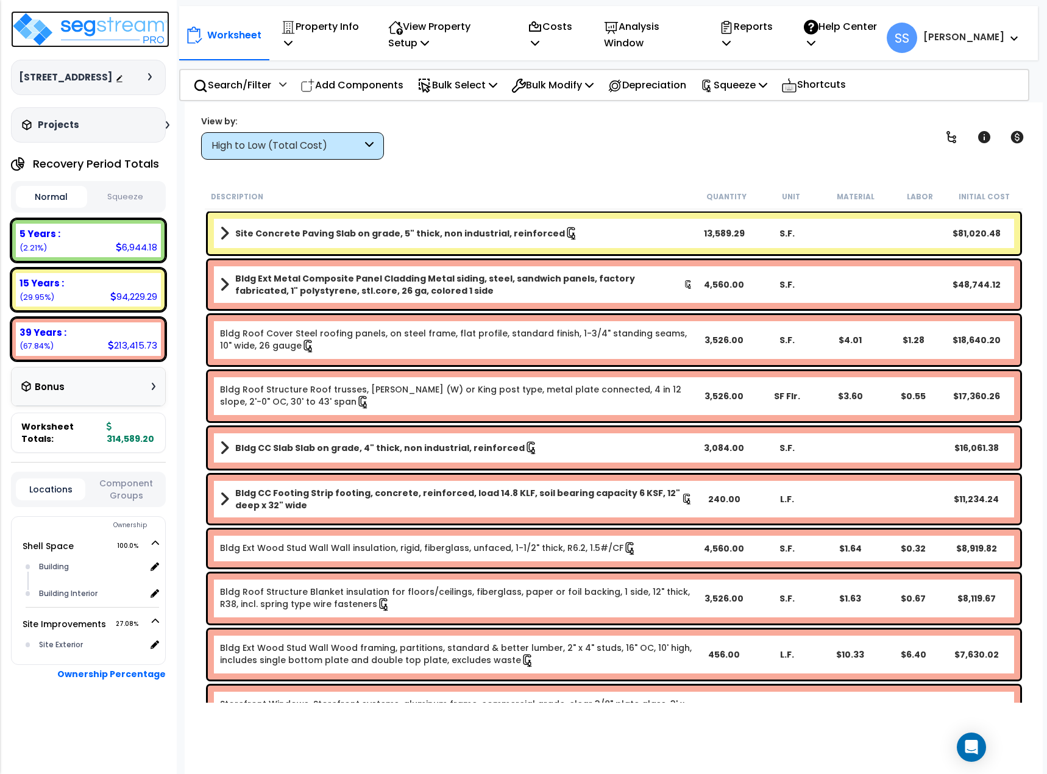
click at [24, 31] on img at bounding box center [90, 29] width 158 height 37
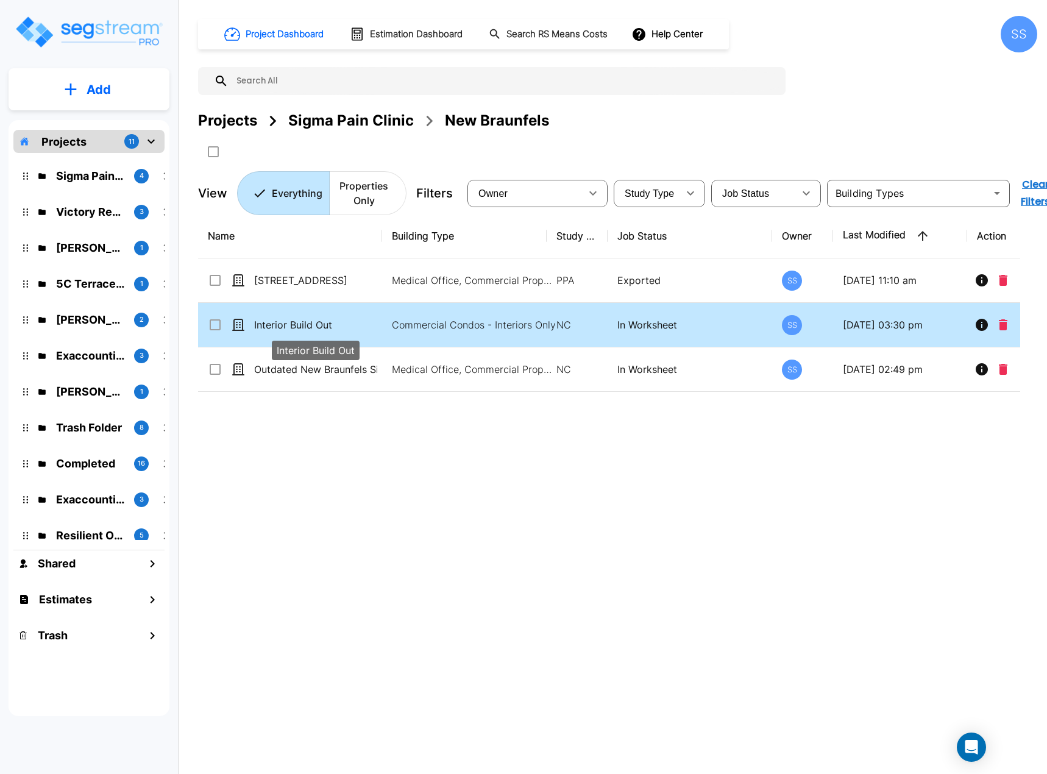
click at [316, 326] on p "Interior Build Out" at bounding box center [315, 324] width 123 height 15
checkbox input "false"
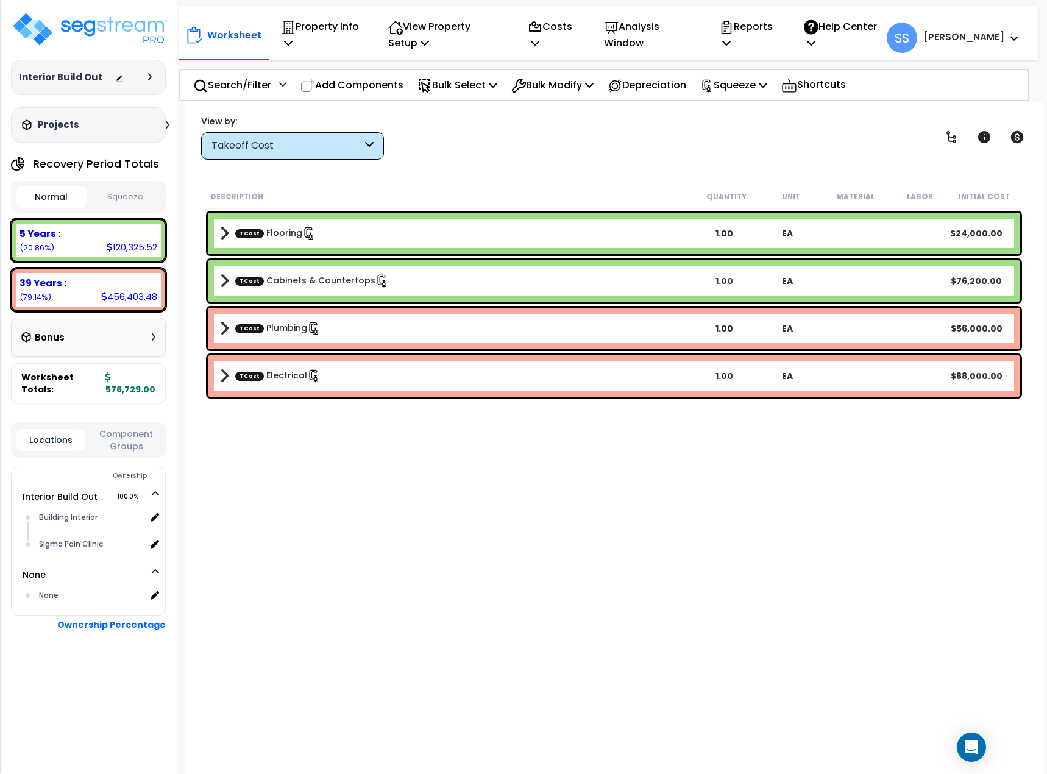
click at [728, 565] on div "Description Quantity Unit Material Labor Initial Cost TCost Flooring 1.00 EA $2…" at bounding box center [614, 443] width 822 height 518
click at [347, 32] on p "Property Info" at bounding box center [321, 34] width 80 height 33
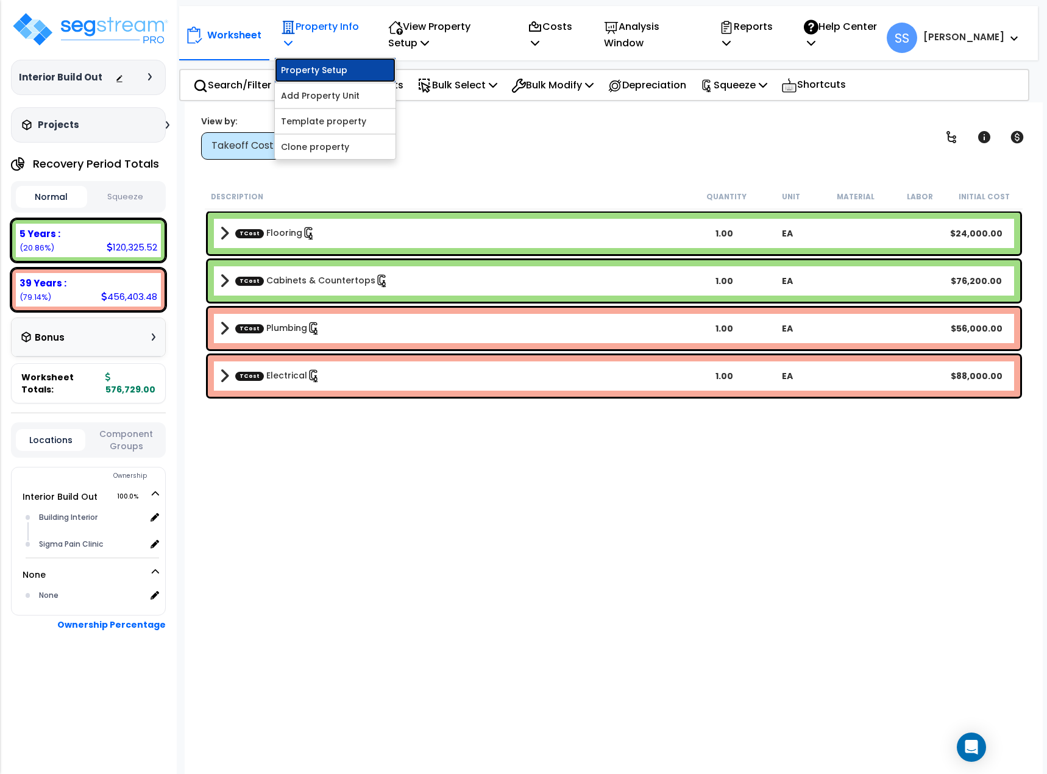
click at [332, 63] on link "Property Setup" at bounding box center [335, 70] width 121 height 24
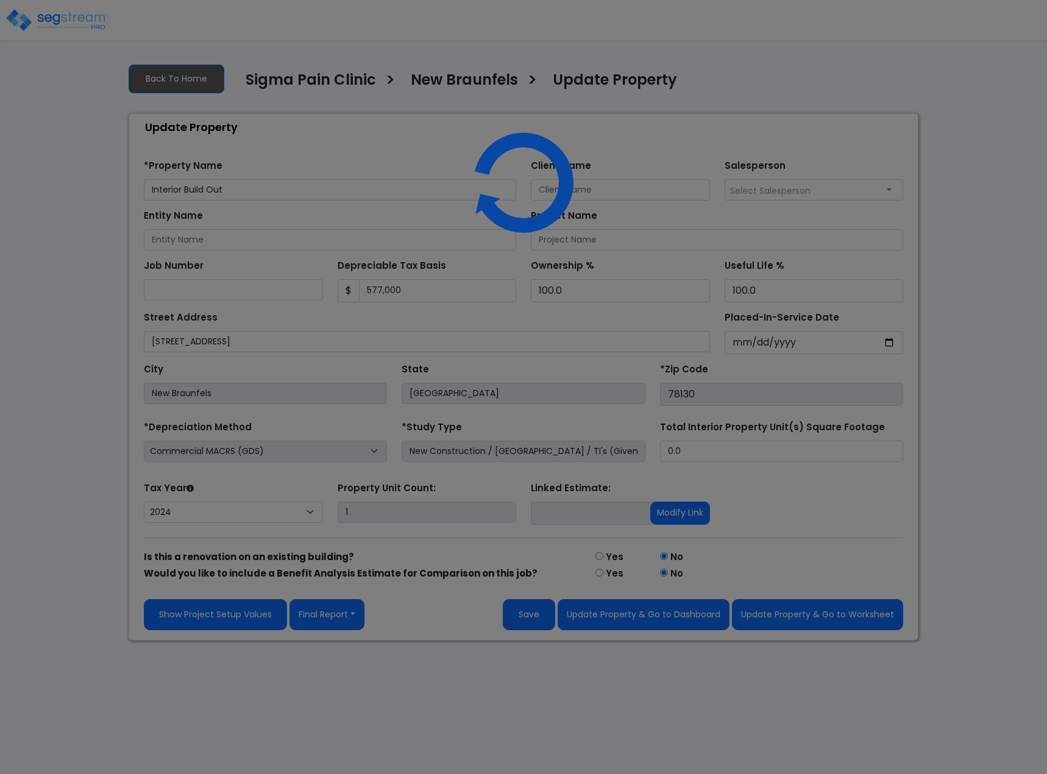
select select "2024"
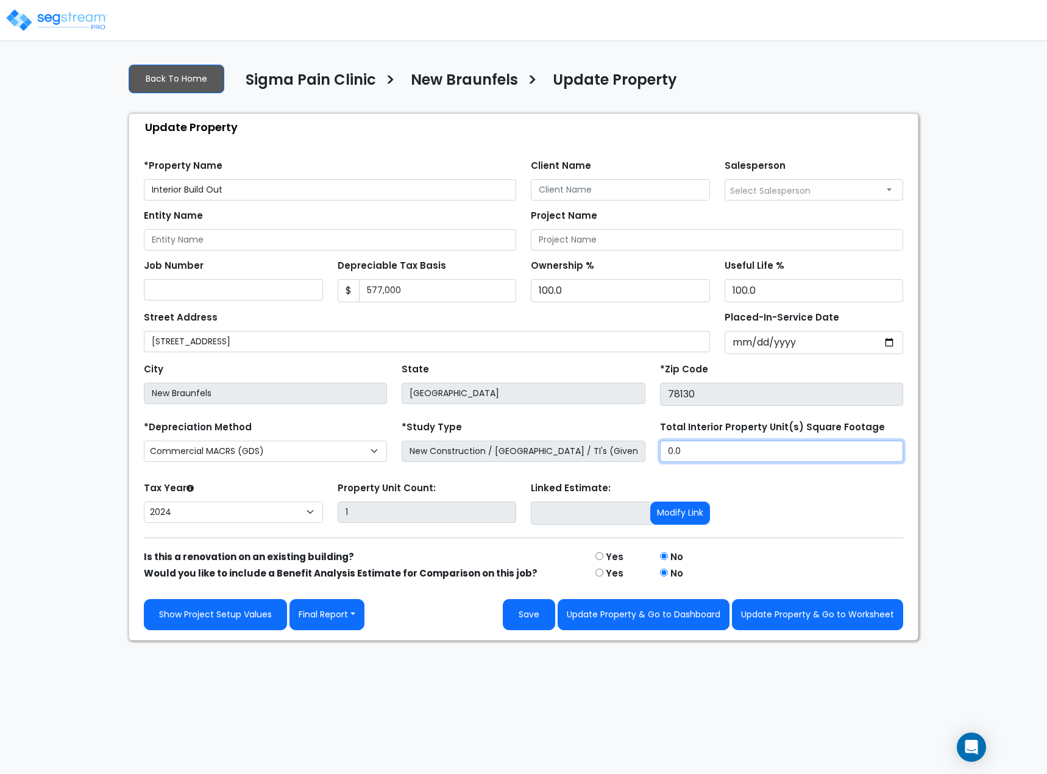
drag, startPoint x: 691, startPoint y: 444, endPoint x: 642, endPoint y: 440, distance: 49.5
click at [642, 440] on div "*Depreciation Method Commercial MACRS (GDS) Residential Rental MACRS (GDS) Comm…" at bounding box center [523, 442] width 774 height 49
type input "2,800"
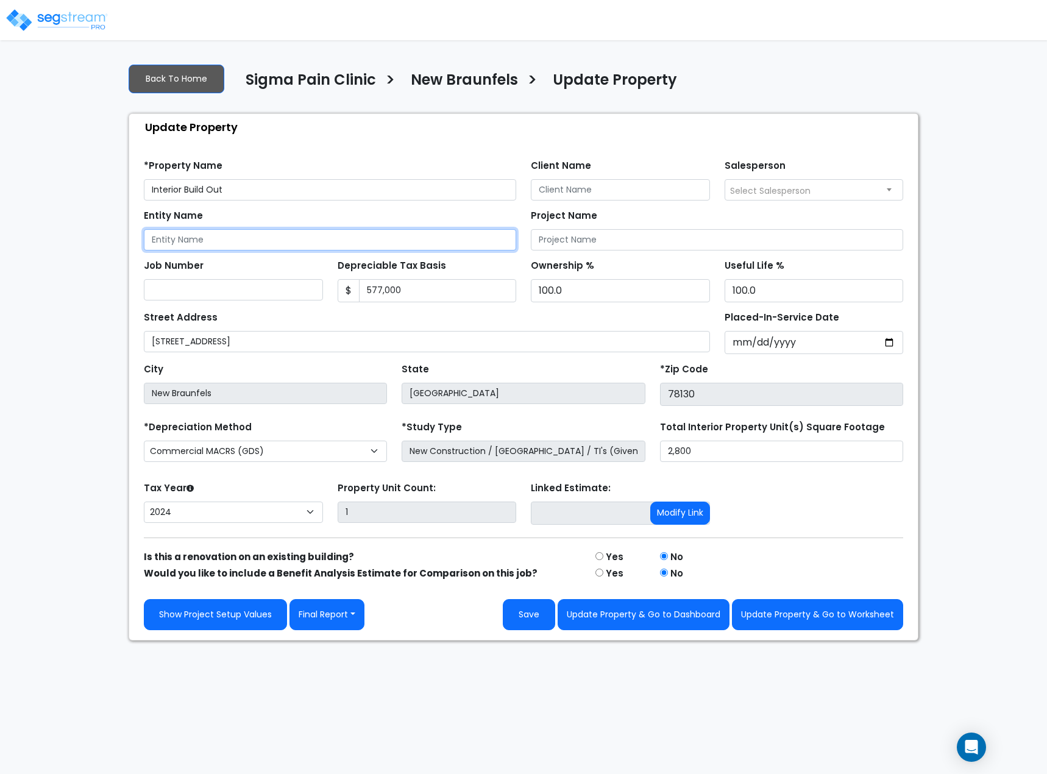
click at [299, 247] on input "Entity Name" at bounding box center [330, 239] width 372 height 21
type input "[PERSON_NAME]"
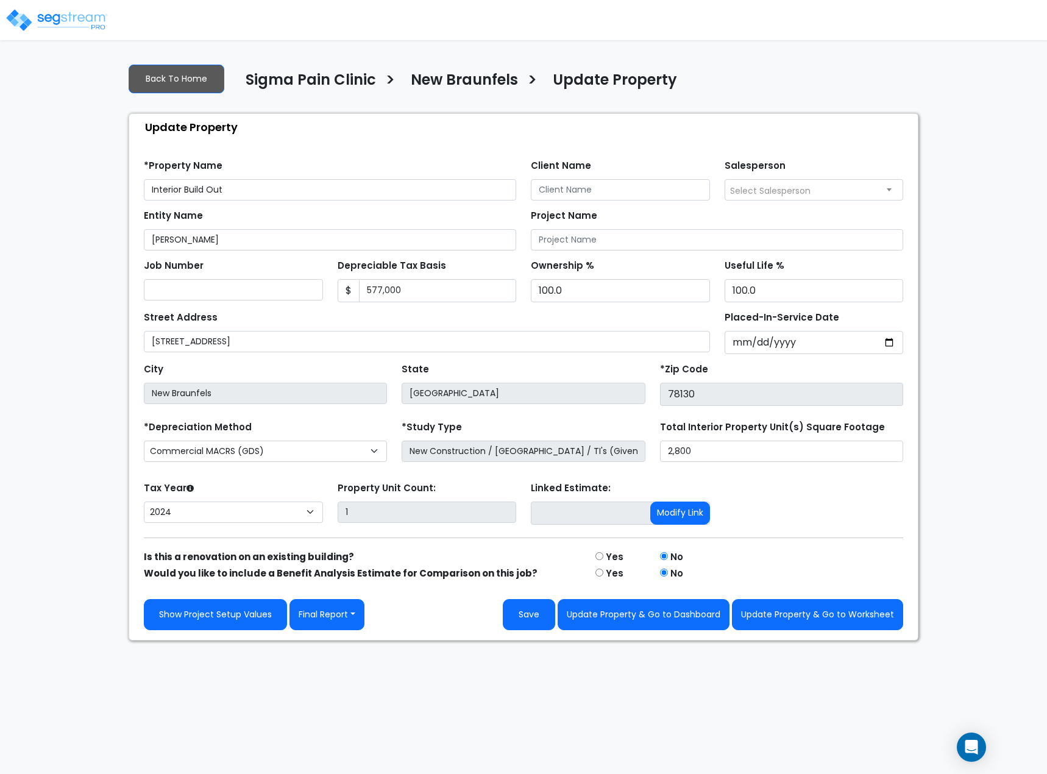
click at [255, 269] on div "Job Number" at bounding box center [233, 278] width 179 height 44
click at [579, 193] on input "Client Name" at bounding box center [620, 189] width 179 height 21
type input "[PERSON_NAME]"
click at [516, 607] on button "Save" at bounding box center [529, 614] width 52 height 31
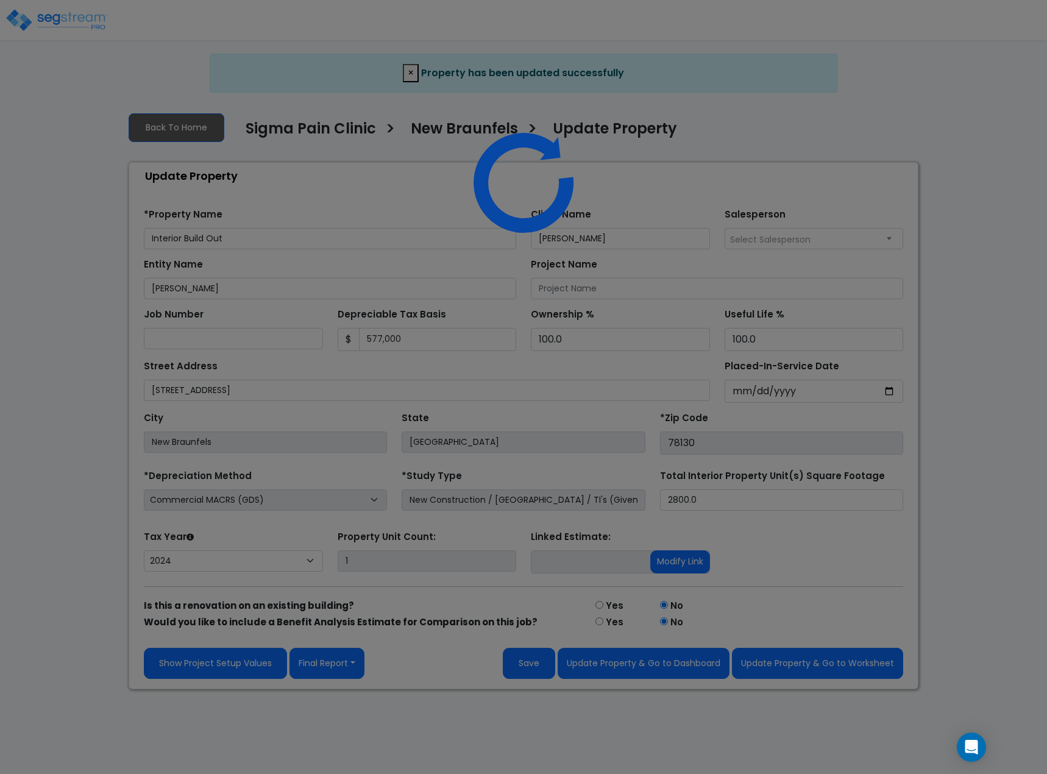
select select "2024"
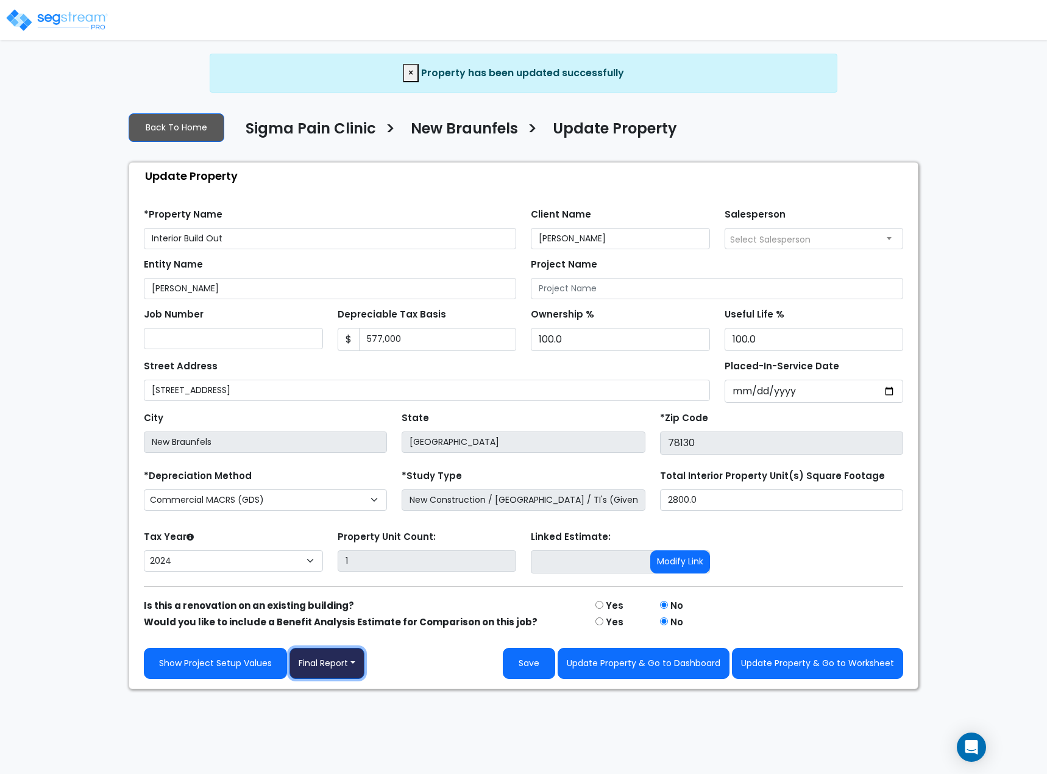
click at [330, 659] on button "Final Report" at bounding box center [326, 663] width 75 height 31
click at [357, 716] on link "Report Images" at bounding box center [353, 727] width 127 height 28
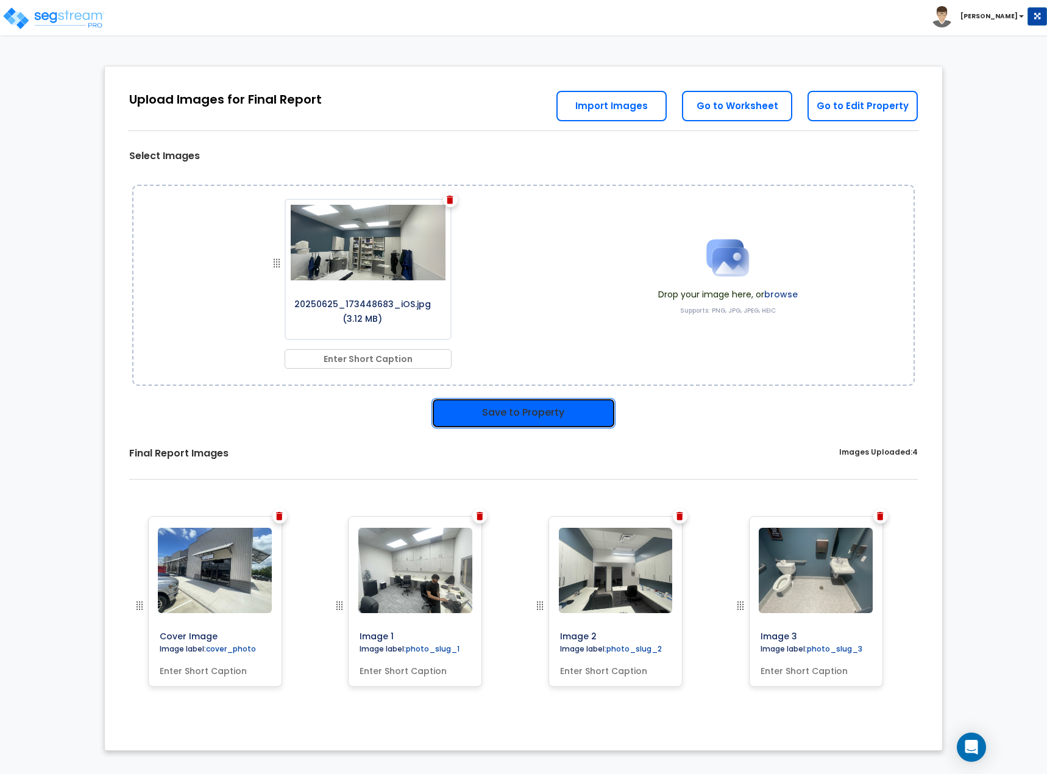
click at [512, 402] on button "Save to Property" at bounding box center [523, 413] width 184 height 30
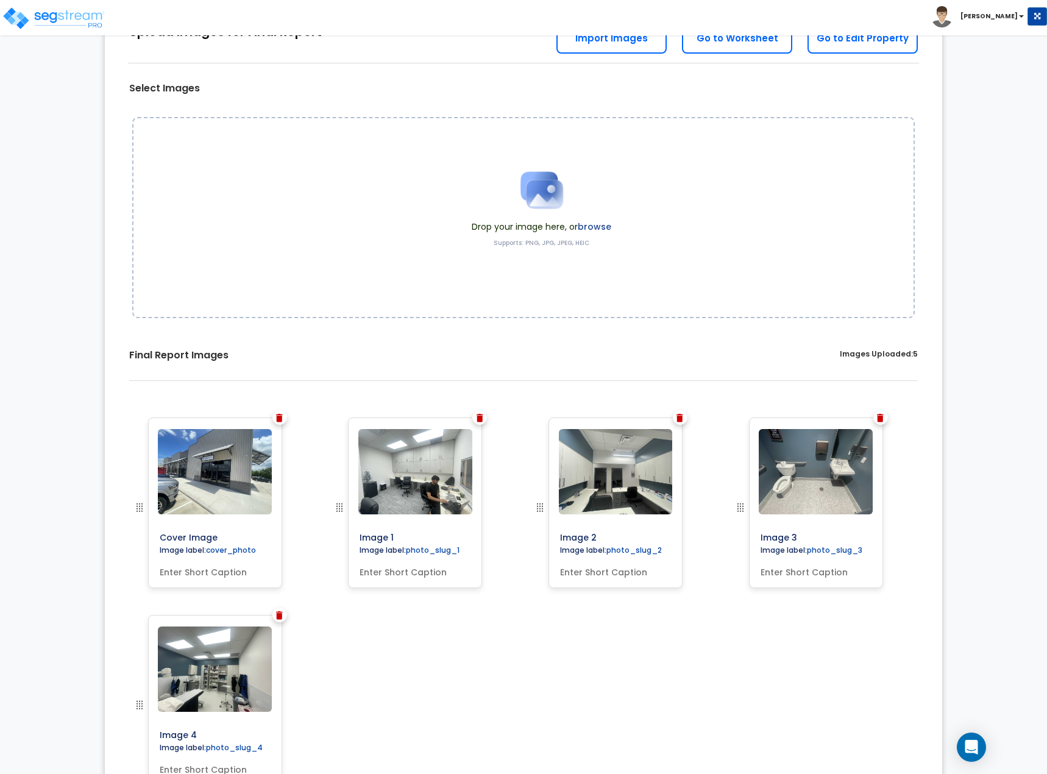
scroll to position [78, 0]
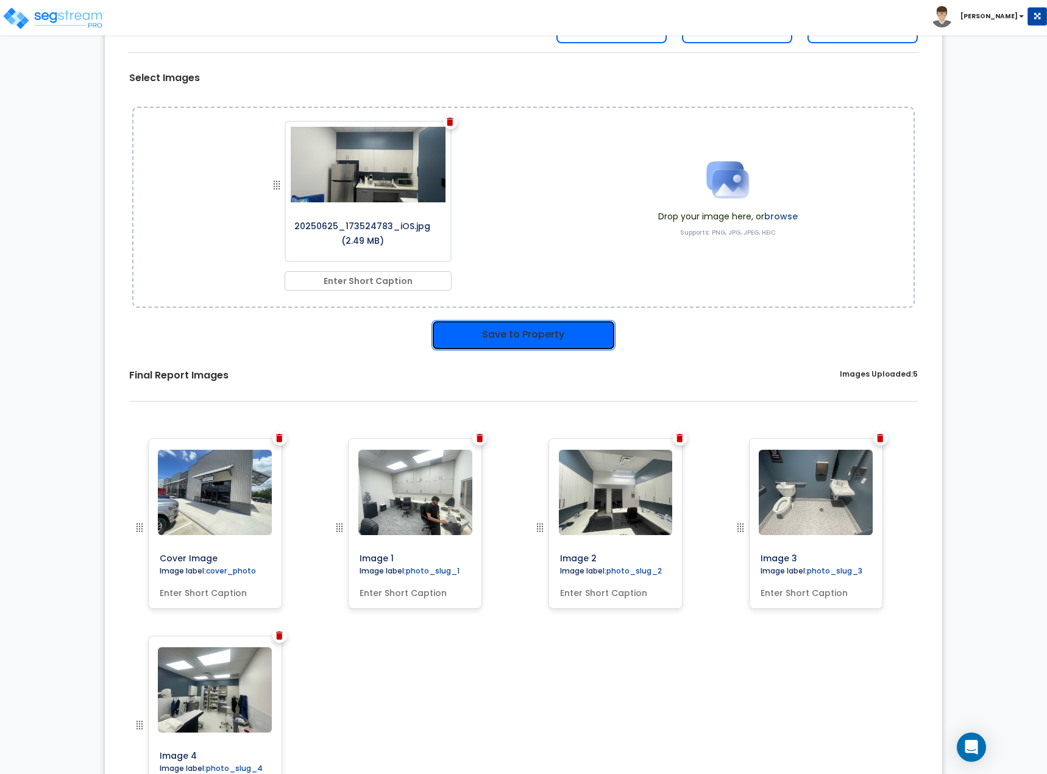
click at [471, 341] on button "Save to Property" at bounding box center [523, 335] width 184 height 30
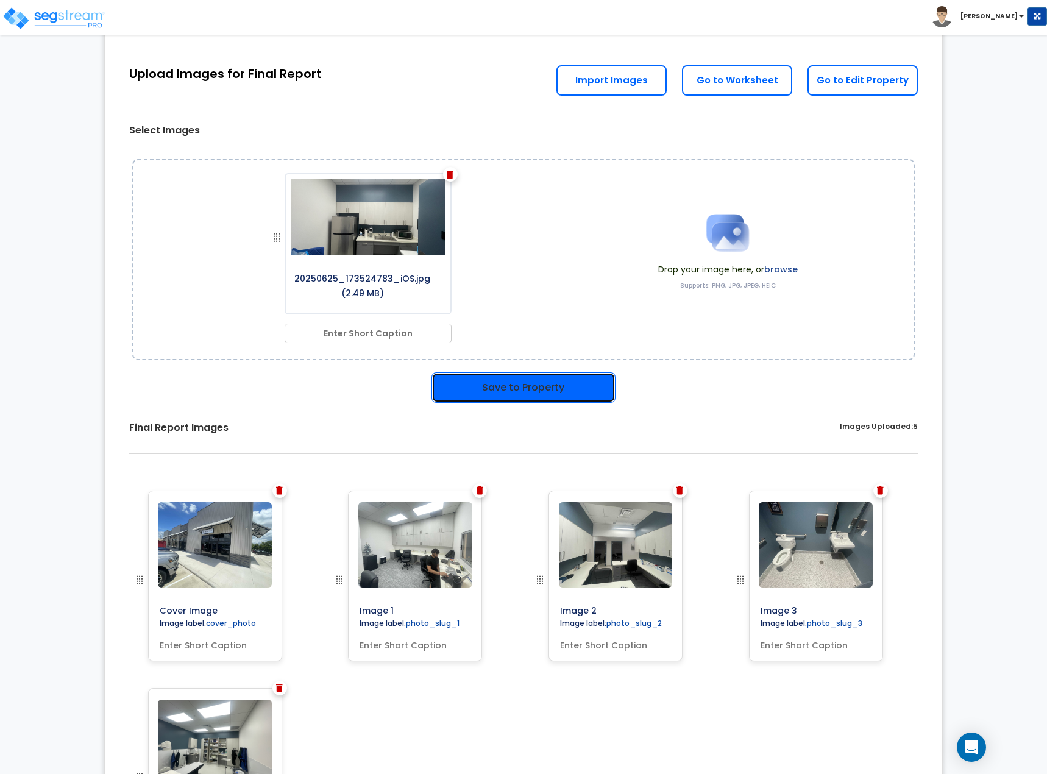
scroll to position [130, 0]
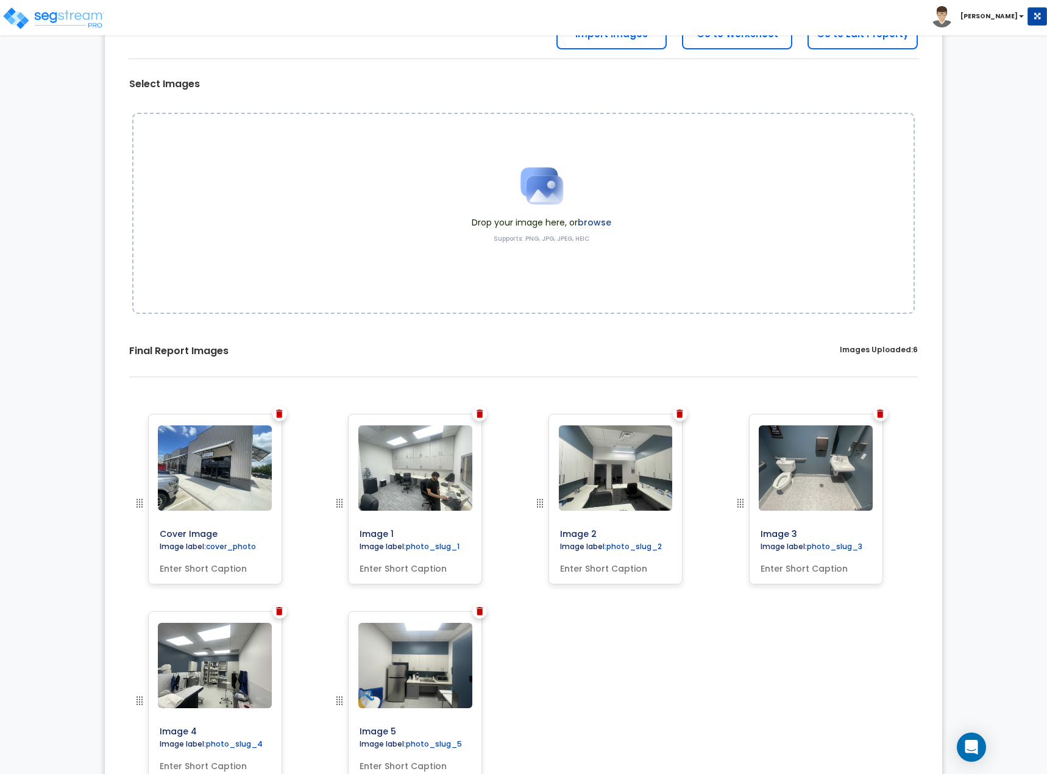
scroll to position [78, 0]
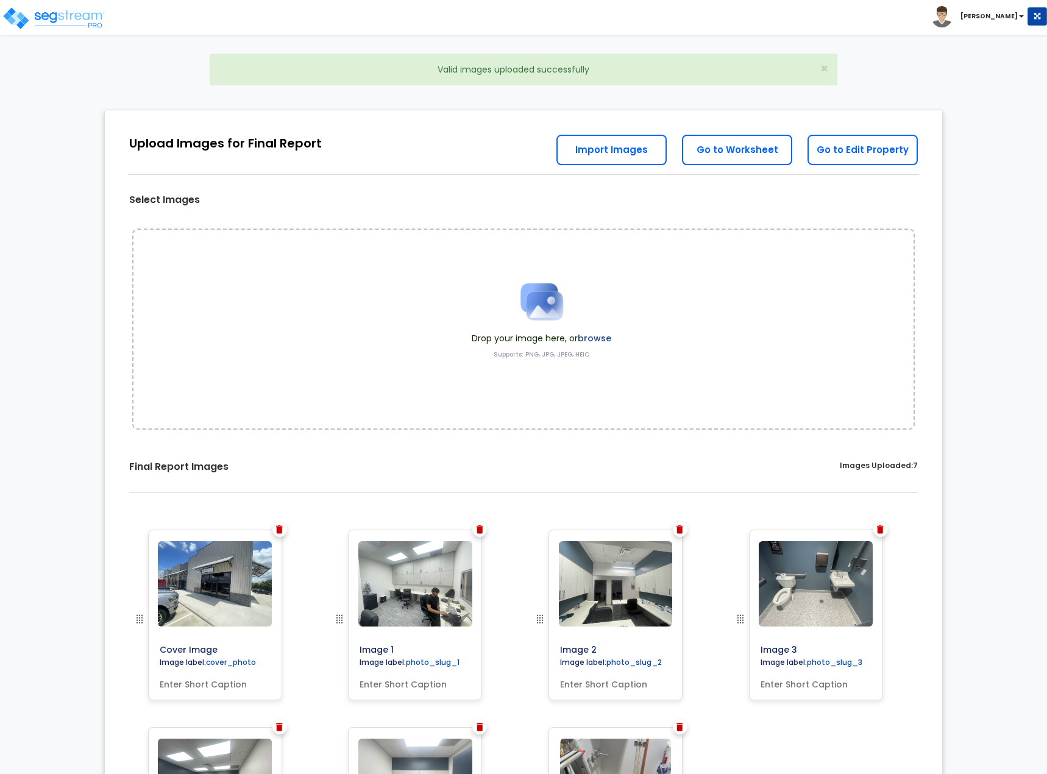
scroll to position [122, 0]
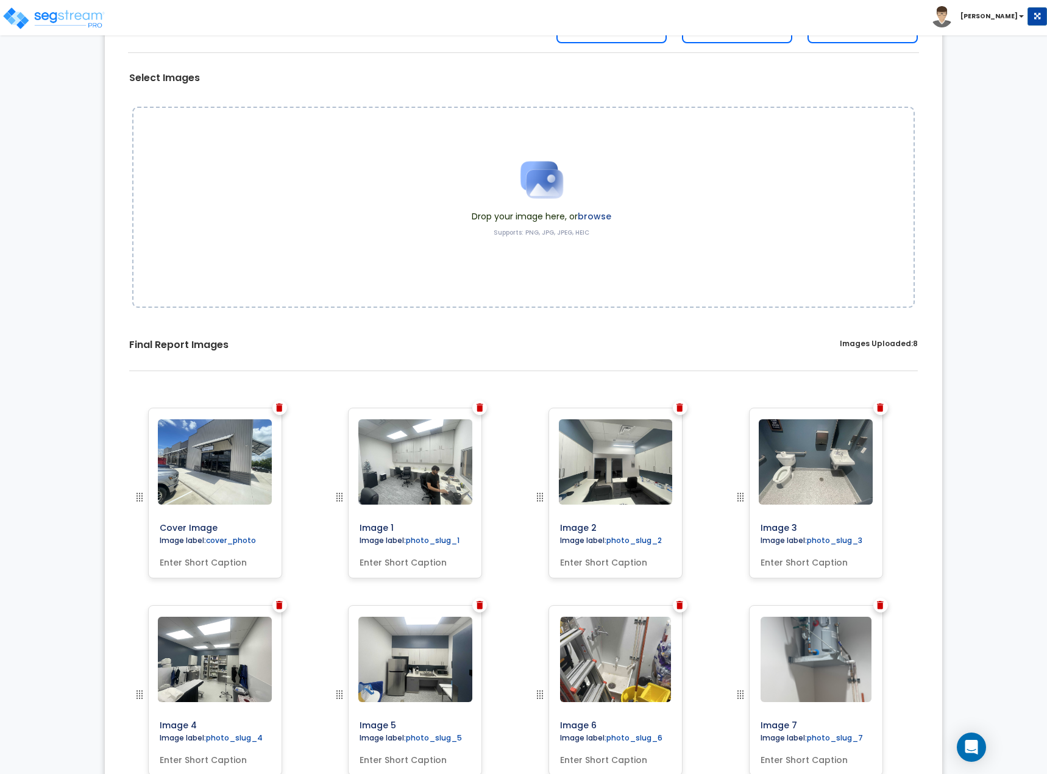
scroll to position [78, 0]
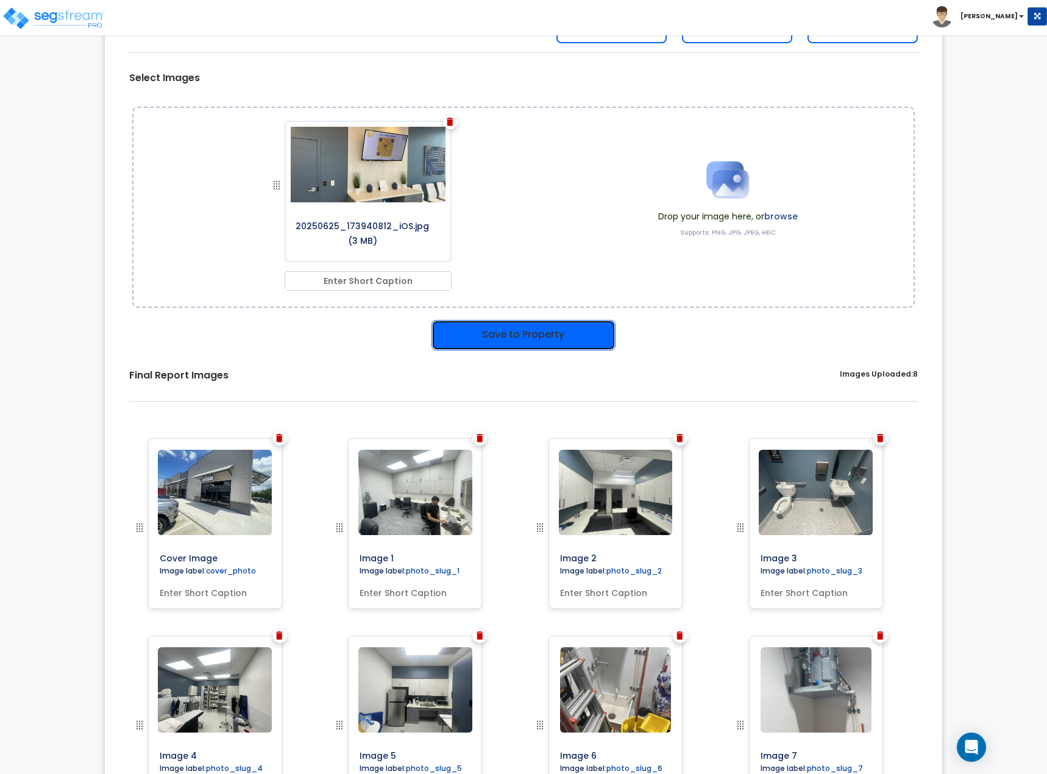
click at [486, 333] on button "Save to Property" at bounding box center [523, 335] width 184 height 30
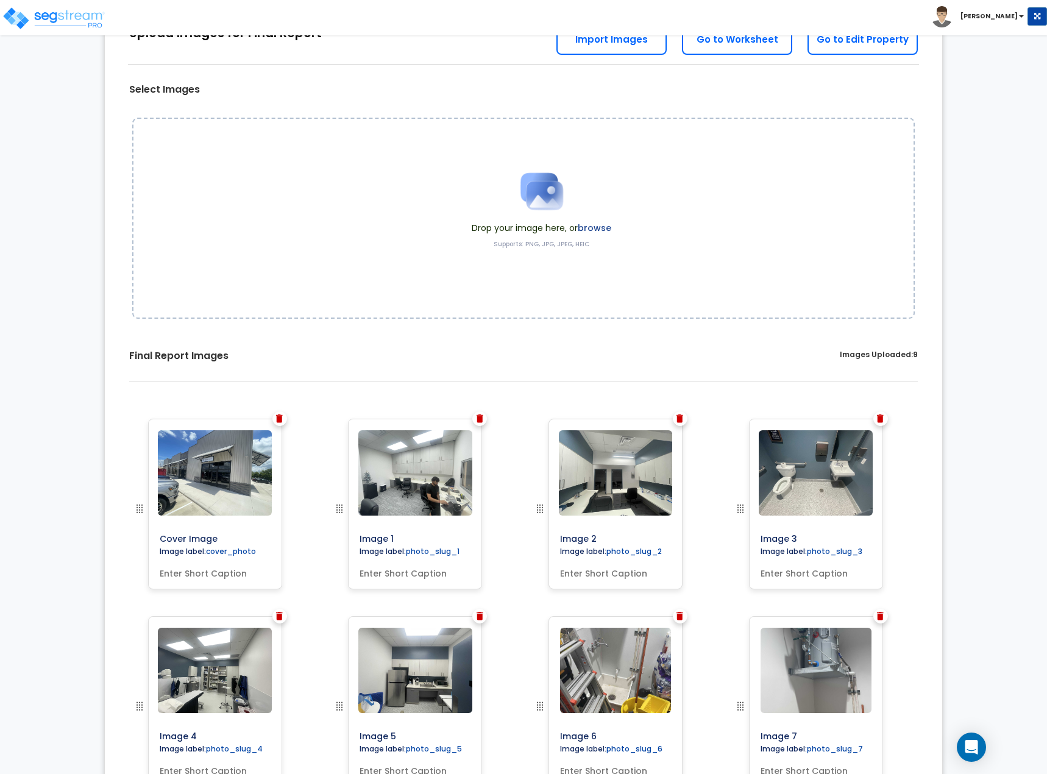
scroll to position [78, 0]
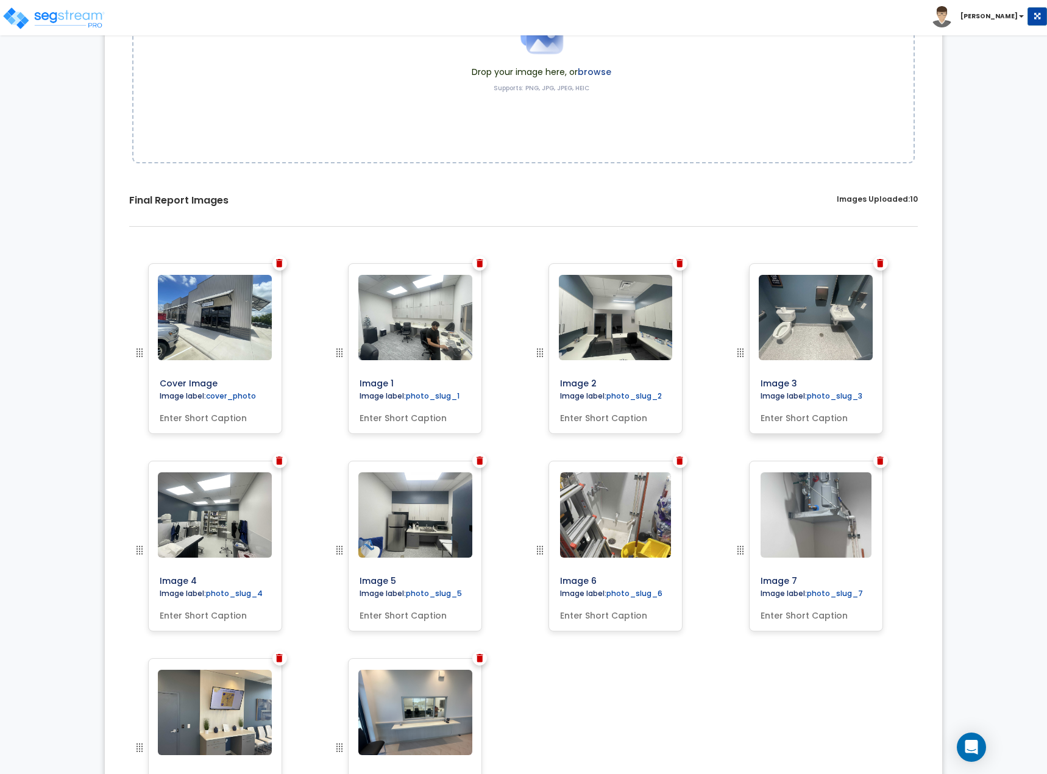
scroll to position [353, 0]
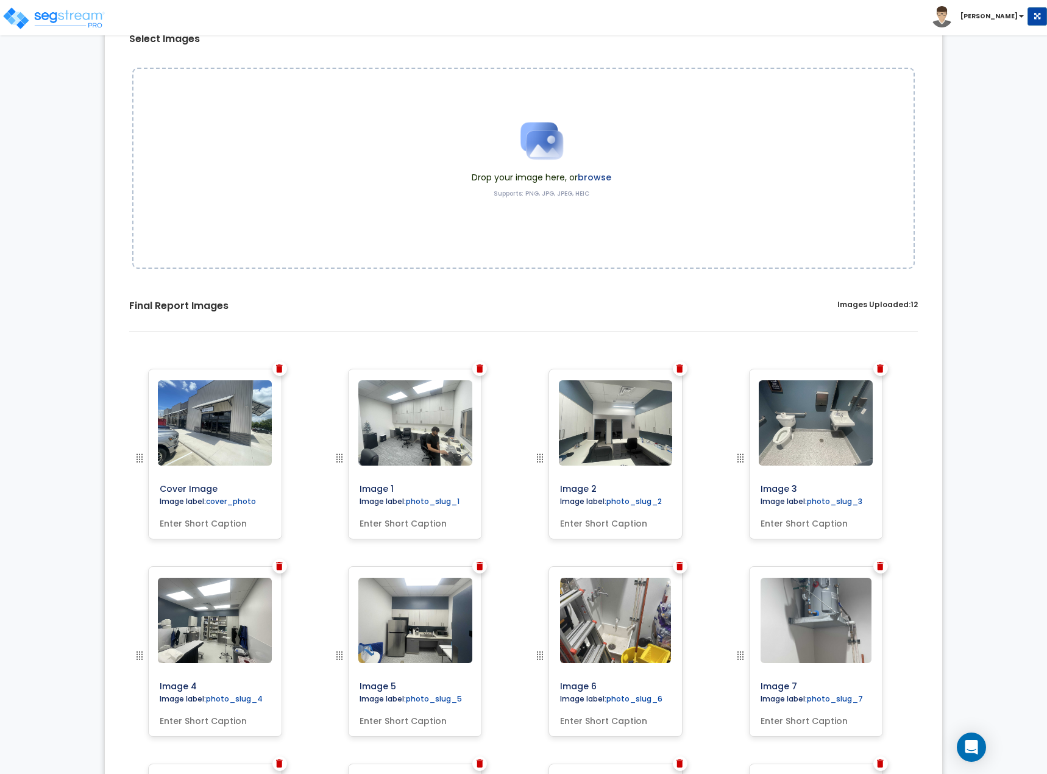
scroll to position [122, 0]
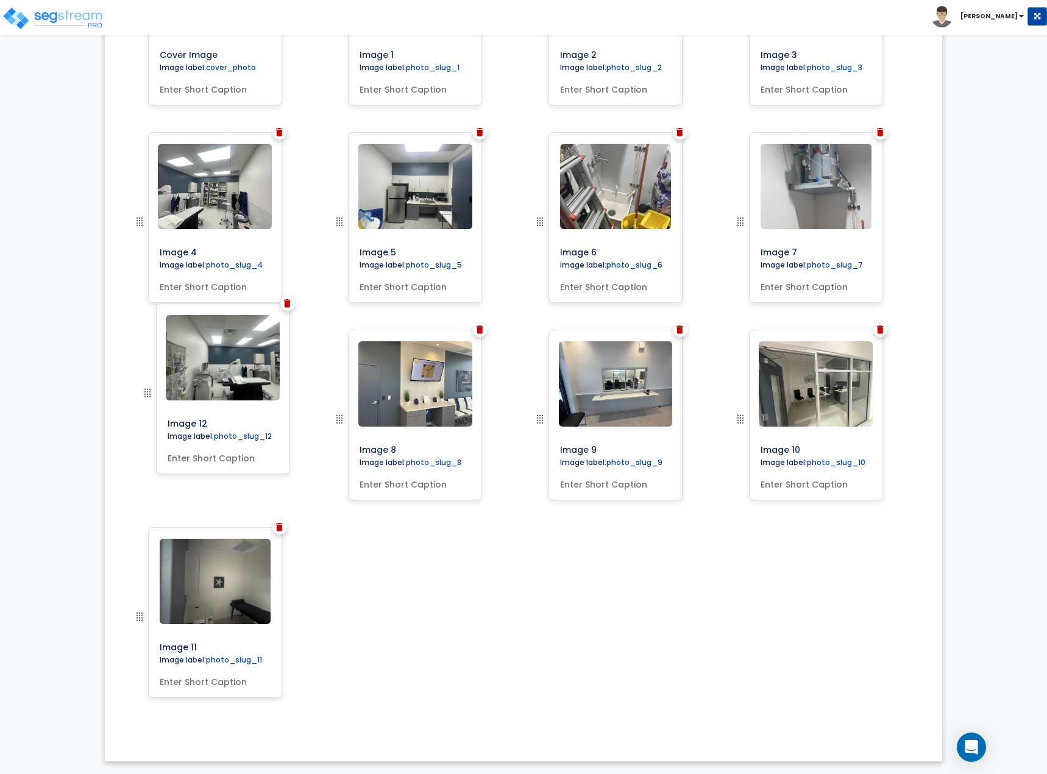
scroll to position [366, 0]
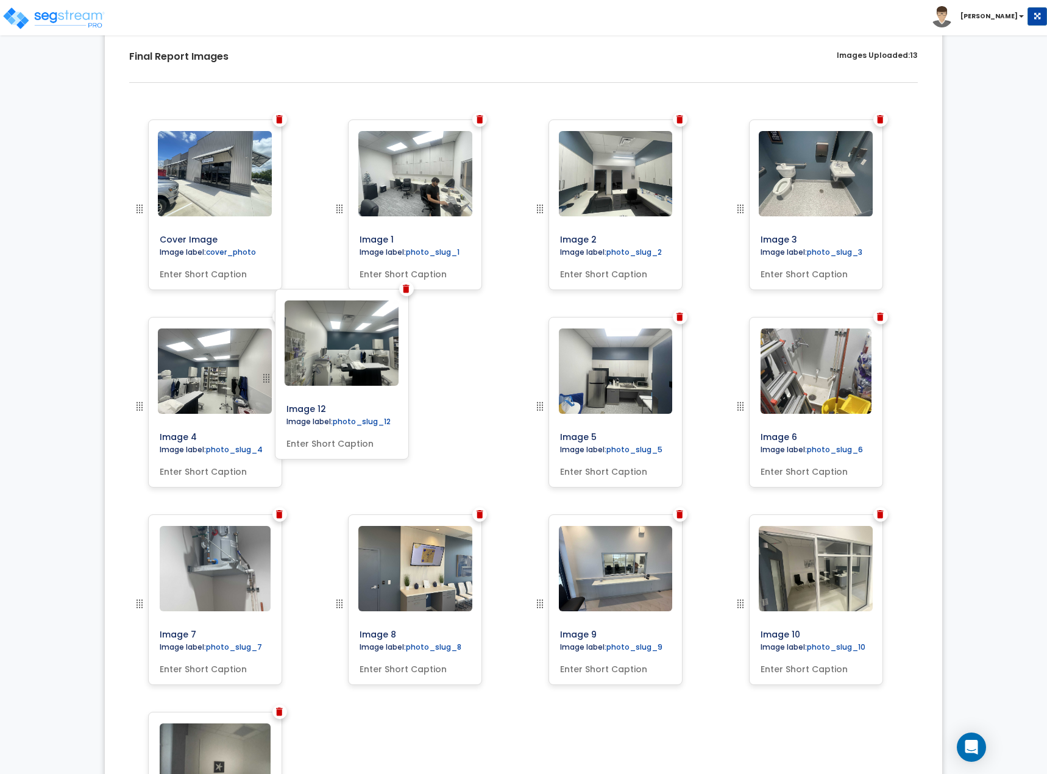
drag, startPoint x: 138, startPoint y: 615, endPoint x: 266, endPoint y: 379, distance: 269.1
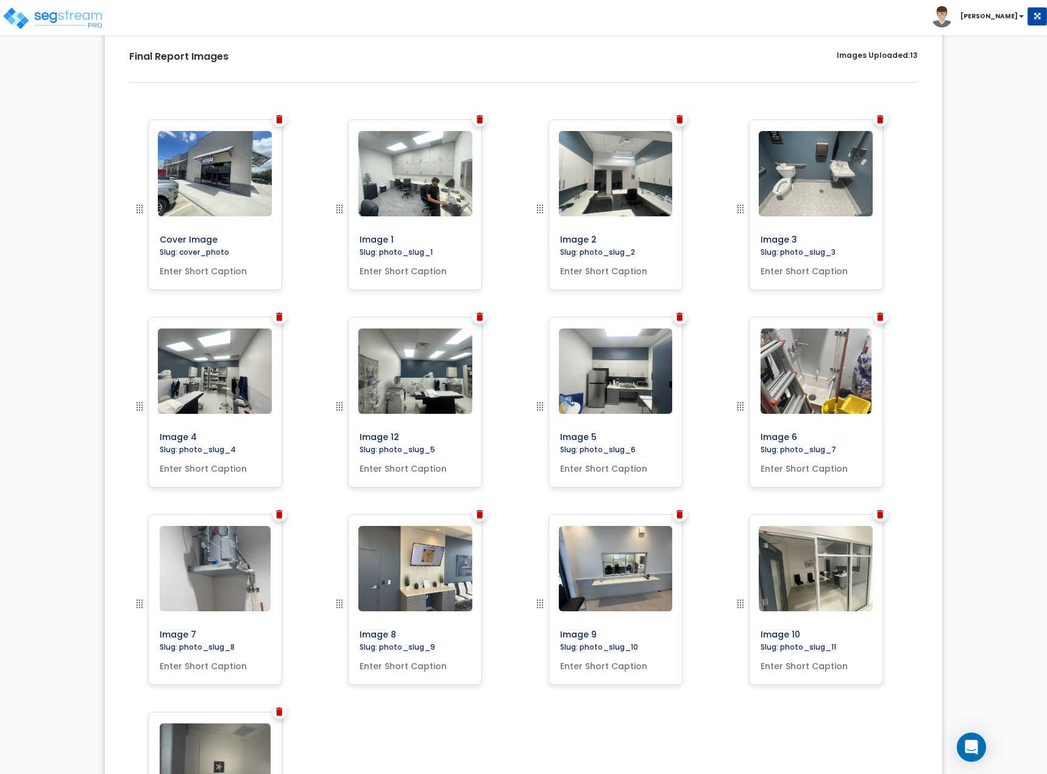
scroll to position [0, 0]
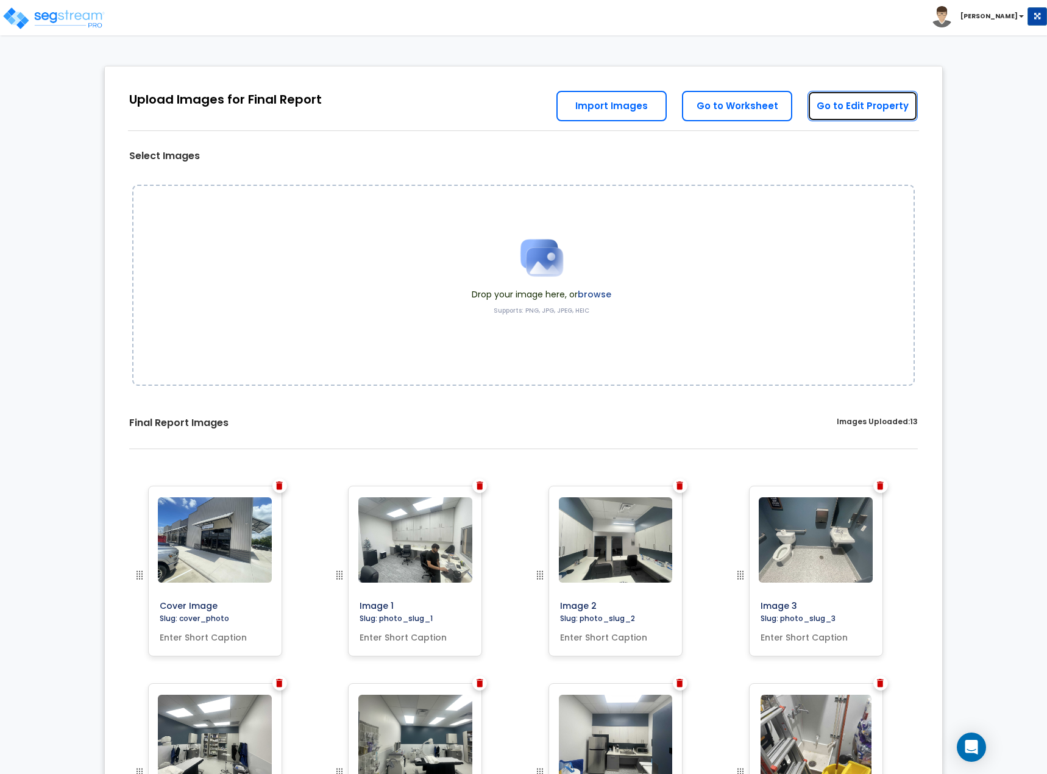
click at [865, 99] on link "Go to Edit Property" at bounding box center [862, 106] width 110 height 30
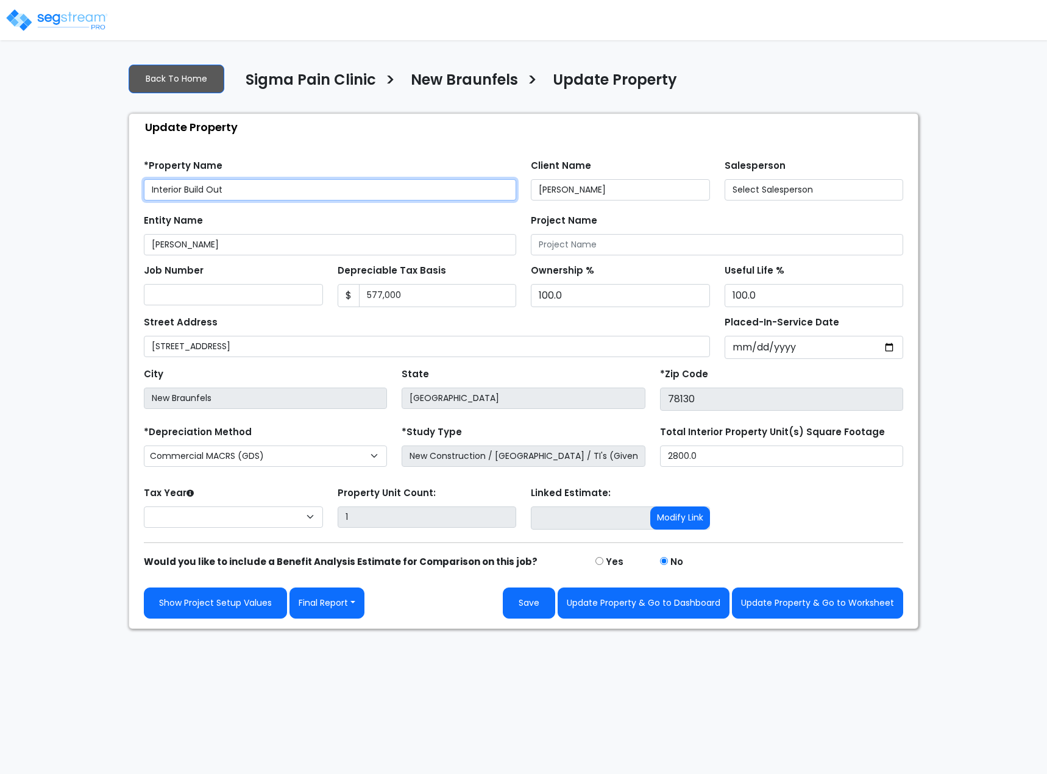
select select "2024"
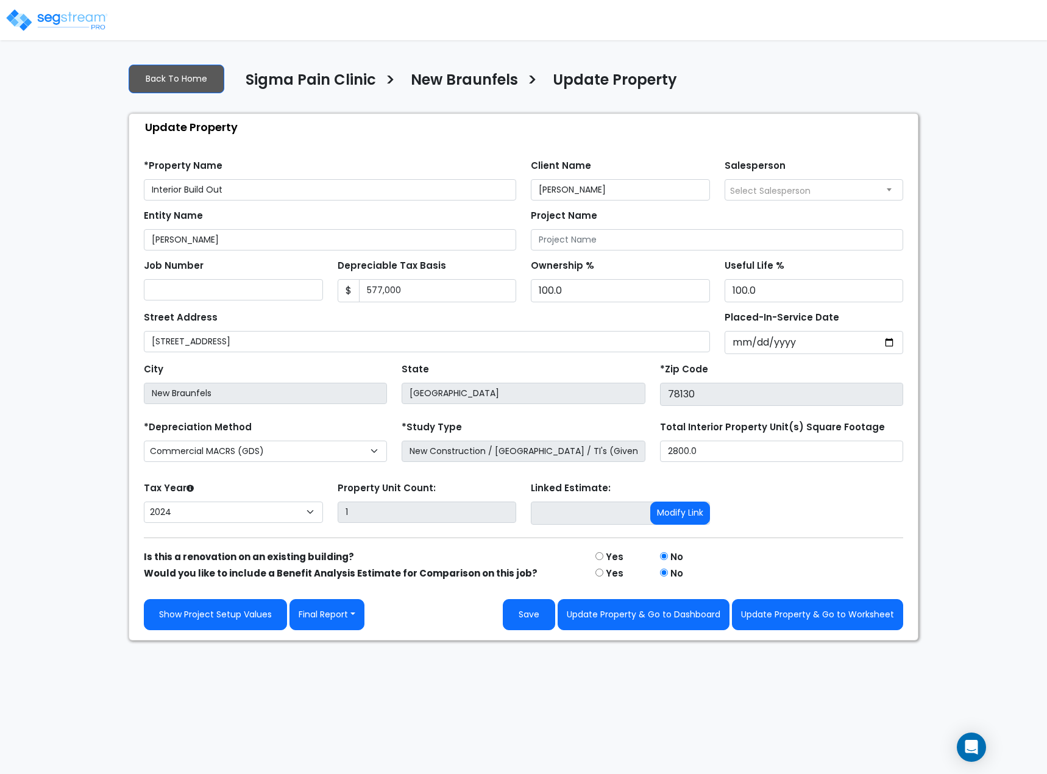
click at [469, 81] on h4 "New Braunfels" at bounding box center [464, 81] width 107 height 21
click at [837, 618] on button "Update Property & Go to Worksheet" at bounding box center [817, 614] width 171 height 31
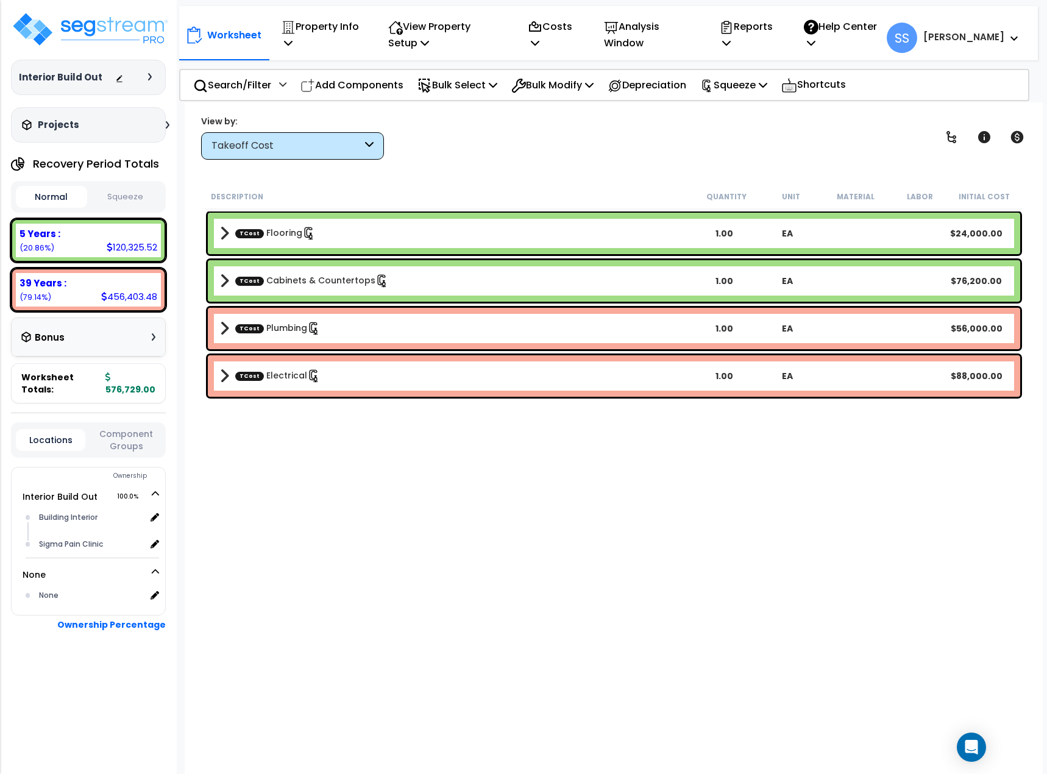
click at [109, 204] on button "Squeeze" at bounding box center [125, 196] width 71 height 21
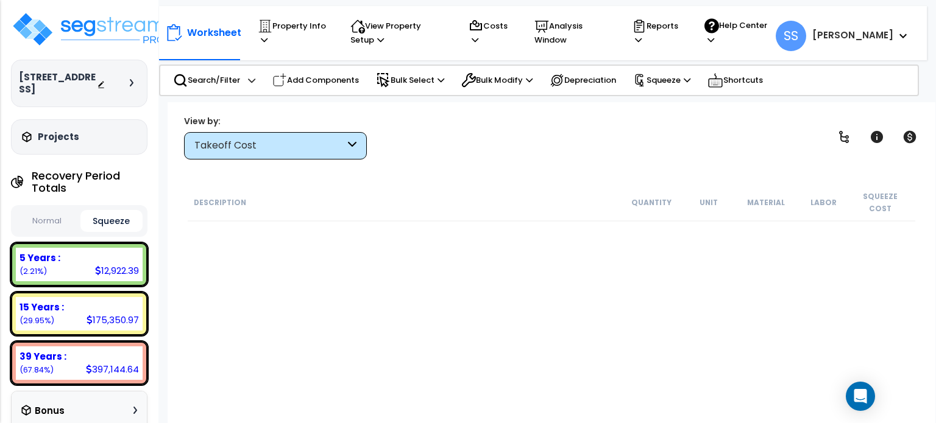
click at [799, 316] on div "Description Quantity Unit Material Labor Squeeze Cost" at bounding box center [551, 326] width 731 height 284
